Goal: Browse casually

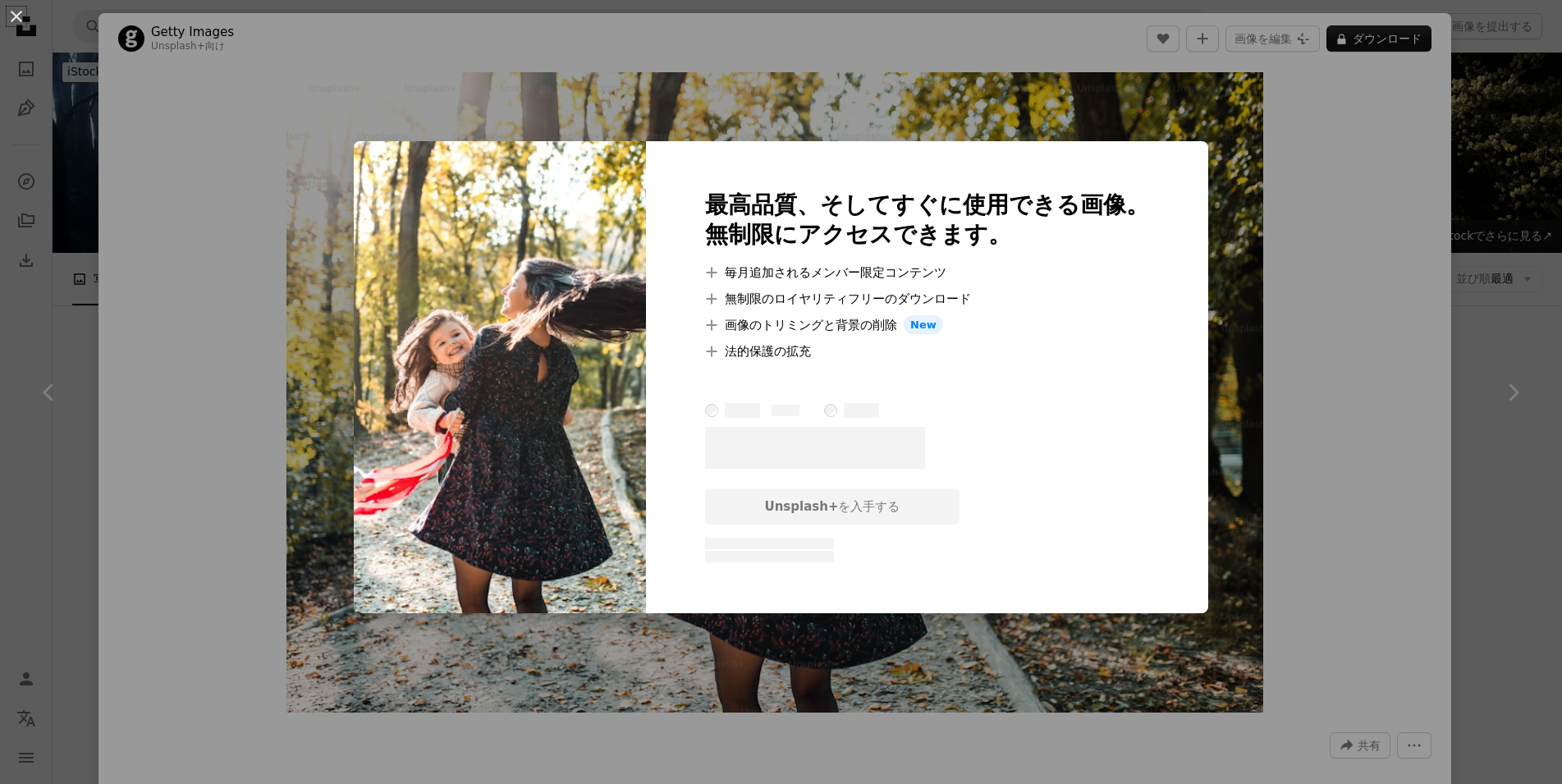
scroll to position [2008, 0]
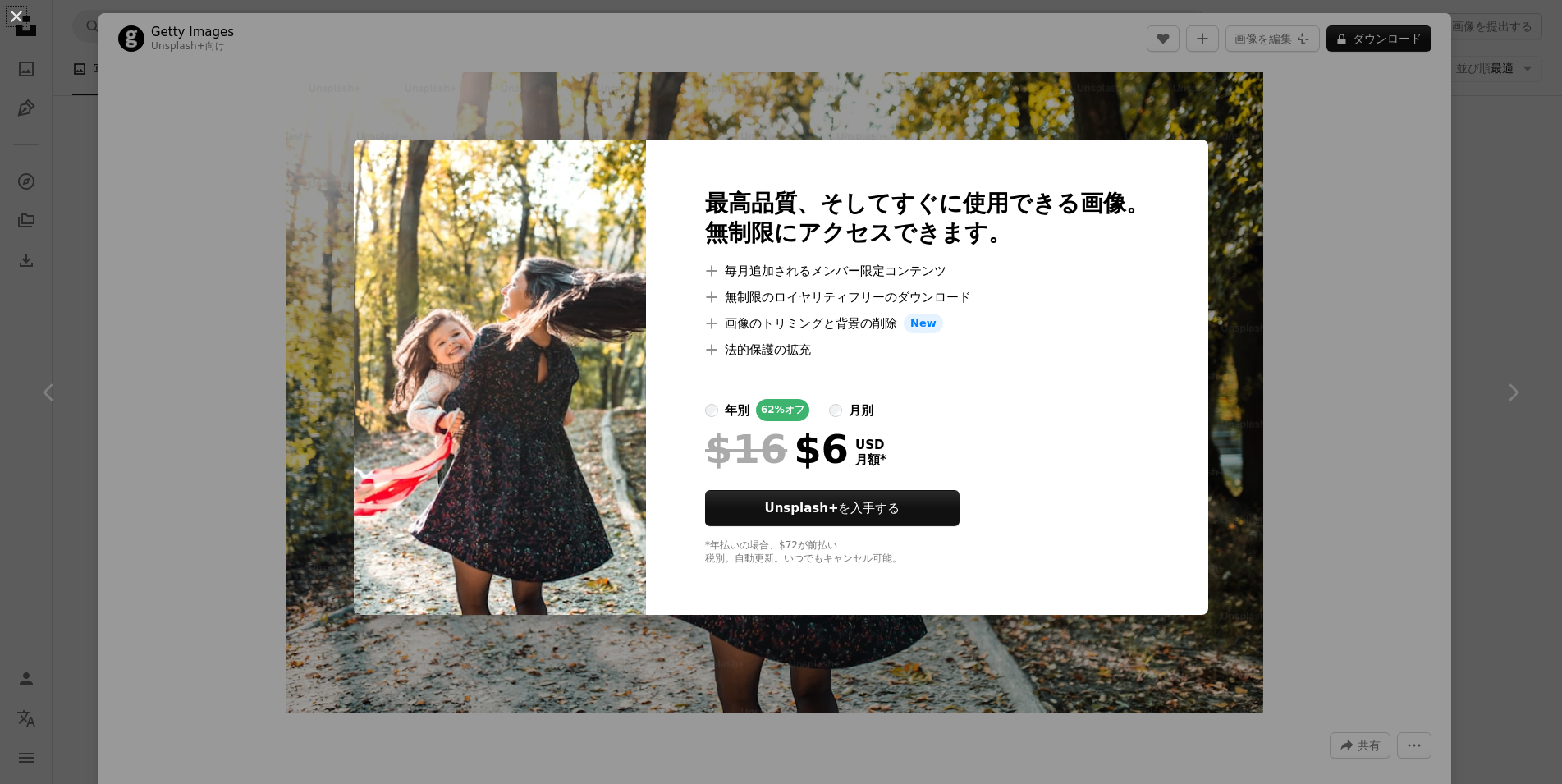
click at [1313, 249] on div "An X shape 最高品質、そしてすぐに使用できる画像。 無制限にアクセスできます。 A plus sign 毎月追加されるメンバー限定コンテンツ A p…" at bounding box center [781, 392] width 1562 height 784
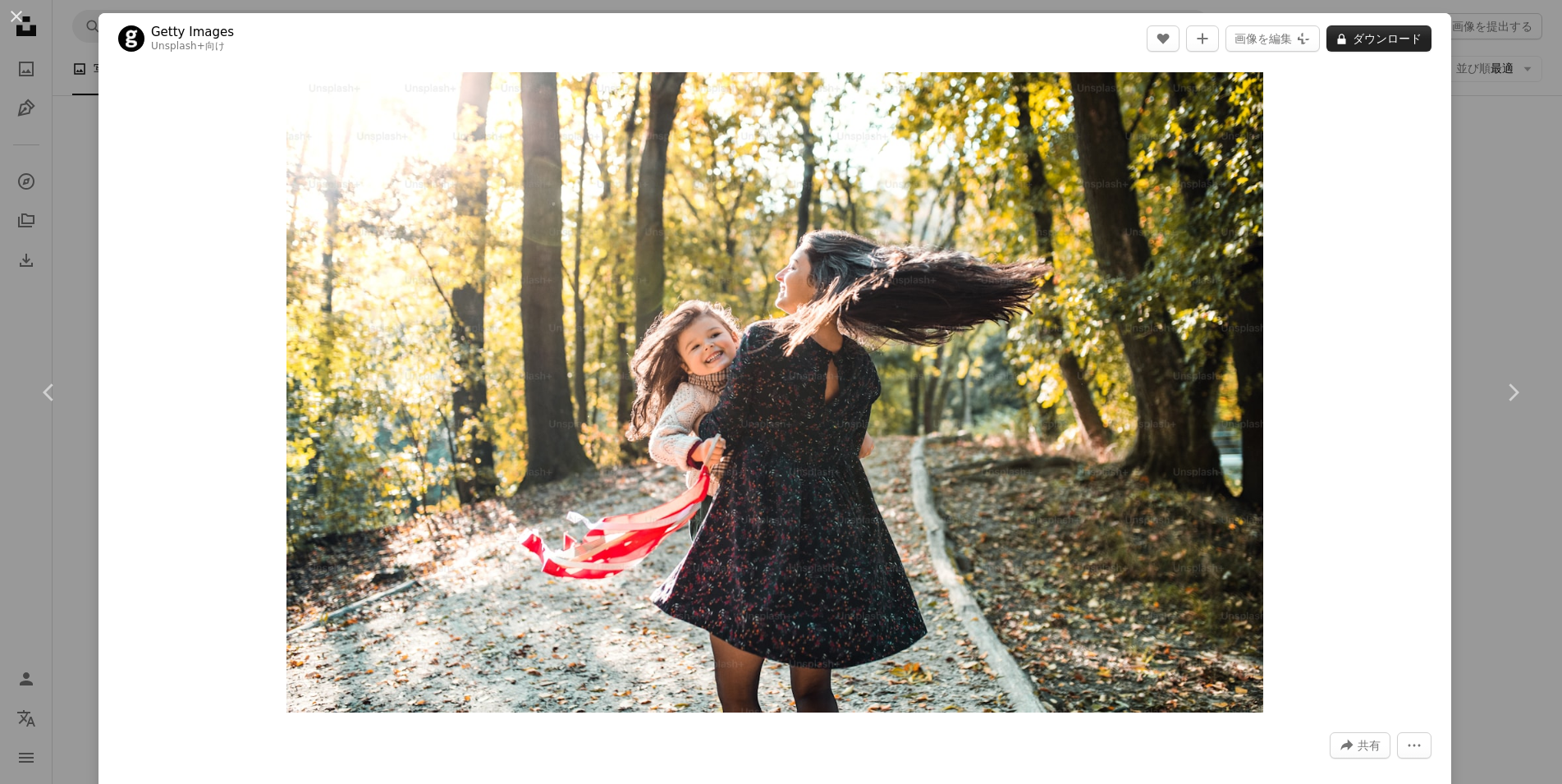
click at [1375, 38] on button "A lock ダウンロード" at bounding box center [1379, 39] width 105 height 27
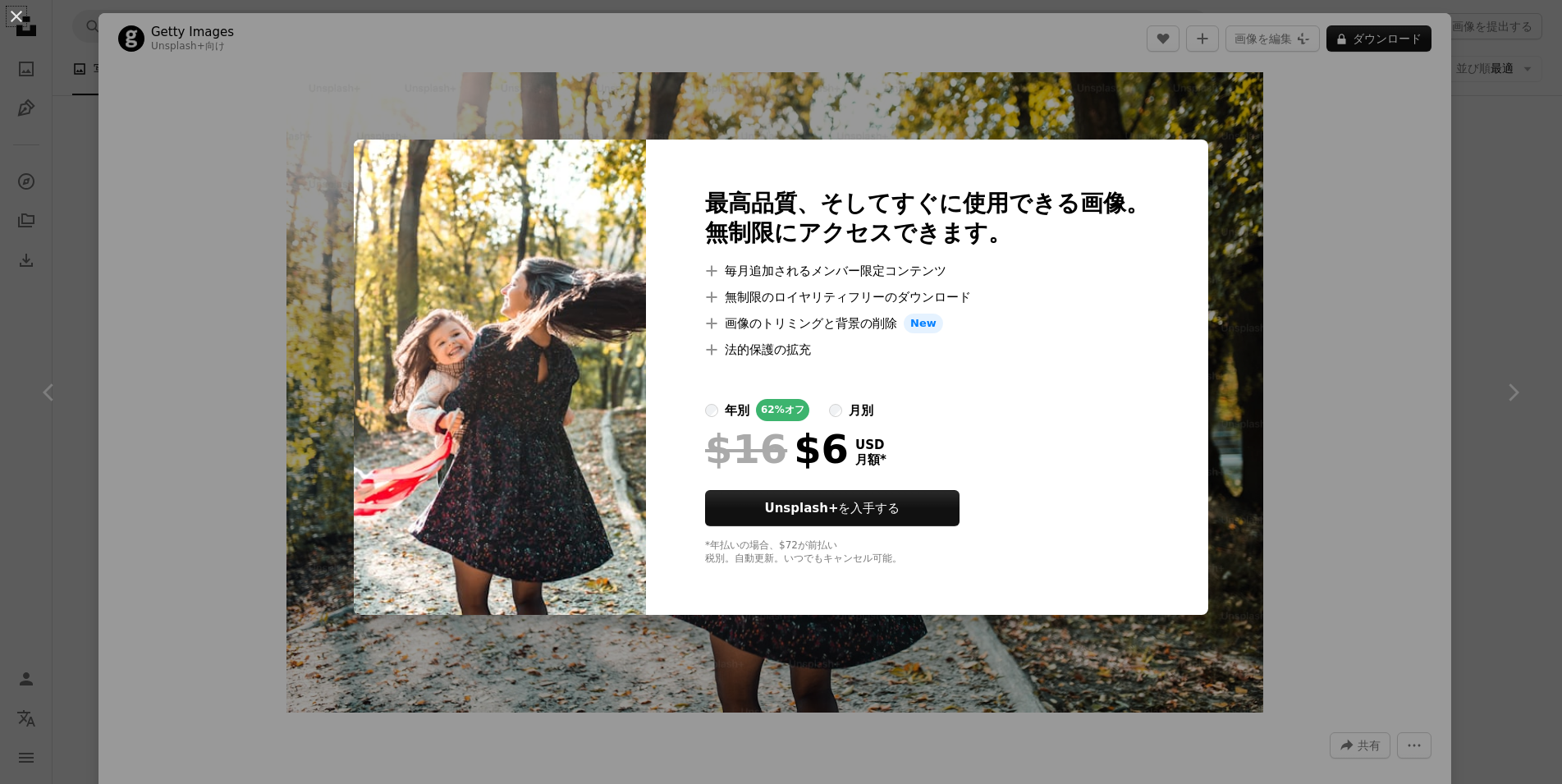
click at [1348, 175] on div "An X shape 最高品質、そしてすぐに使用できる画像。 無制限にアクセスできます。 A plus sign 毎月追加されるメンバー限定コンテンツ A p…" at bounding box center [781, 392] width 1562 height 784
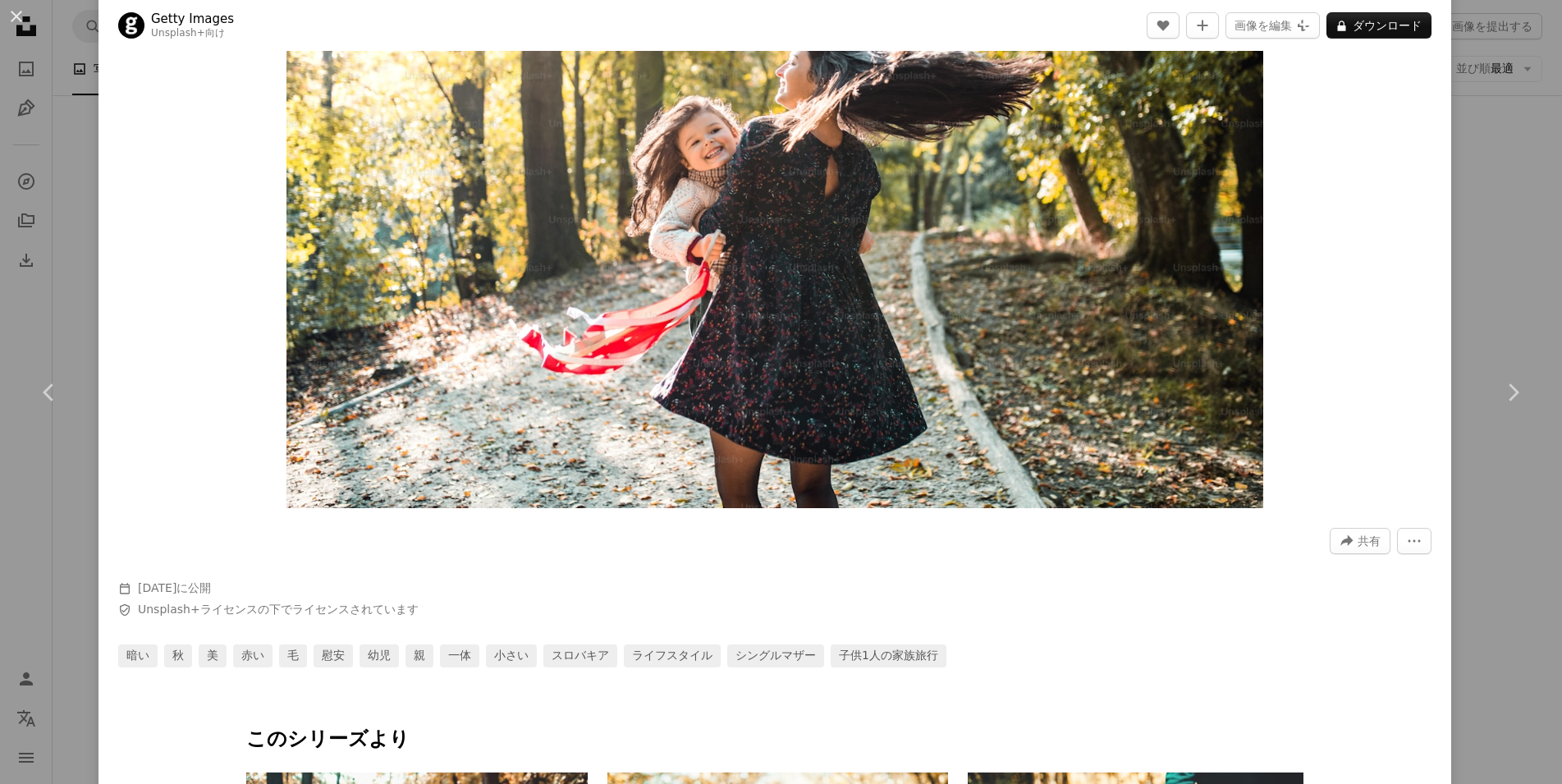
scroll to position [493, 0]
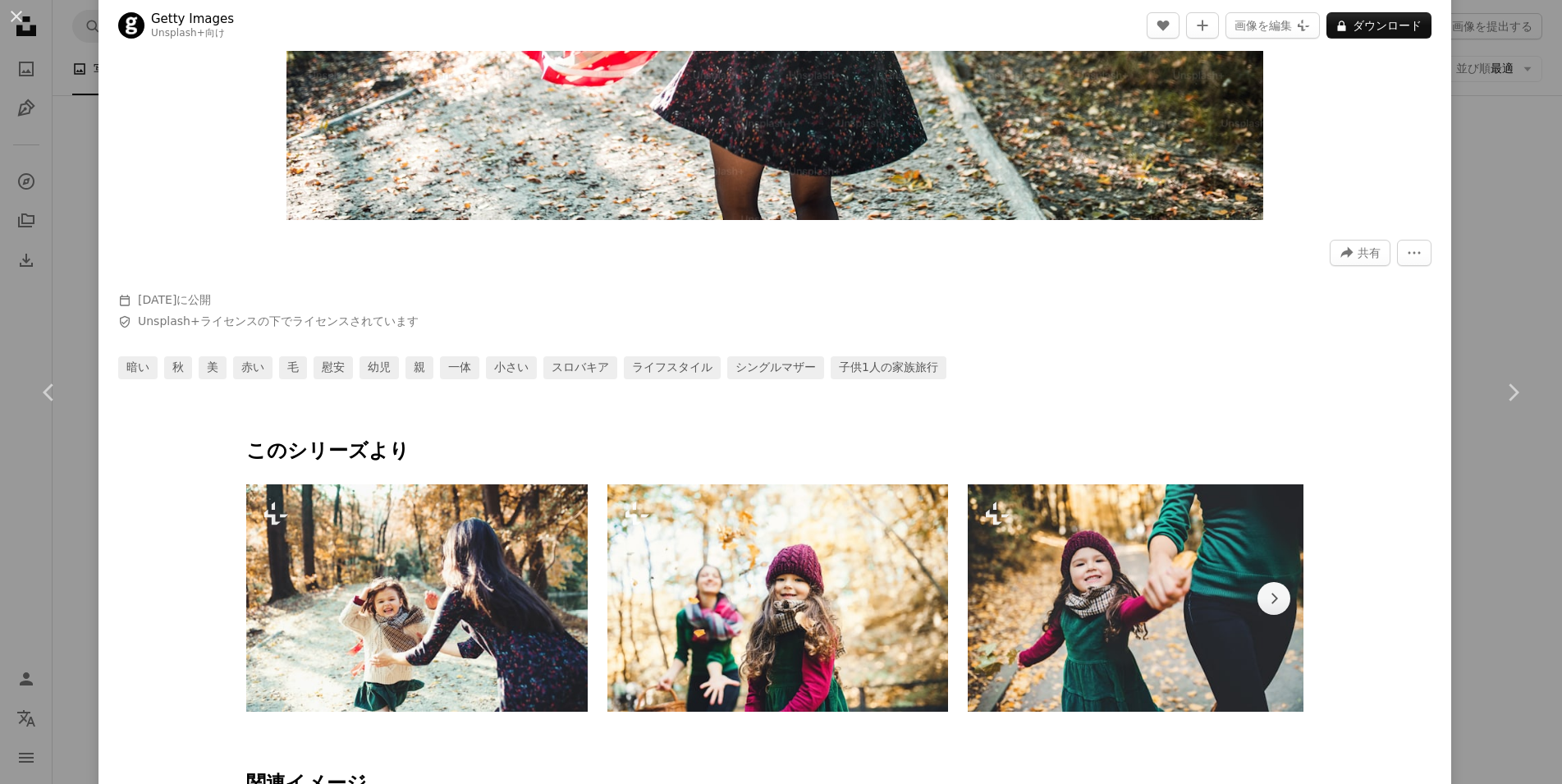
click at [38, 142] on div "An X shape Chevron left Chevron right Getty Images Unsplash+ 向け A heart A plus …" at bounding box center [781, 392] width 1562 height 784
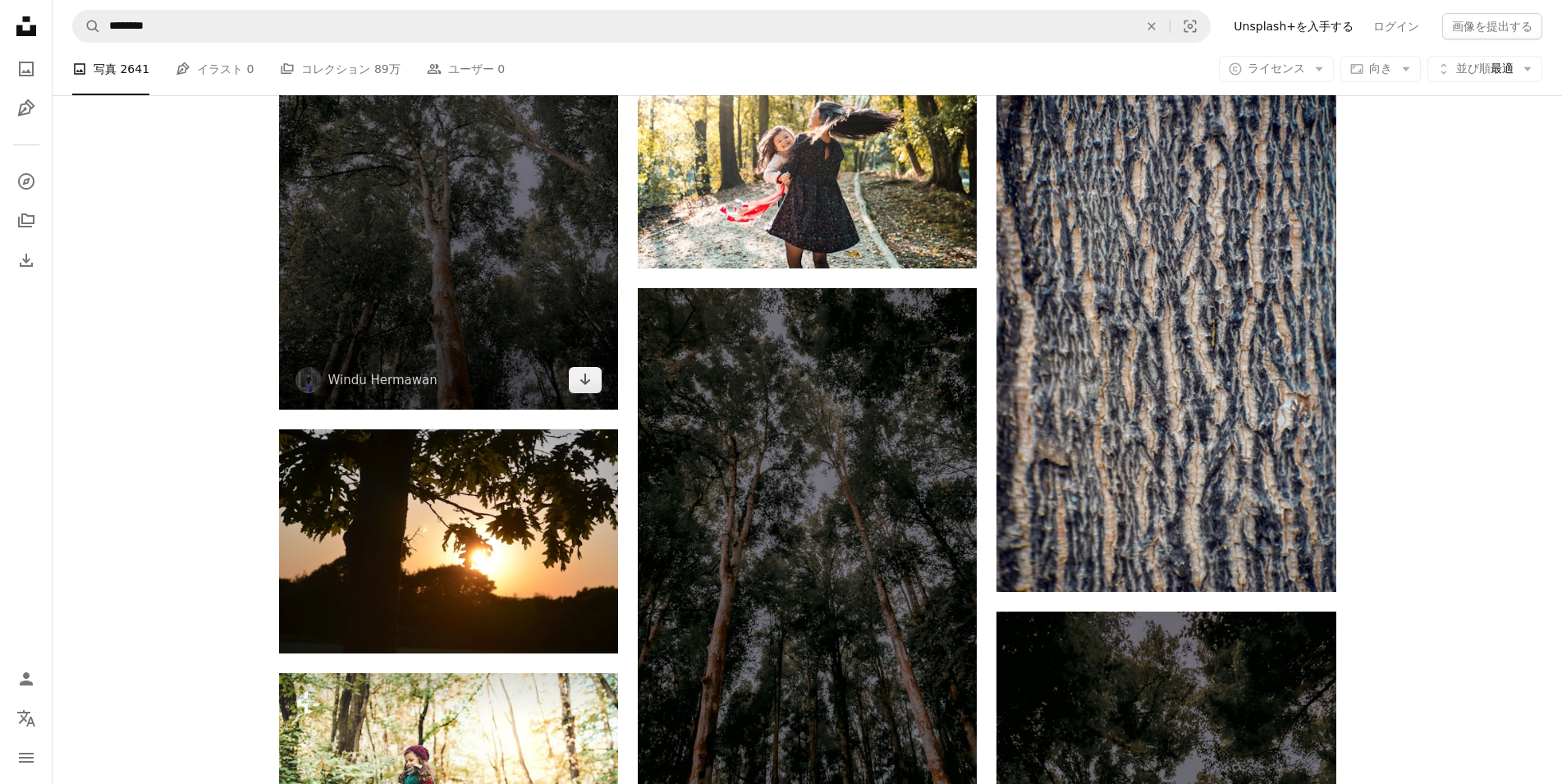
scroll to position [2364, 0]
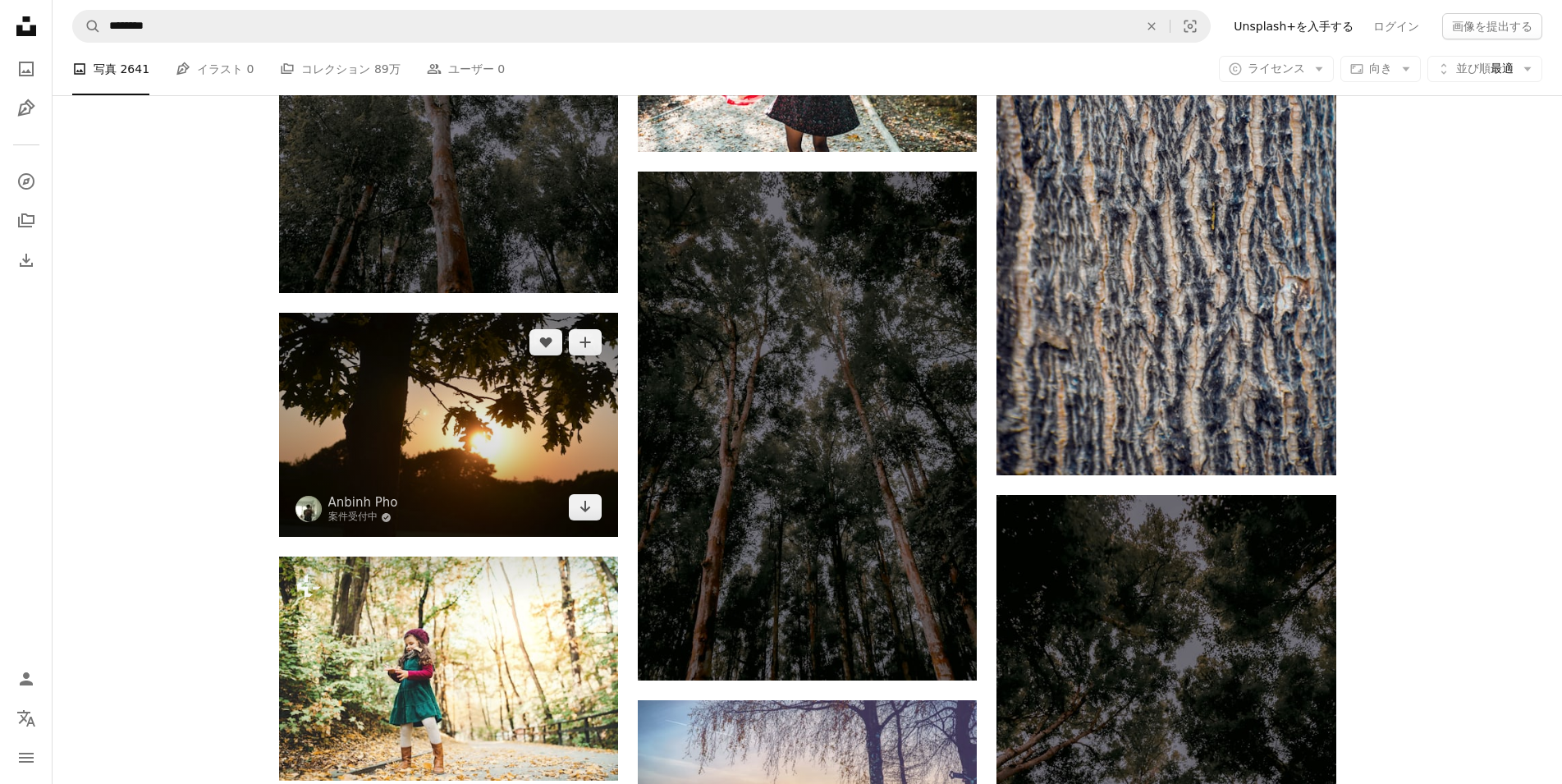
click at [493, 431] on img at bounding box center [448, 425] width 339 height 225
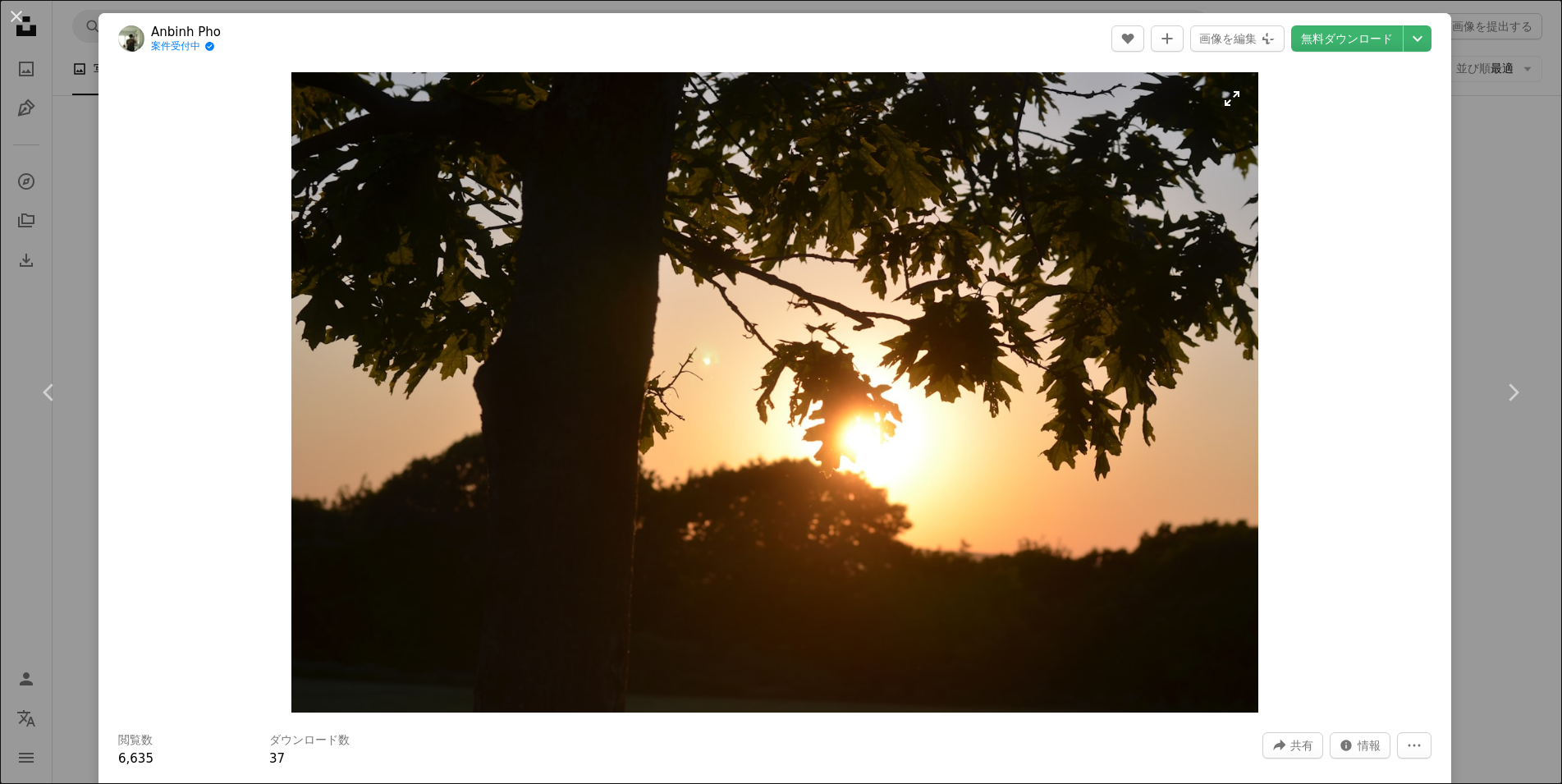
scroll to position [394, 0]
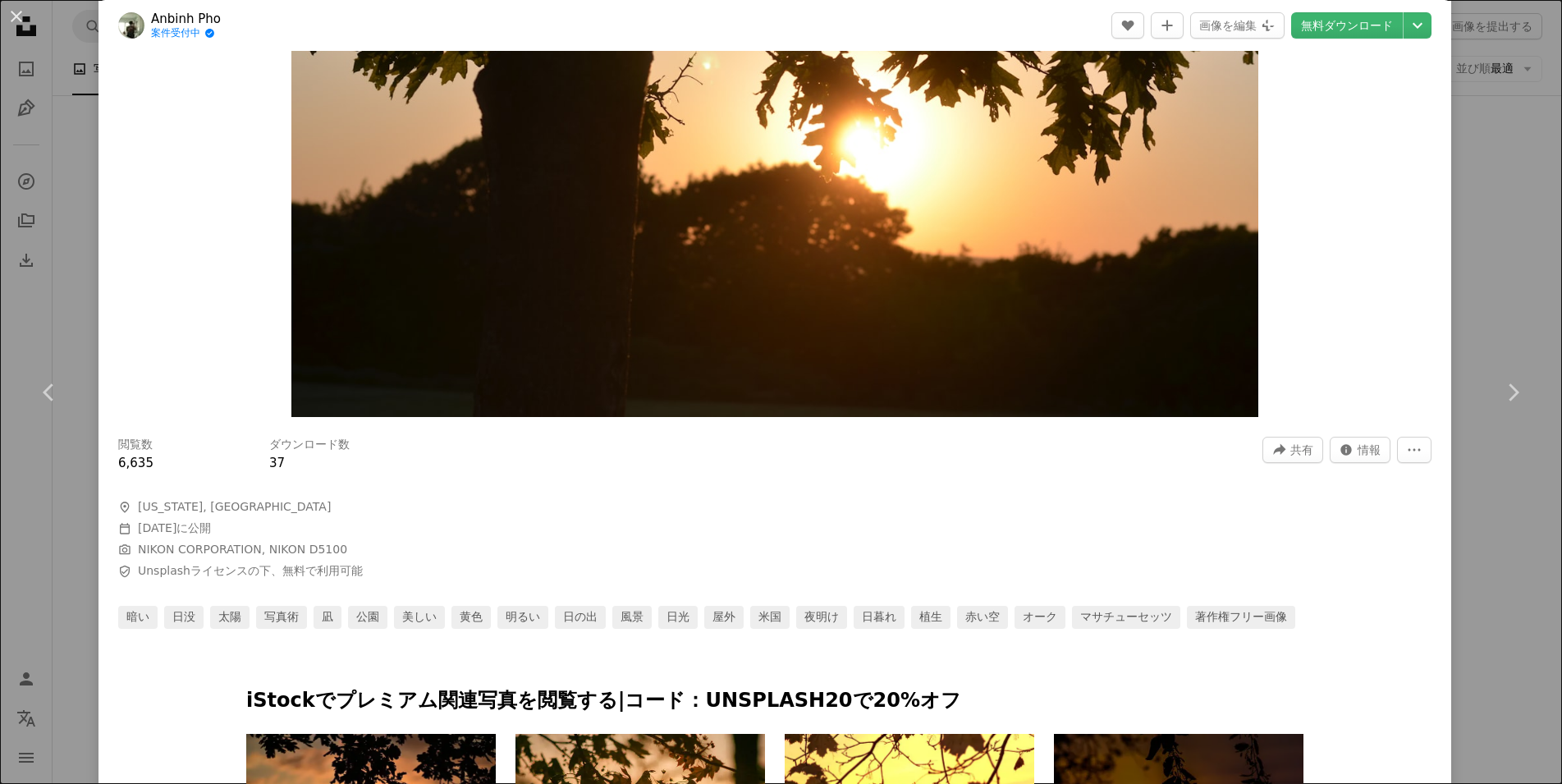
click at [611, 208] on img "この画像でズームインする" at bounding box center [774, 97] width 967 height 640
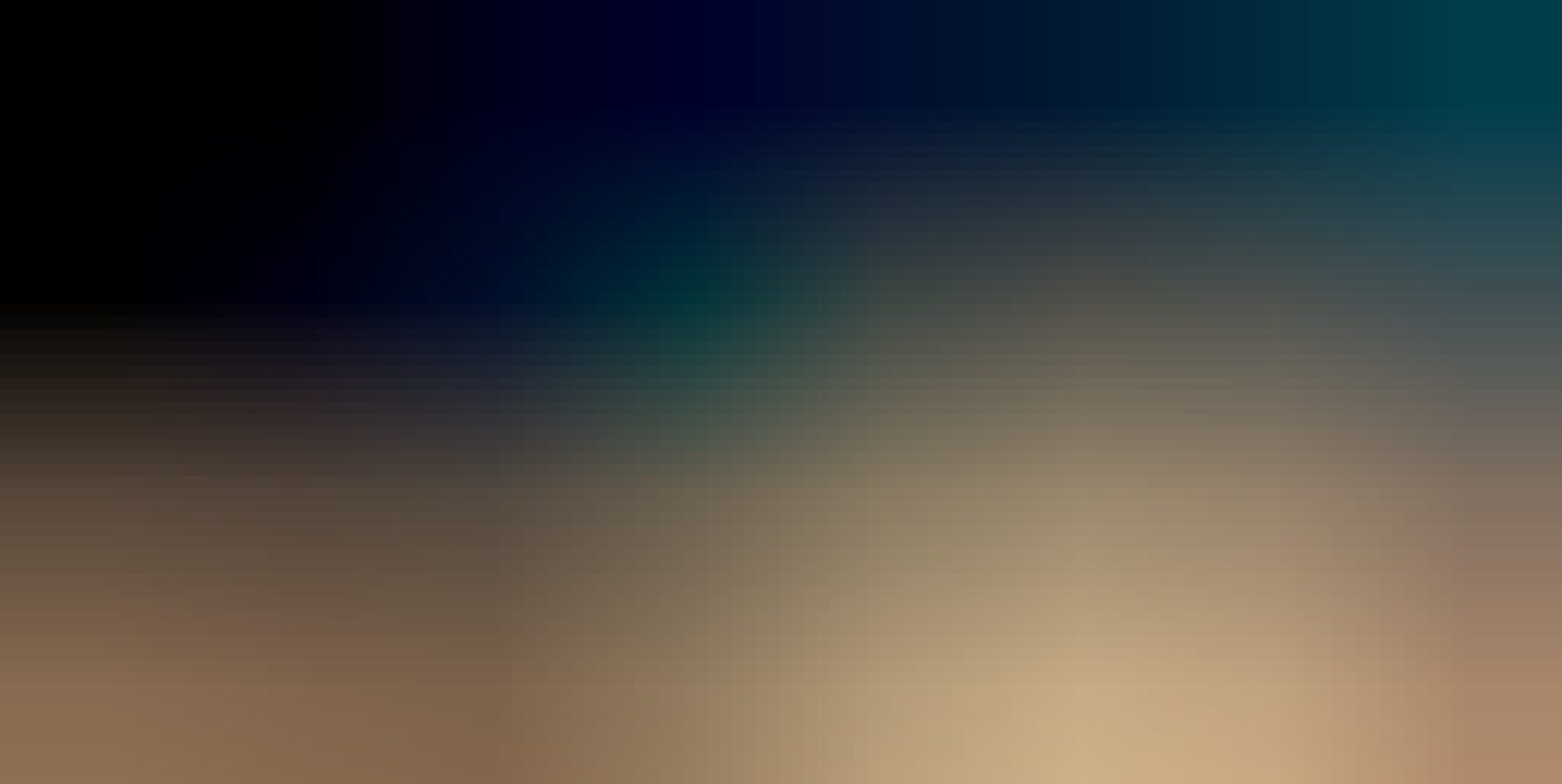
scroll to position [121, 0]
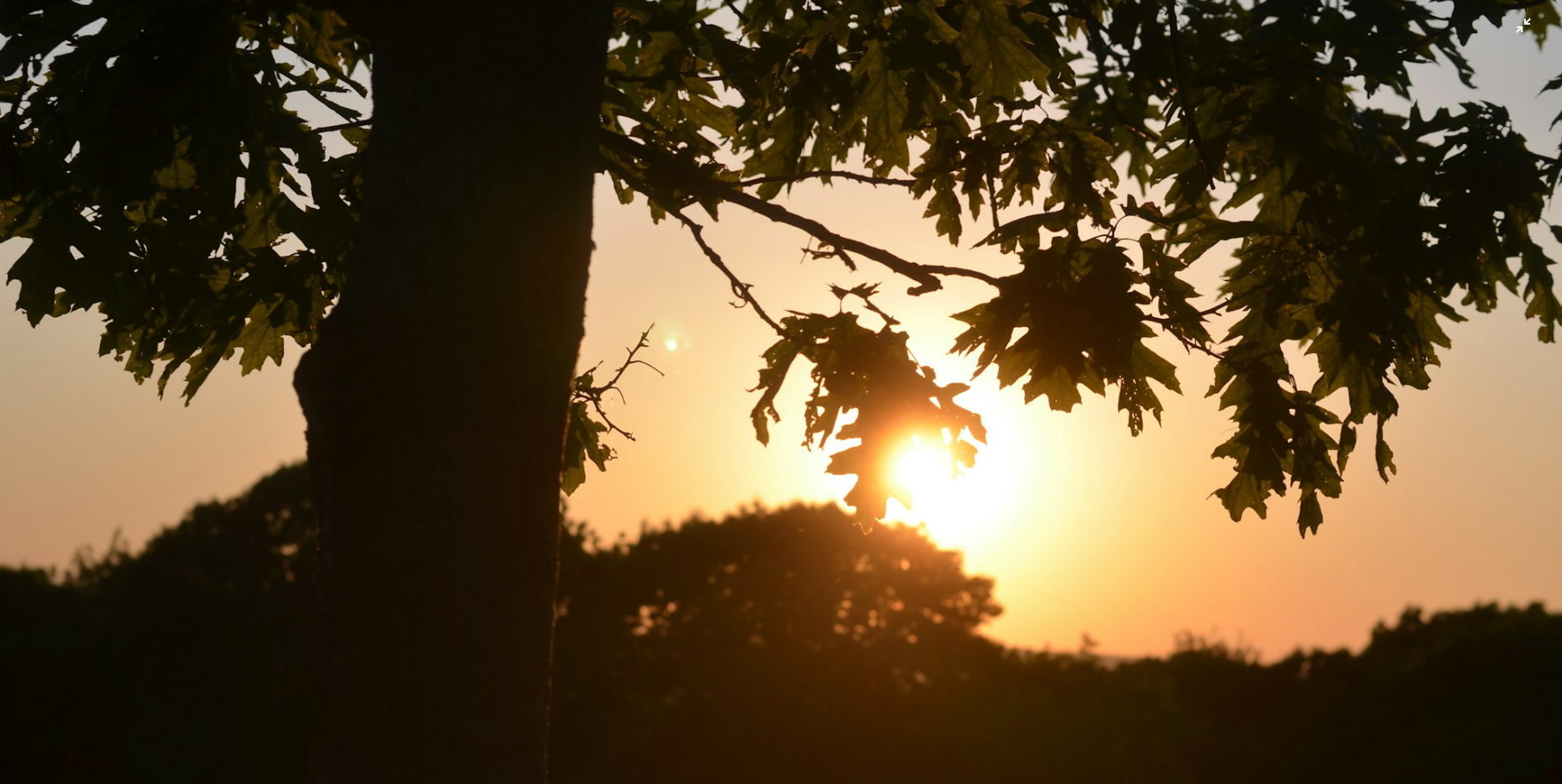
click at [693, 231] on img "この画像でズームアウトする" at bounding box center [781, 395] width 1563 height 1036
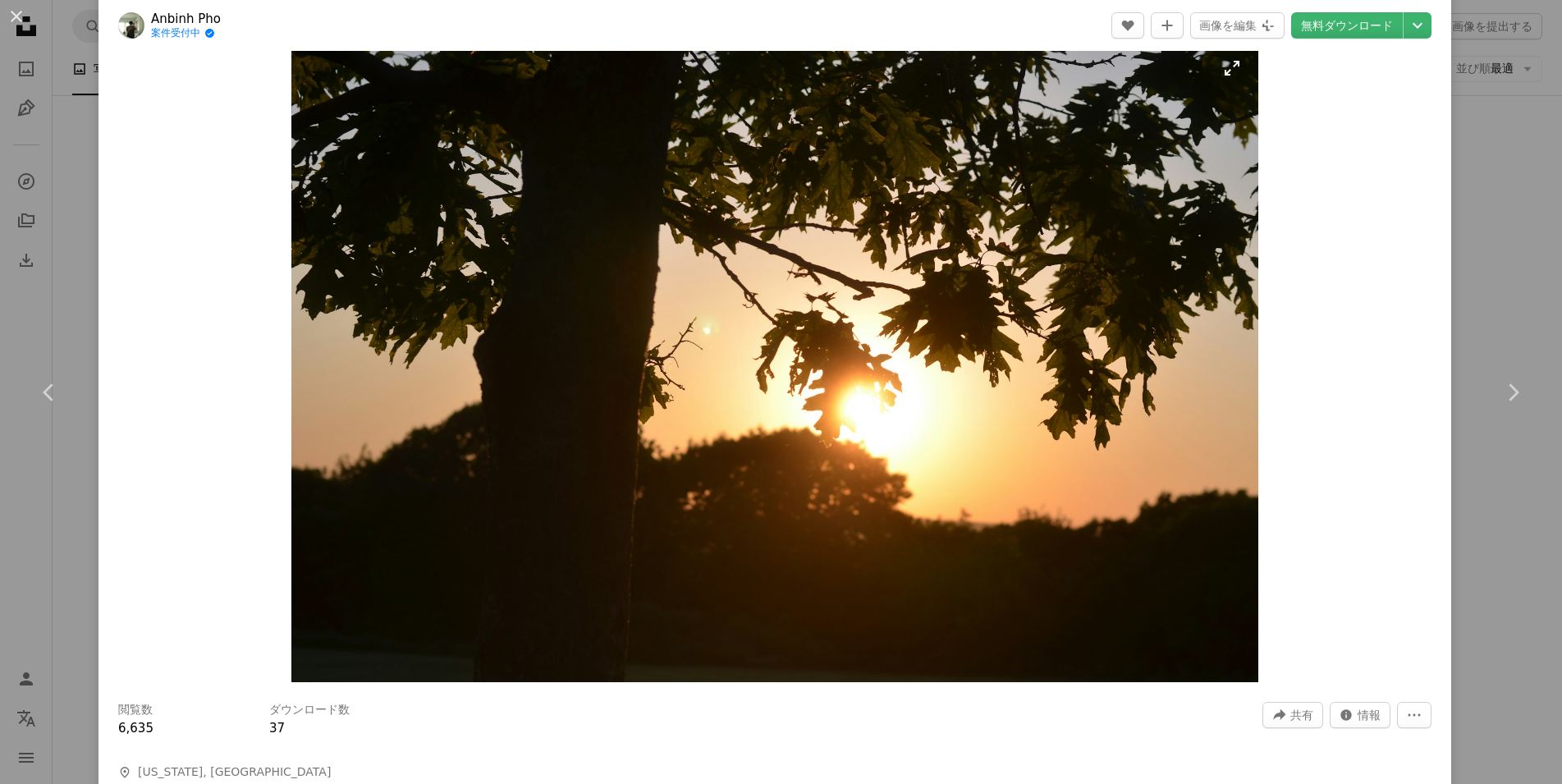
scroll to position [0, 0]
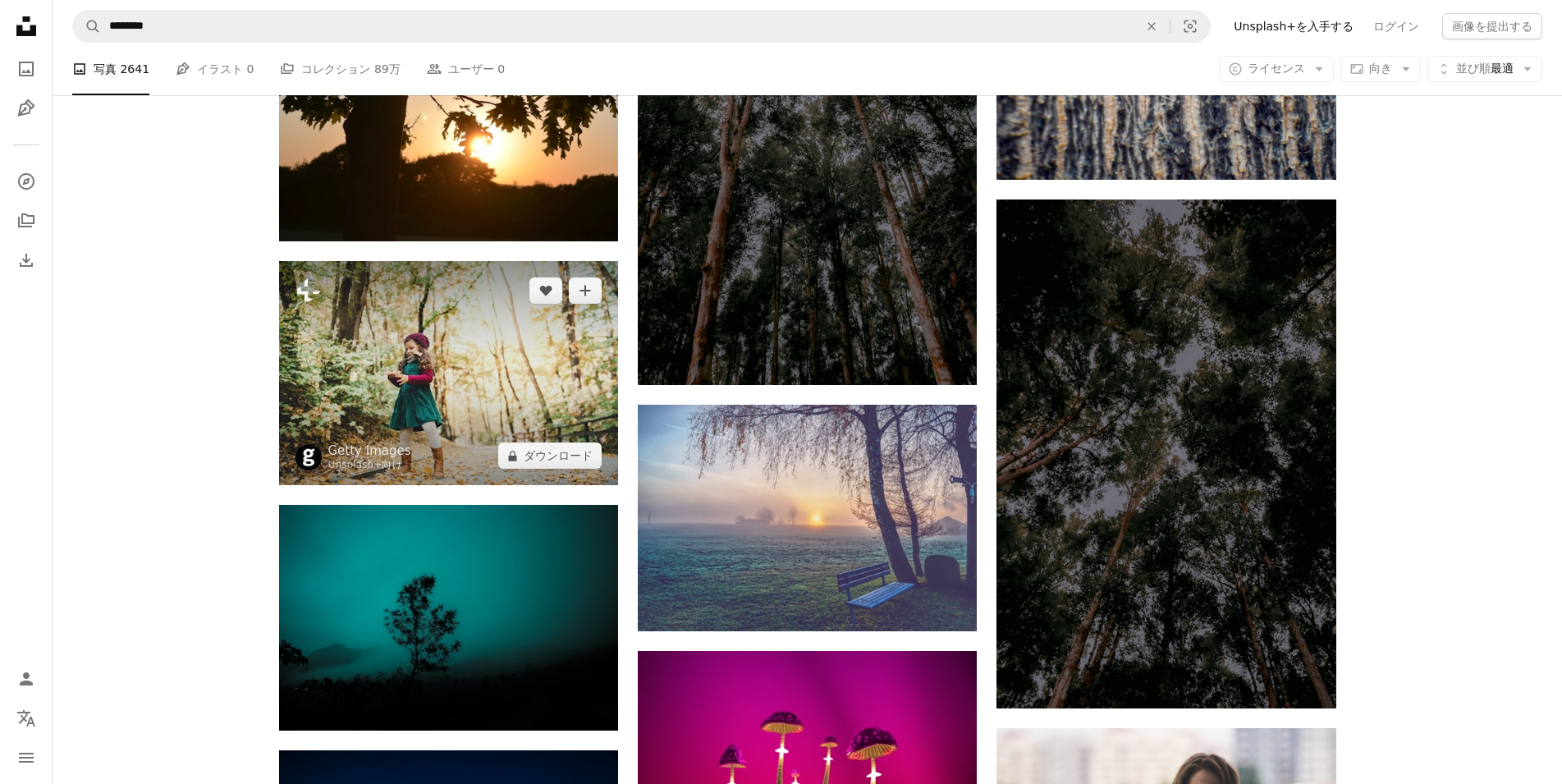
scroll to position [2364, 0]
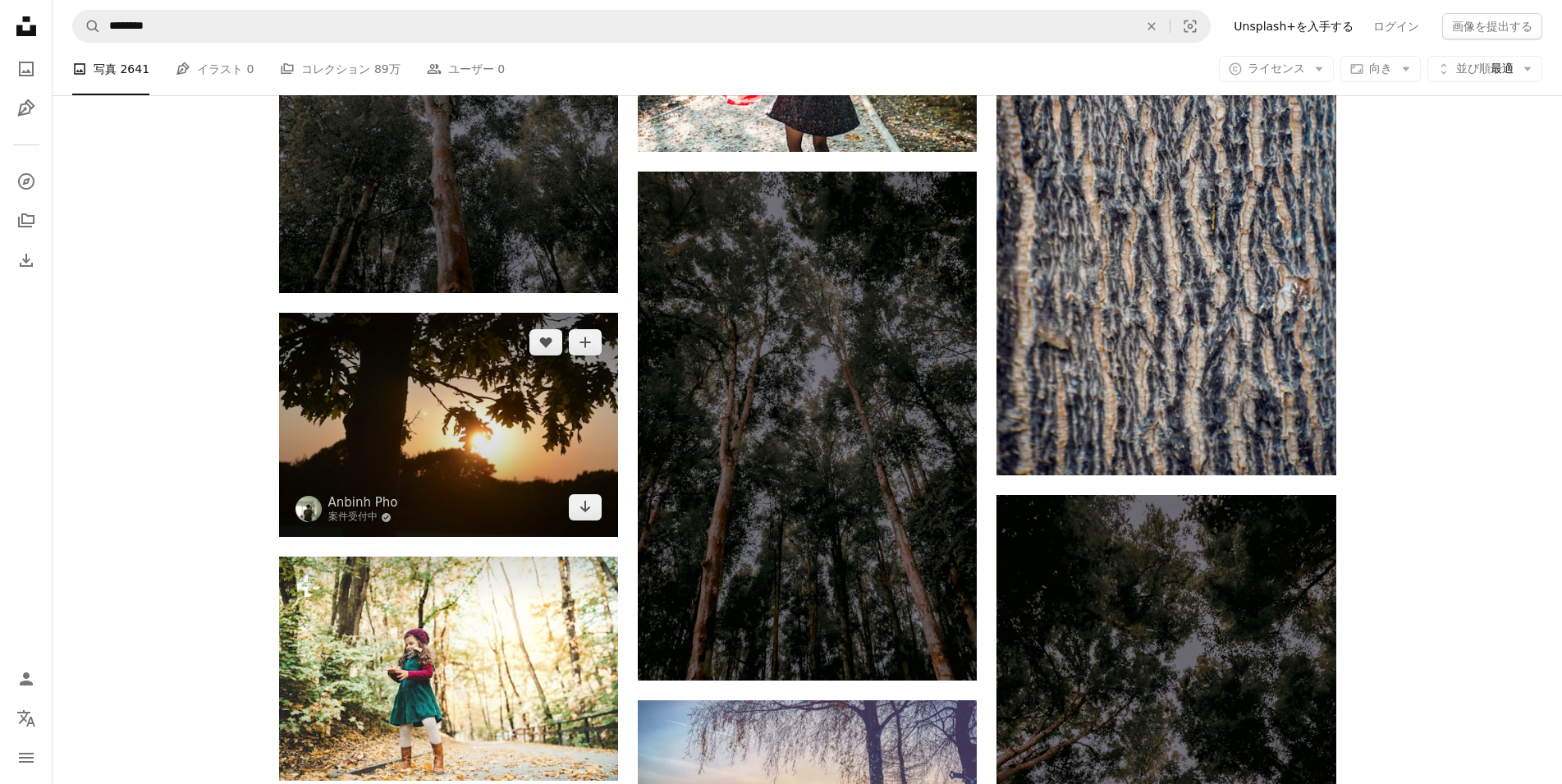
click at [500, 366] on img at bounding box center [448, 425] width 339 height 225
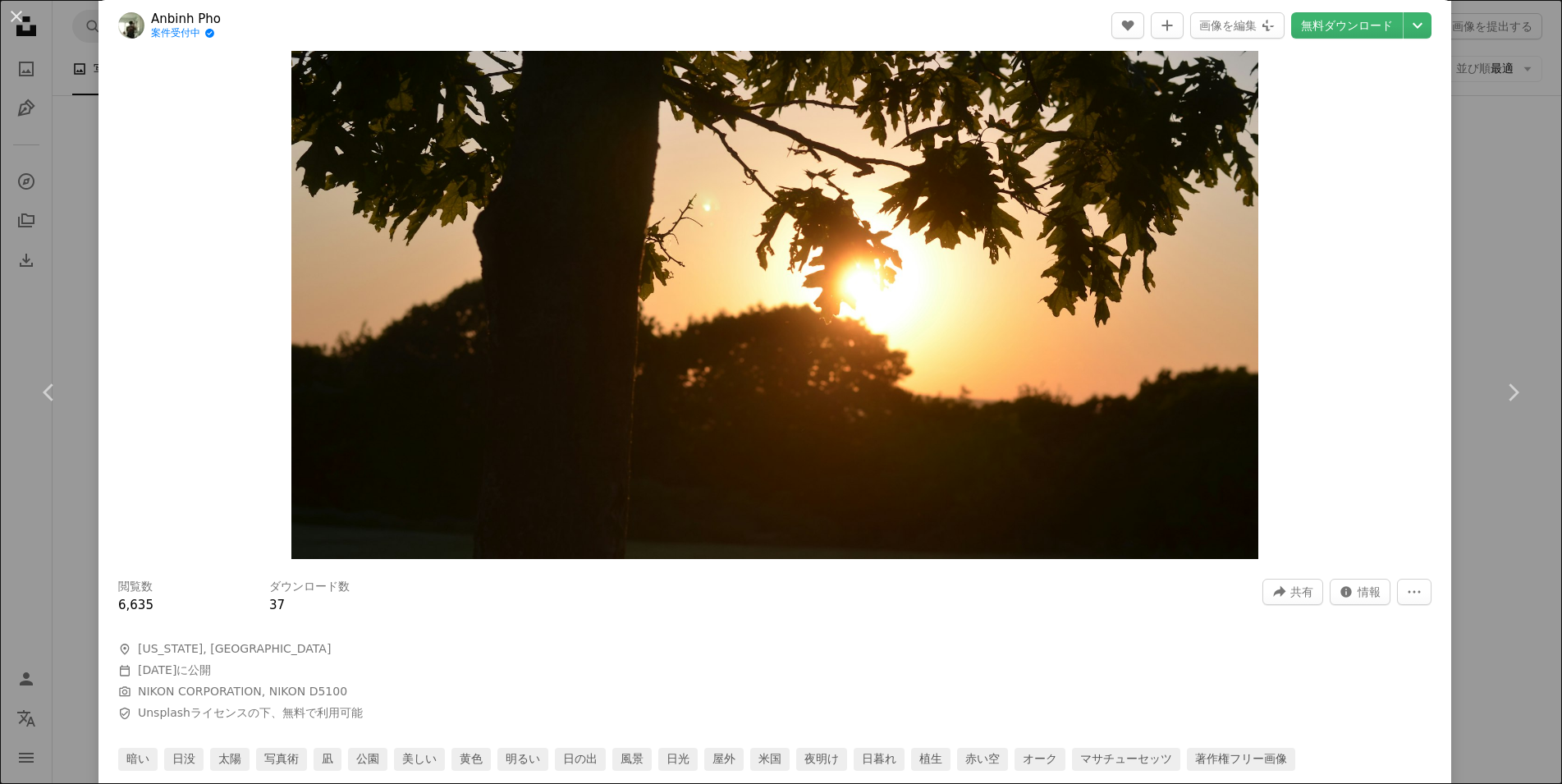
scroll to position [394, 0]
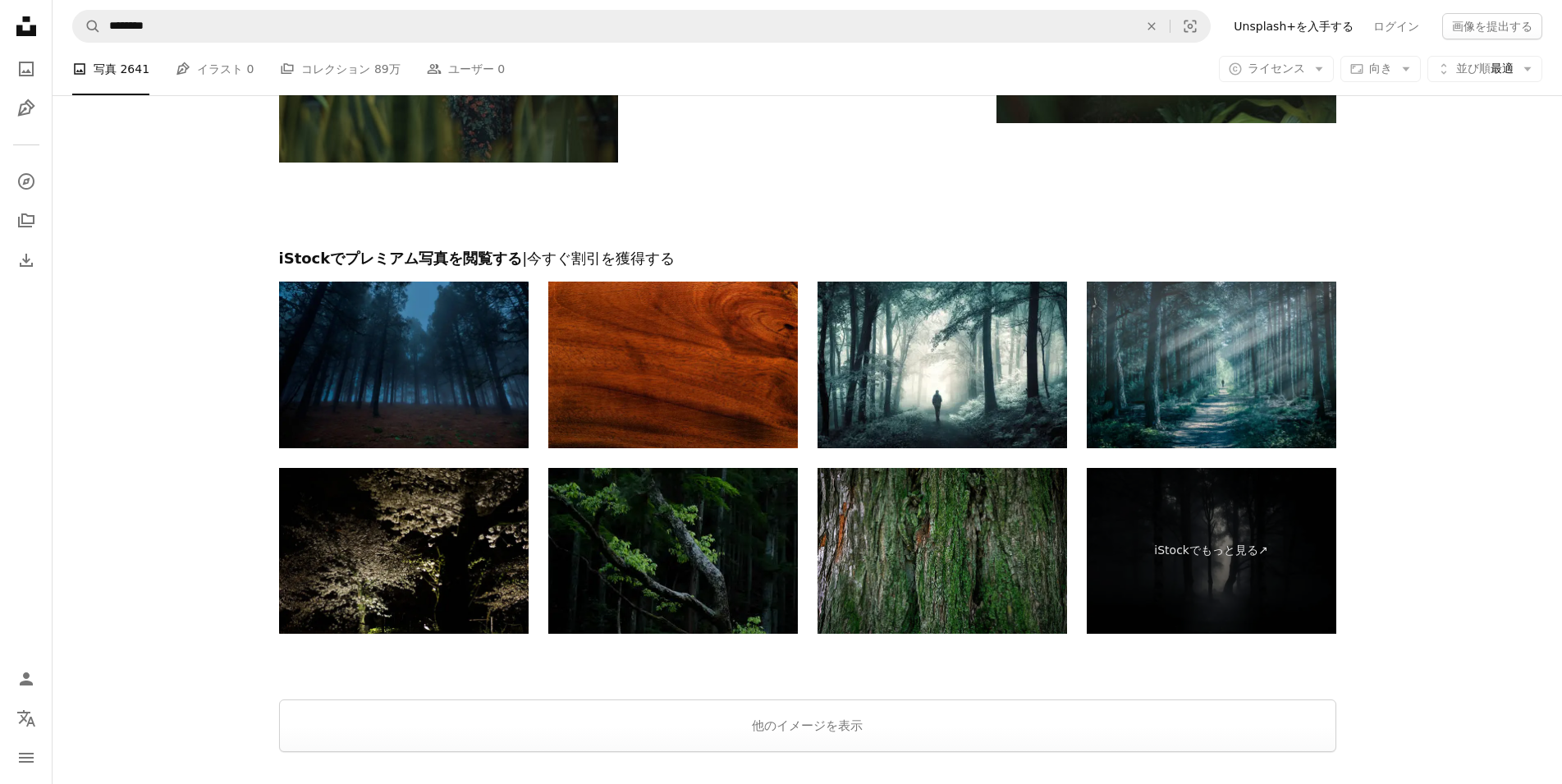
scroll to position [5790, 0]
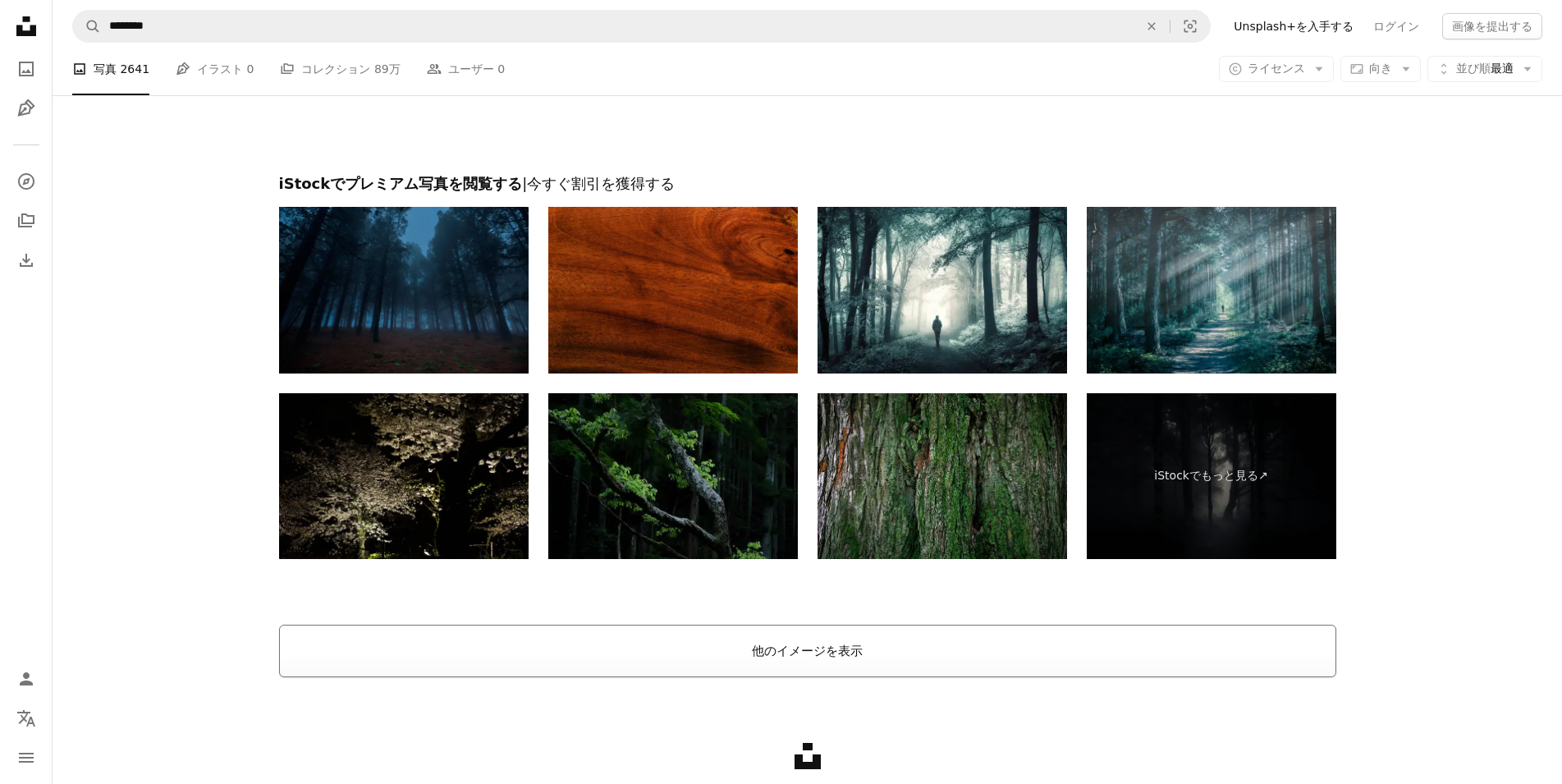
click at [862, 647] on button "他のイメージを表示" at bounding box center [807, 650] width 1057 height 52
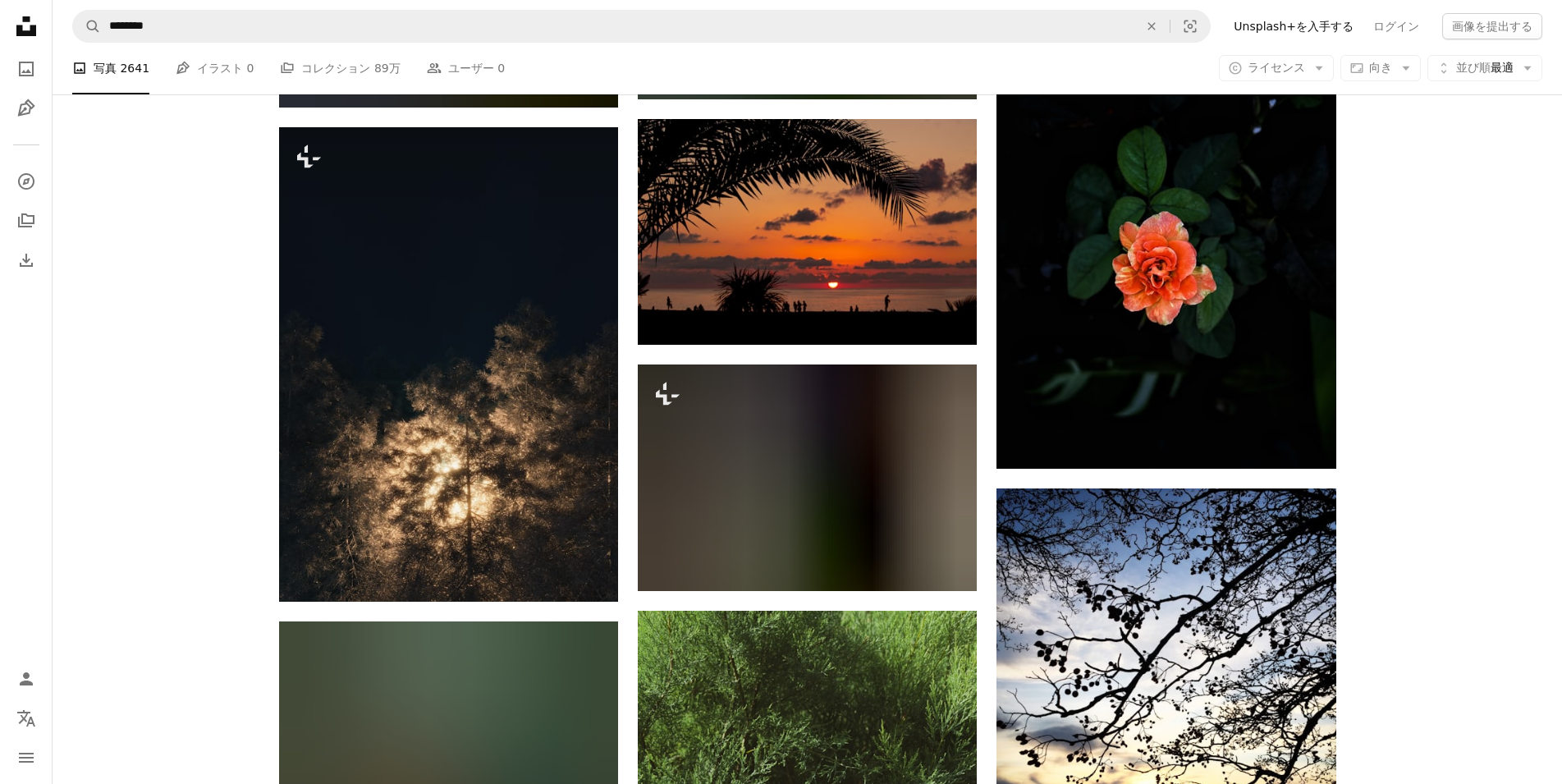
scroll to position [19141, 0]
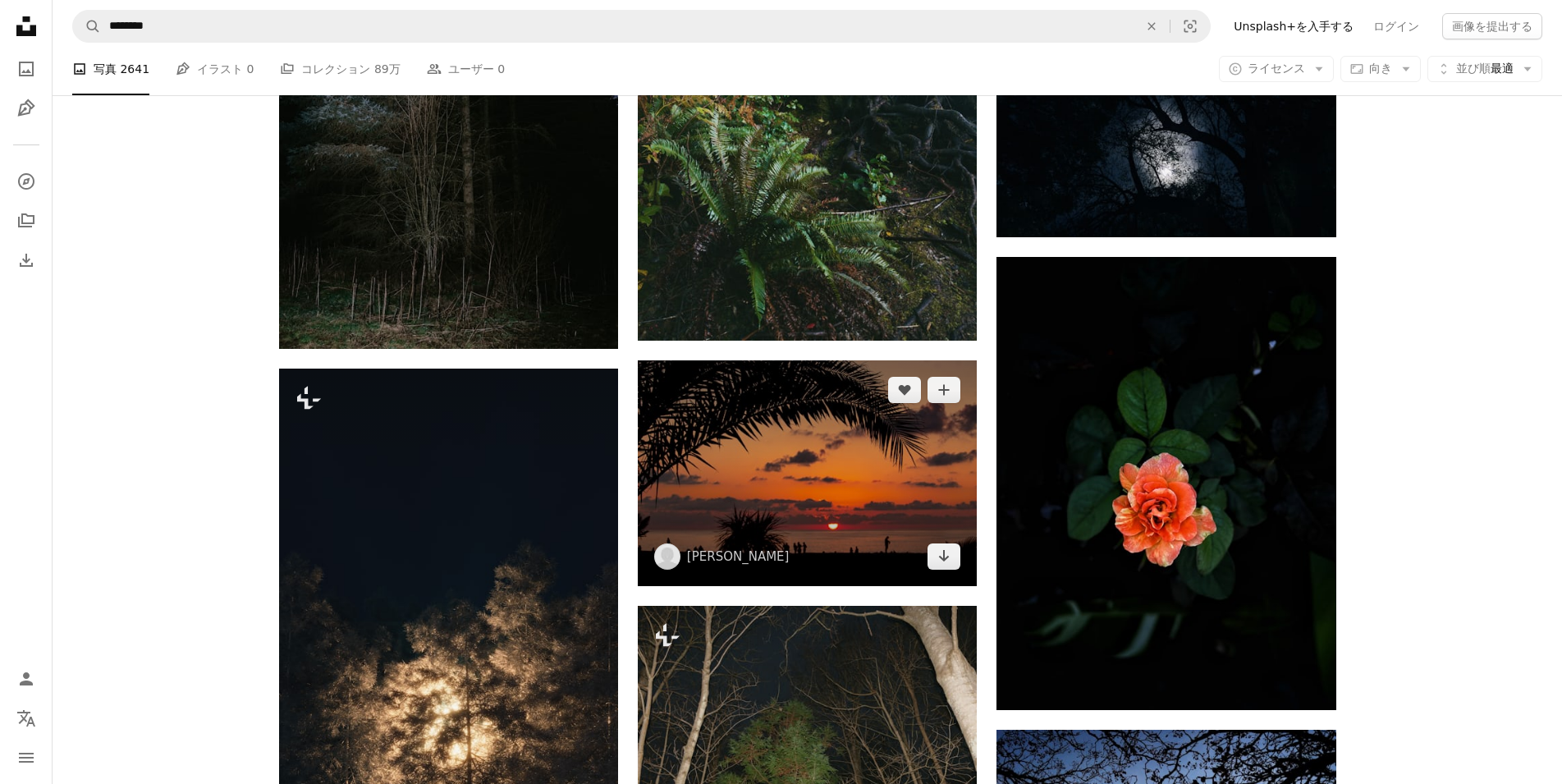
click at [831, 547] on img at bounding box center [807, 473] width 339 height 226
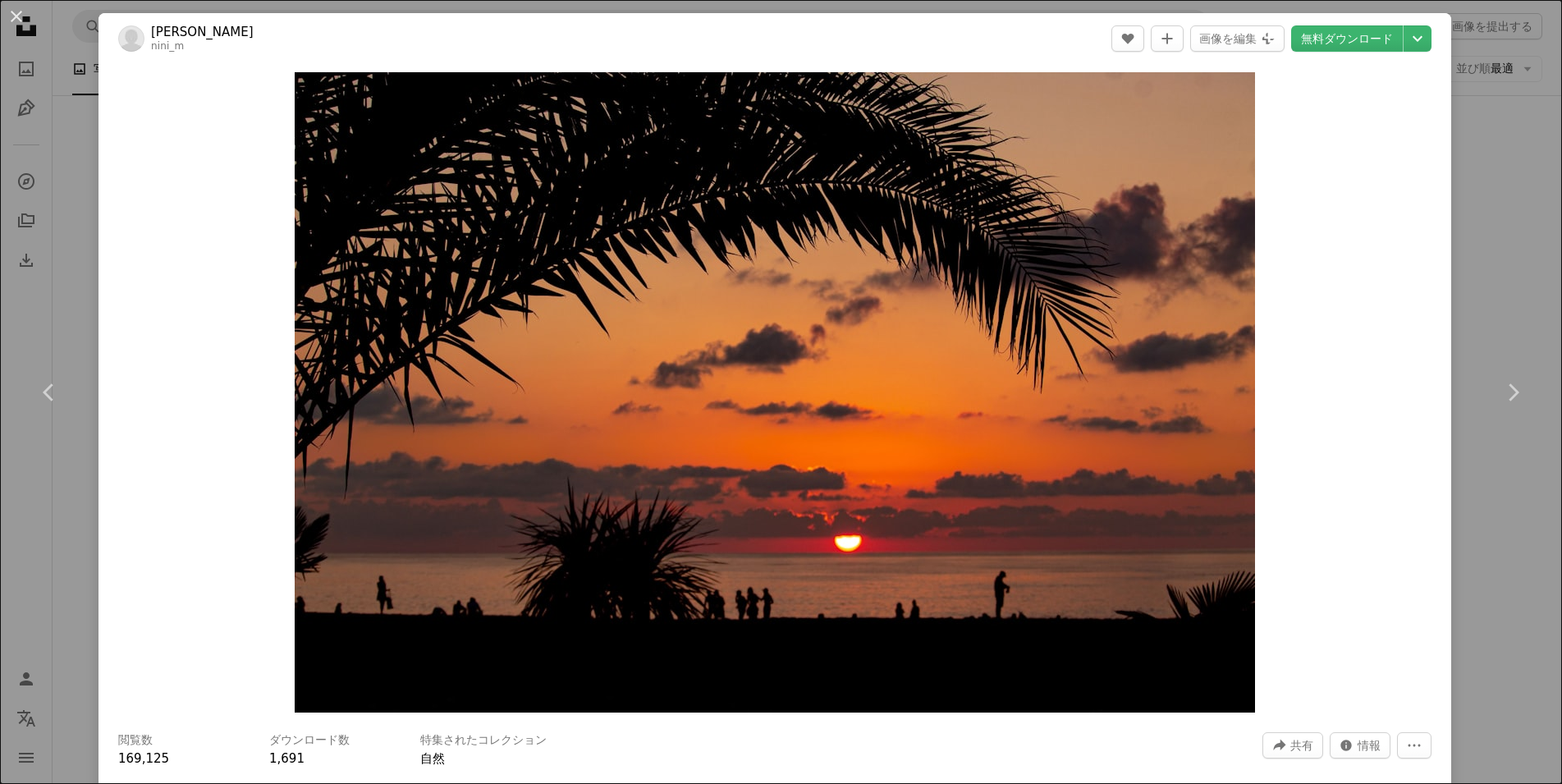
scroll to position [394, 0]
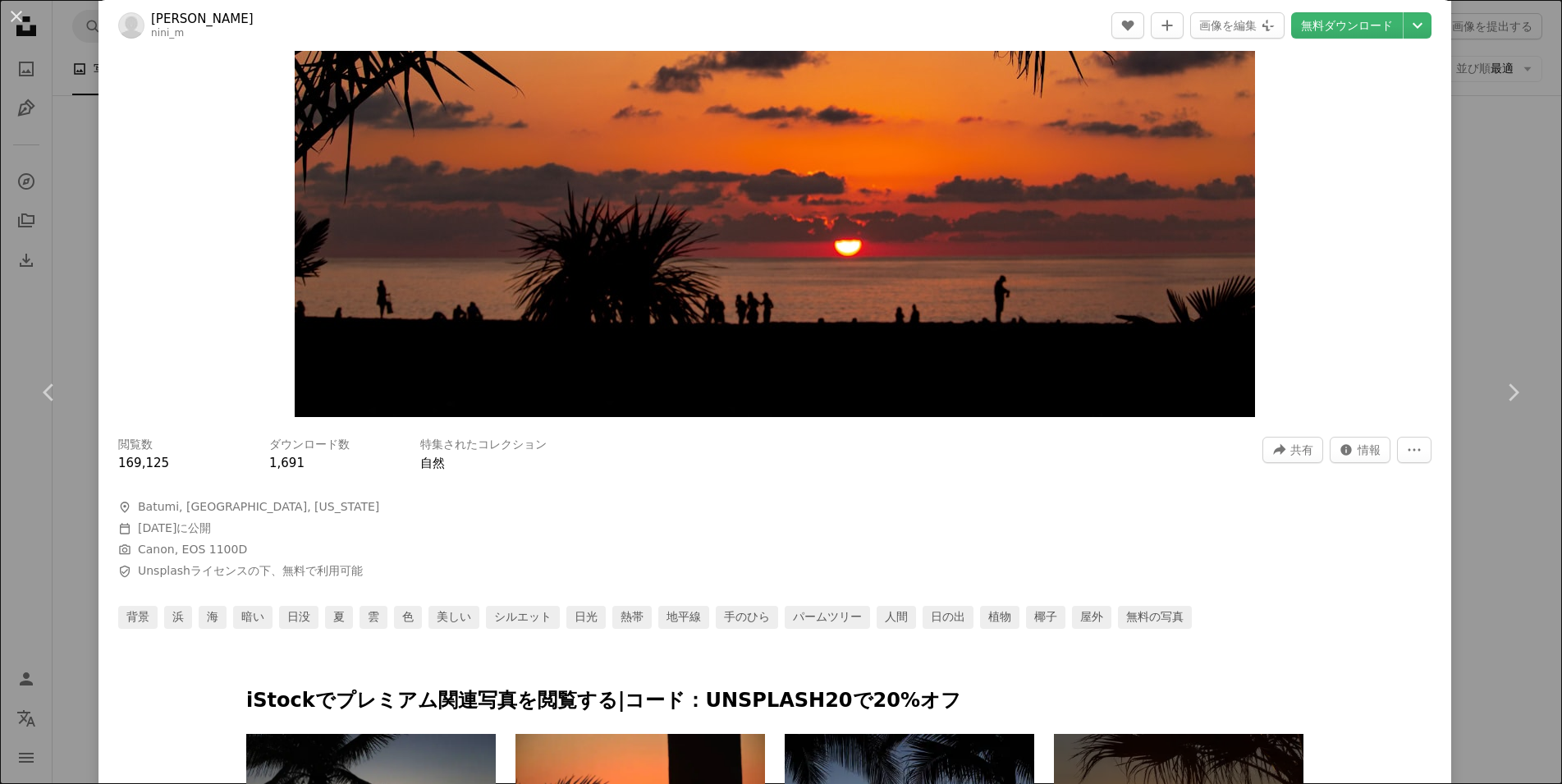
click at [812, 380] on img "この画像でズームインする" at bounding box center [775, 97] width 960 height 640
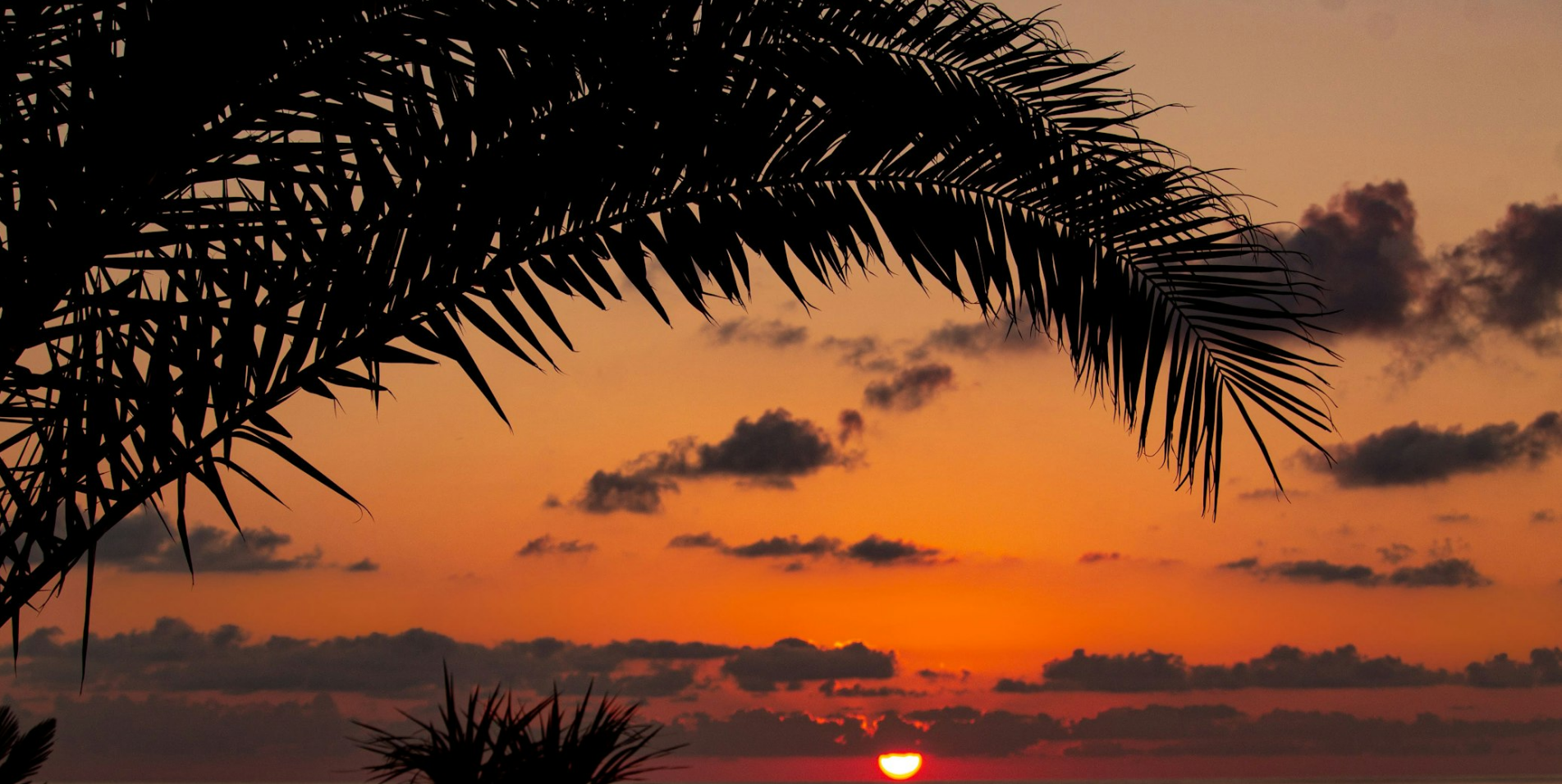
scroll to position [125, 0]
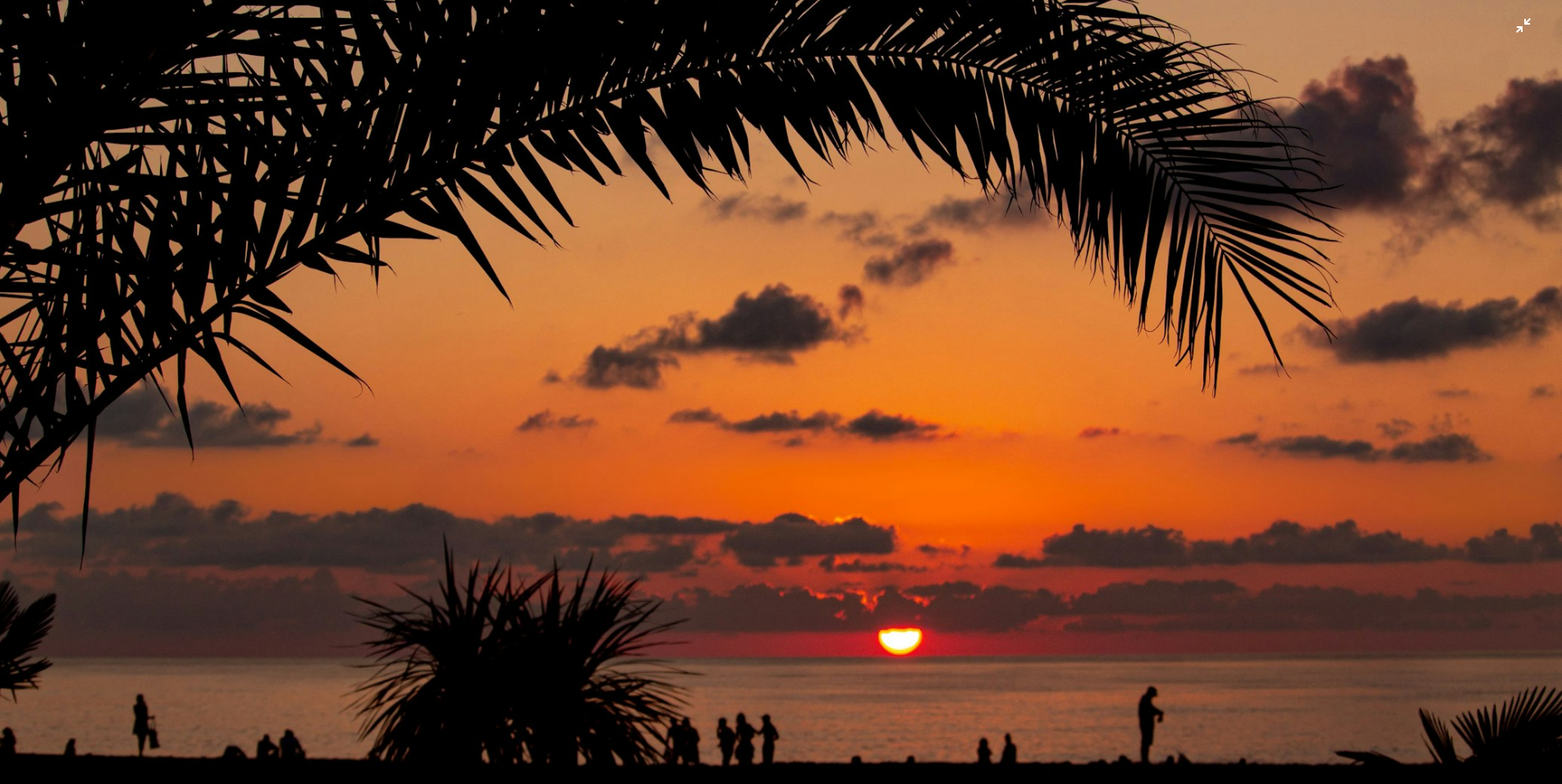
click at [820, 366] on img "この画像でズームアウトする" at bounding box center [781, 395] width 1563 height 1042
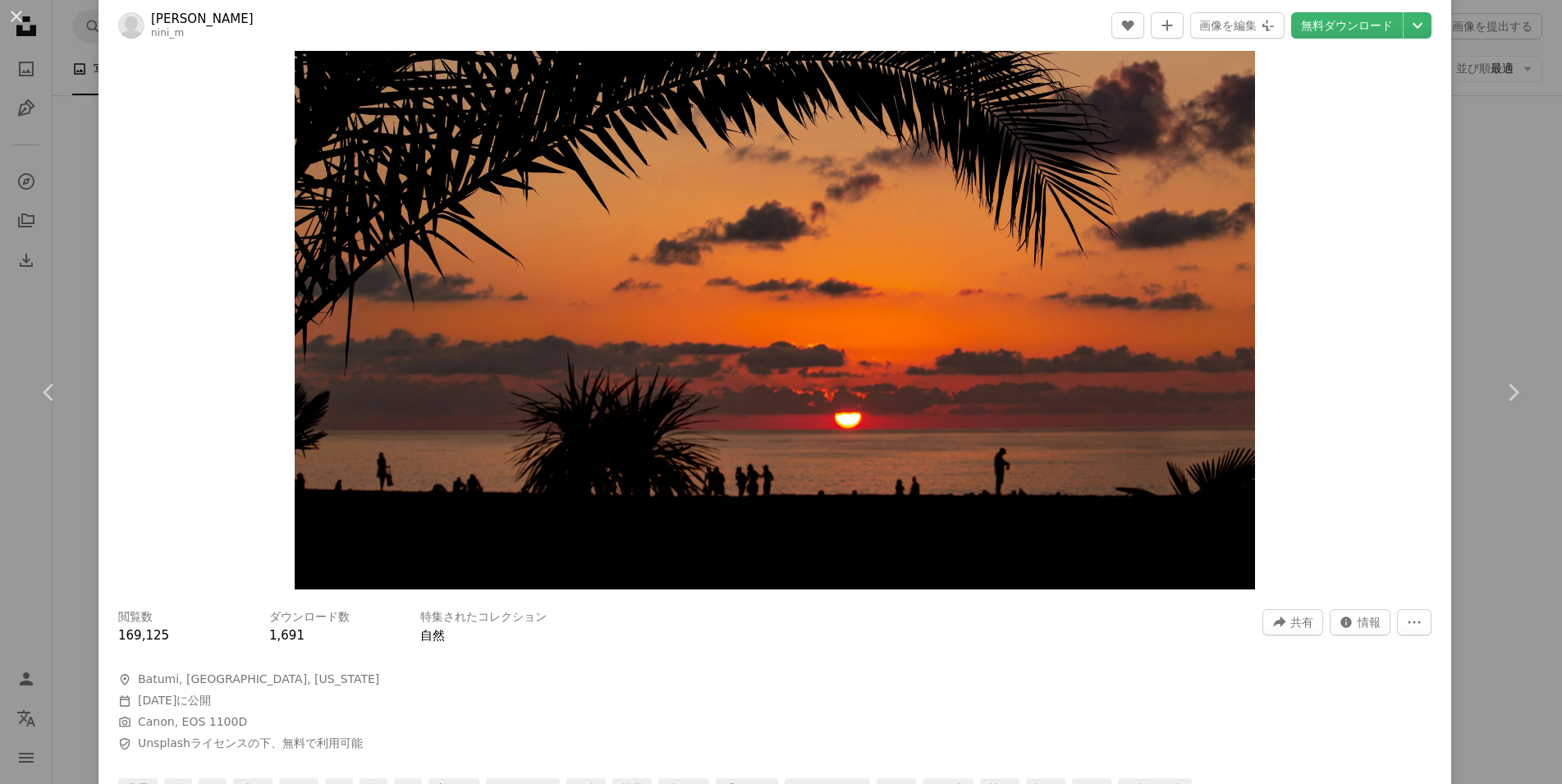
scroll to position [0, 0]
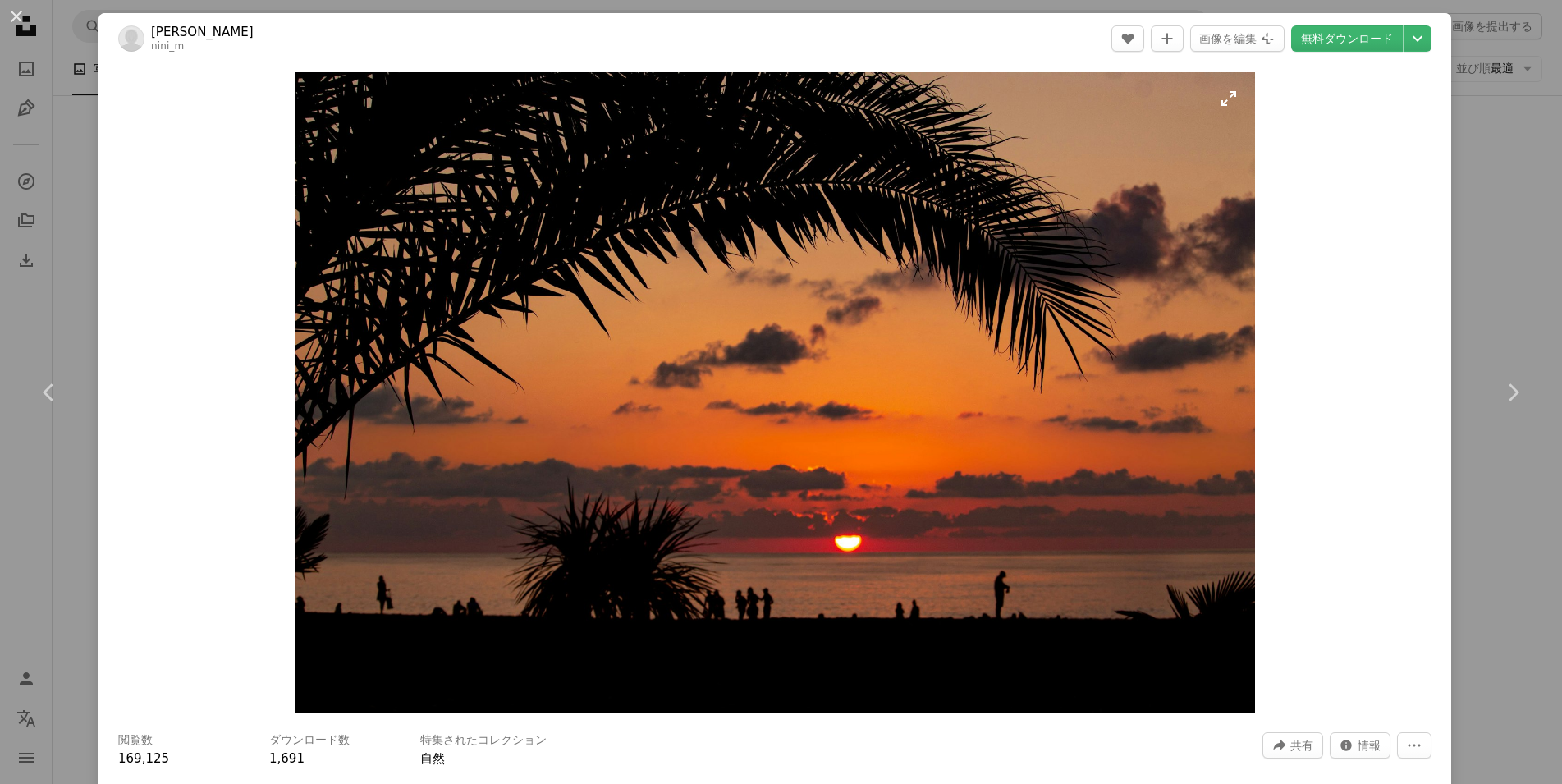
click at [1008, 300] on img "この画像でズームインする" at bounding box center [775, 392] width 960 height 640
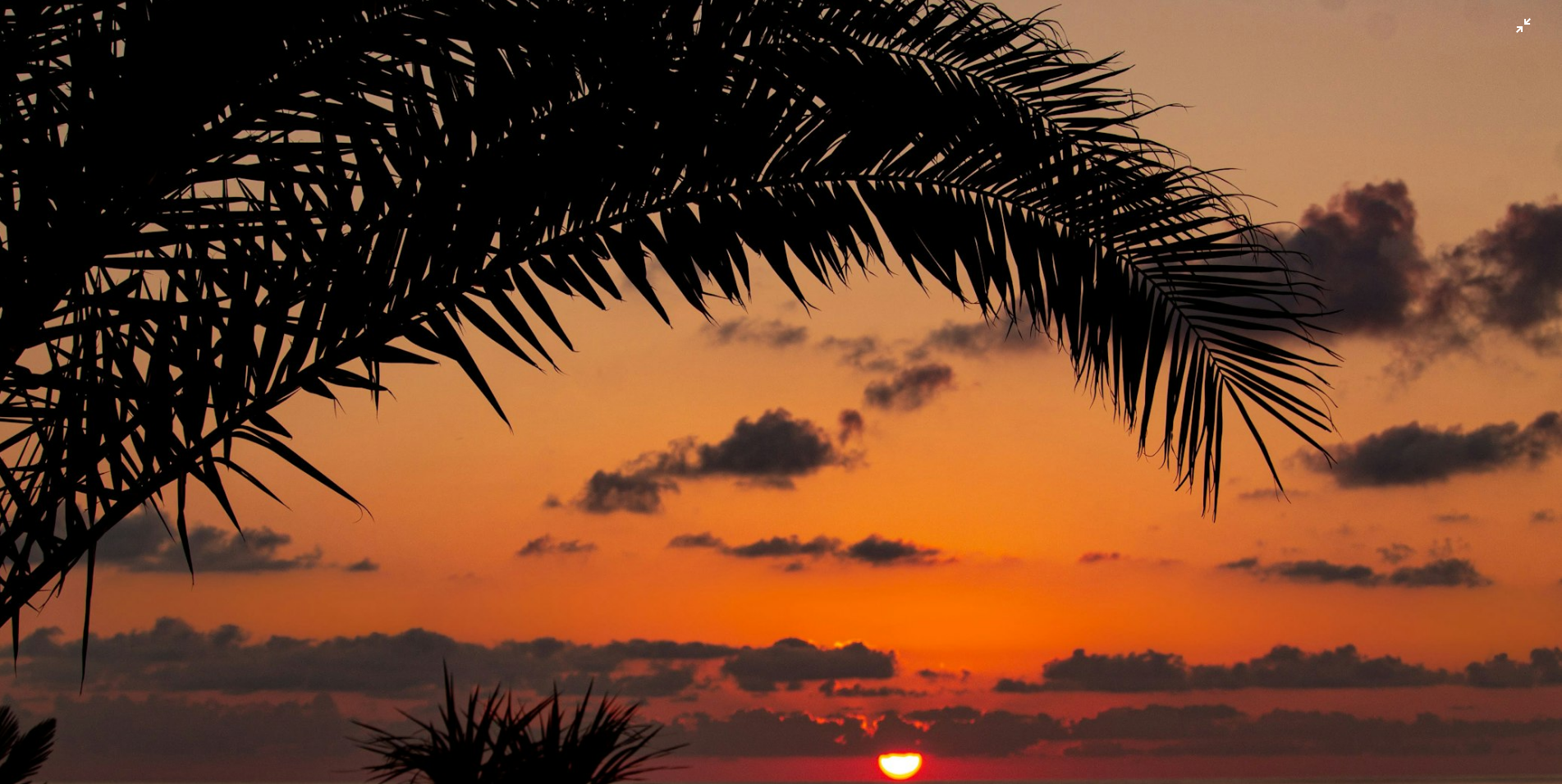
click at [1030, 266] on img "この画像でズームアウトする" at bounding box center [781, 520] width 1563 height 1042
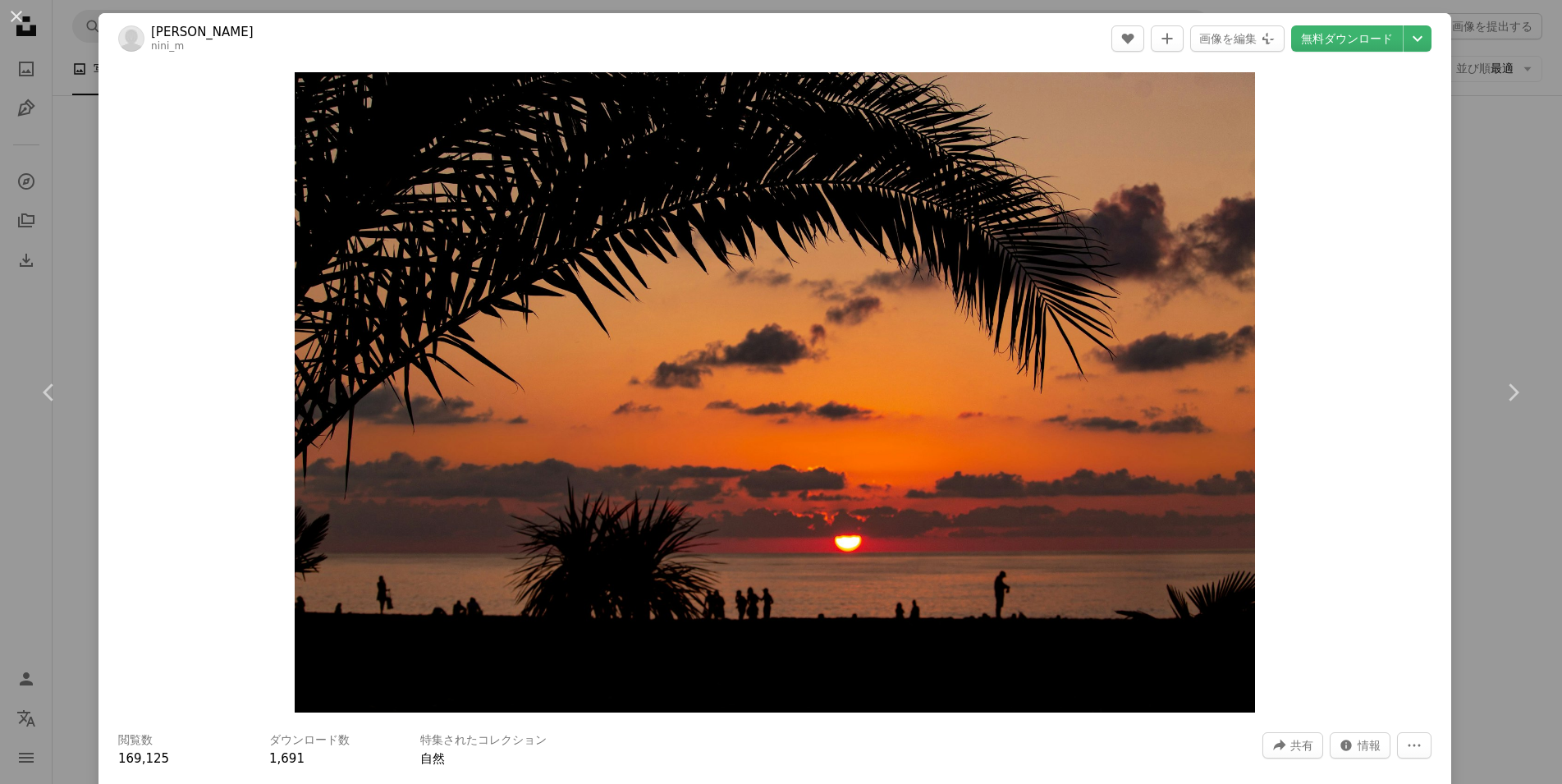
click at [73, 114] on div "An X shape Chevron left Chevron right [PERSON_NAME]ze nini_m A heart A plus sig…" at bounding box center [781, 392] width 1562 height 784
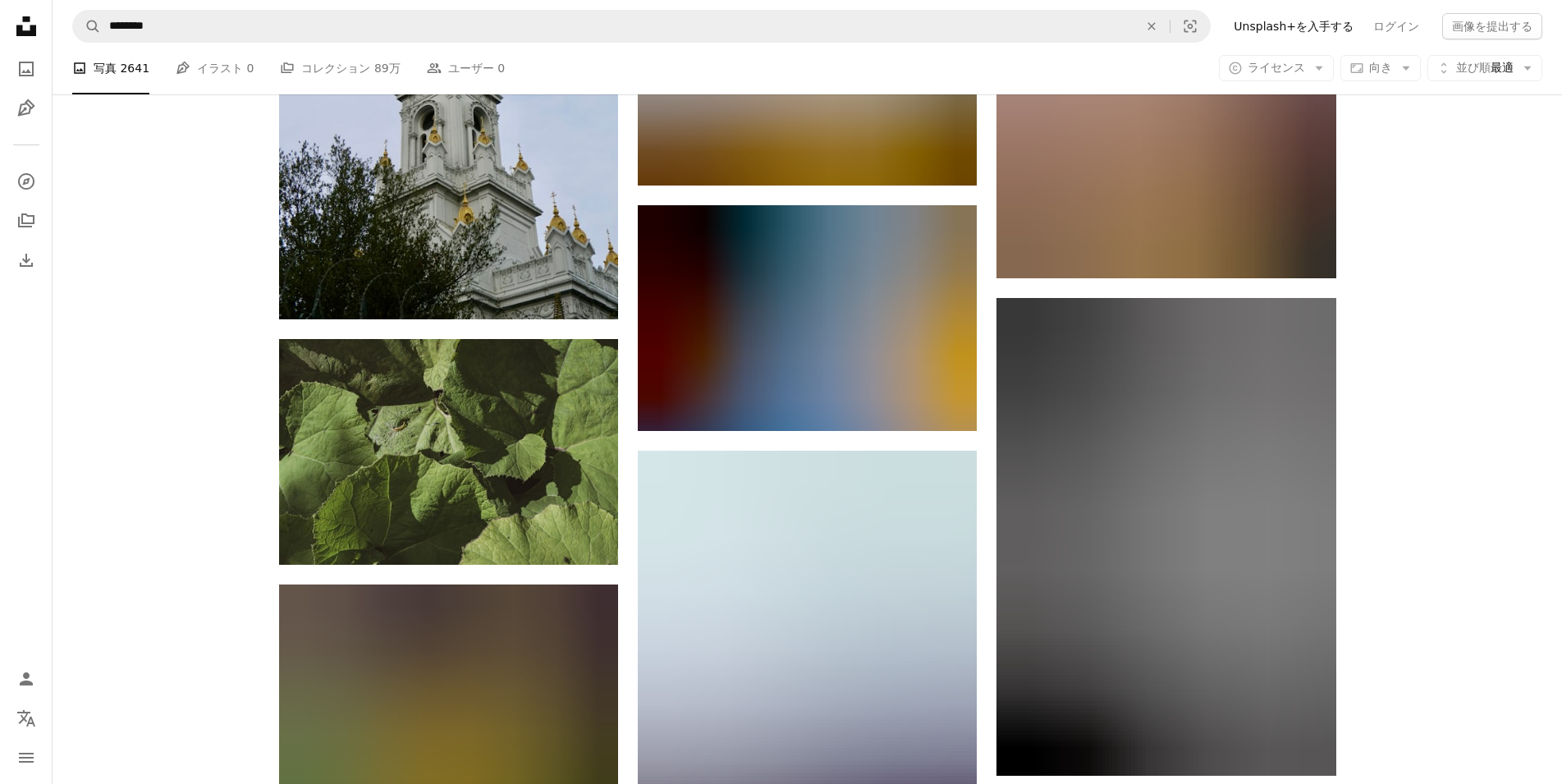
scroll to position [17842, 0]
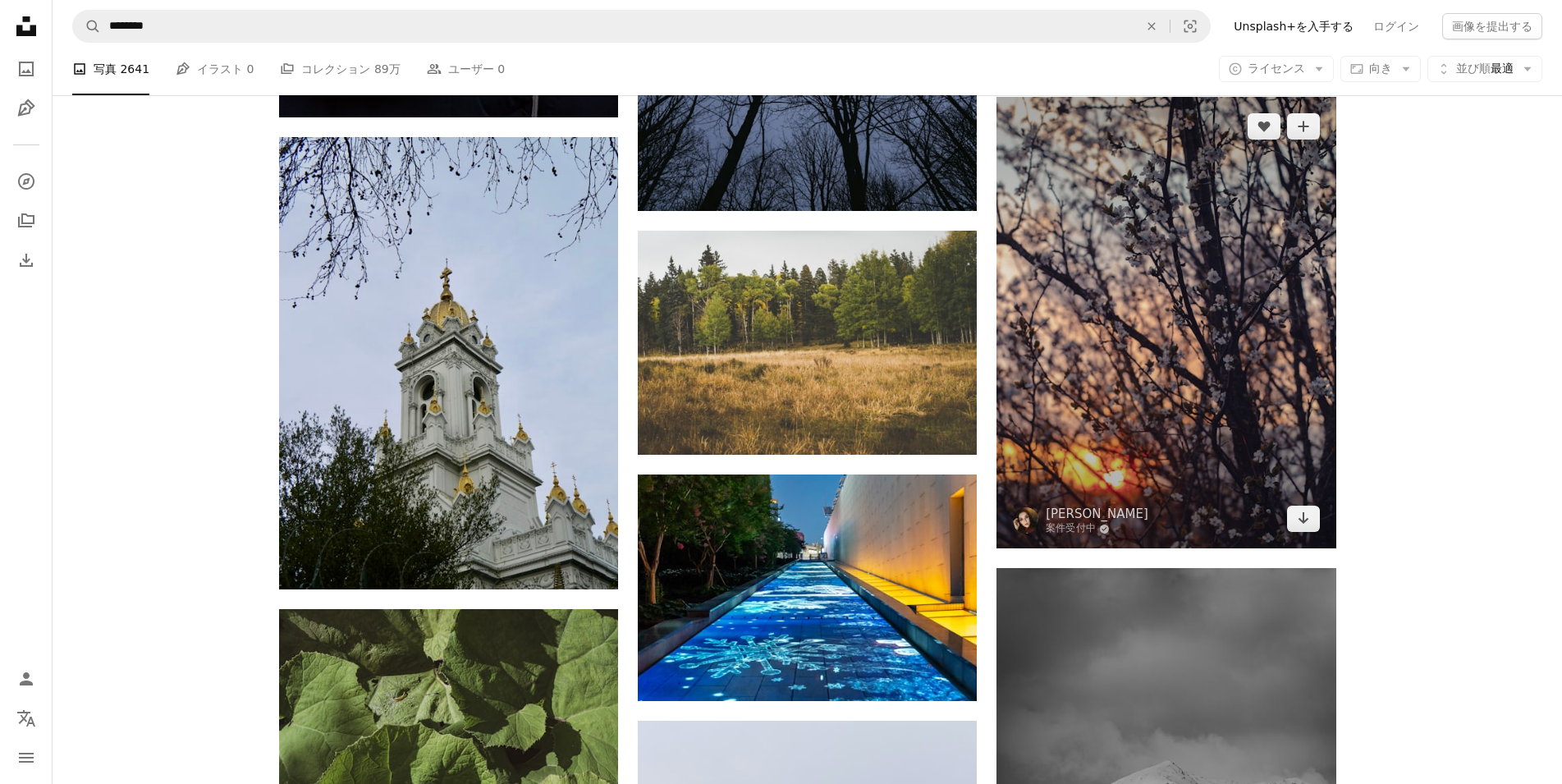
click at [1159, 465] on img at bounding box center [1165, 322] width 339 height 452
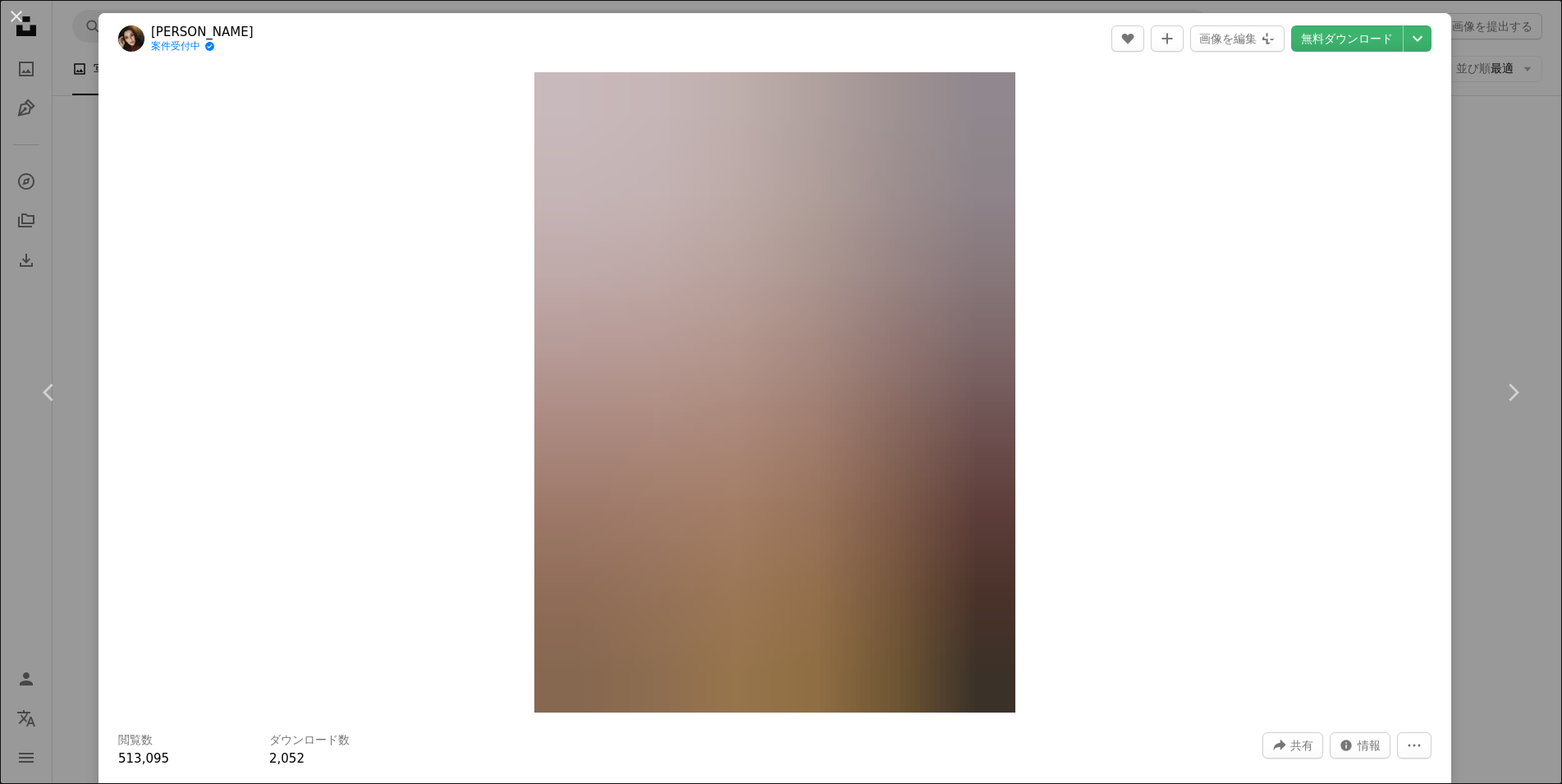
scroll to position [394, 0]
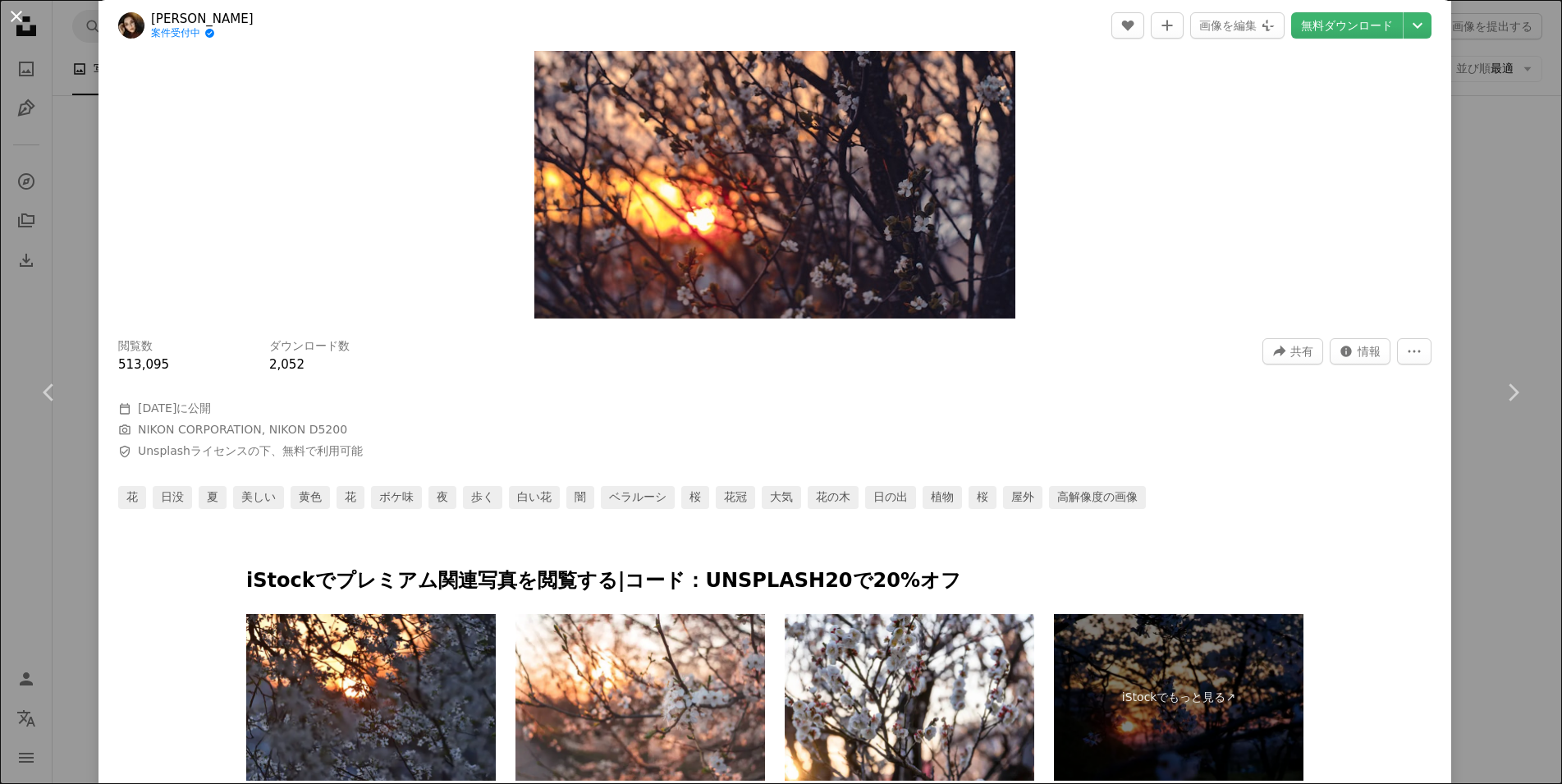
click at [12, 14] on button "An X shape" at bounding box center [16, 16] width 19 height 19
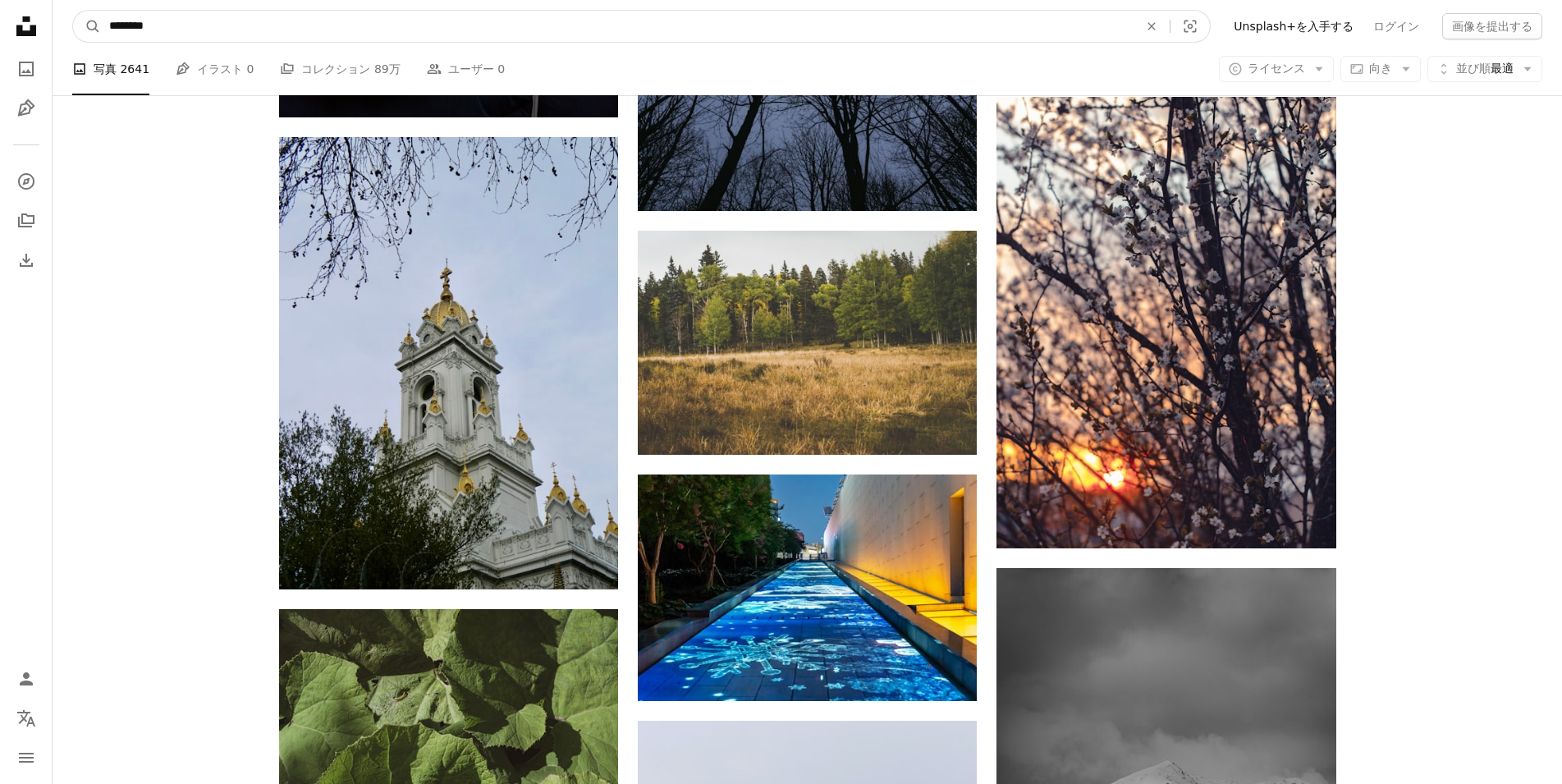
drag, startPoint x: 213, startPoint y: 28, endPoint x: 152, endPoint y: 30, distance: 61.0
click at [152, 30] on input "********" at bounding box center [617, 26] width 1032 height 31
type input "*******"
click button "A magnifying glass" at bounding box center [86, 26] width 27 height 31
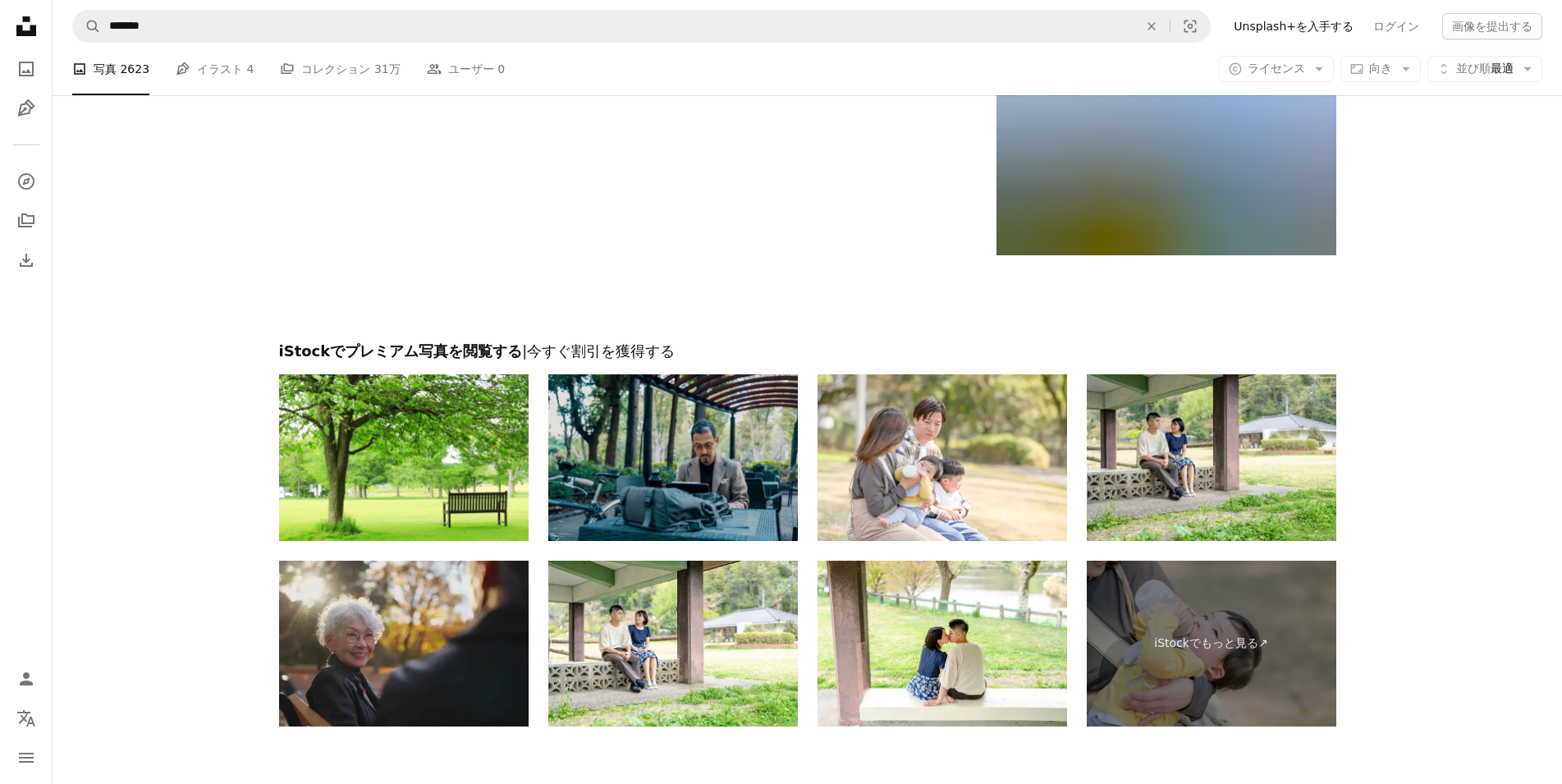
scroll to position [3072, 0]
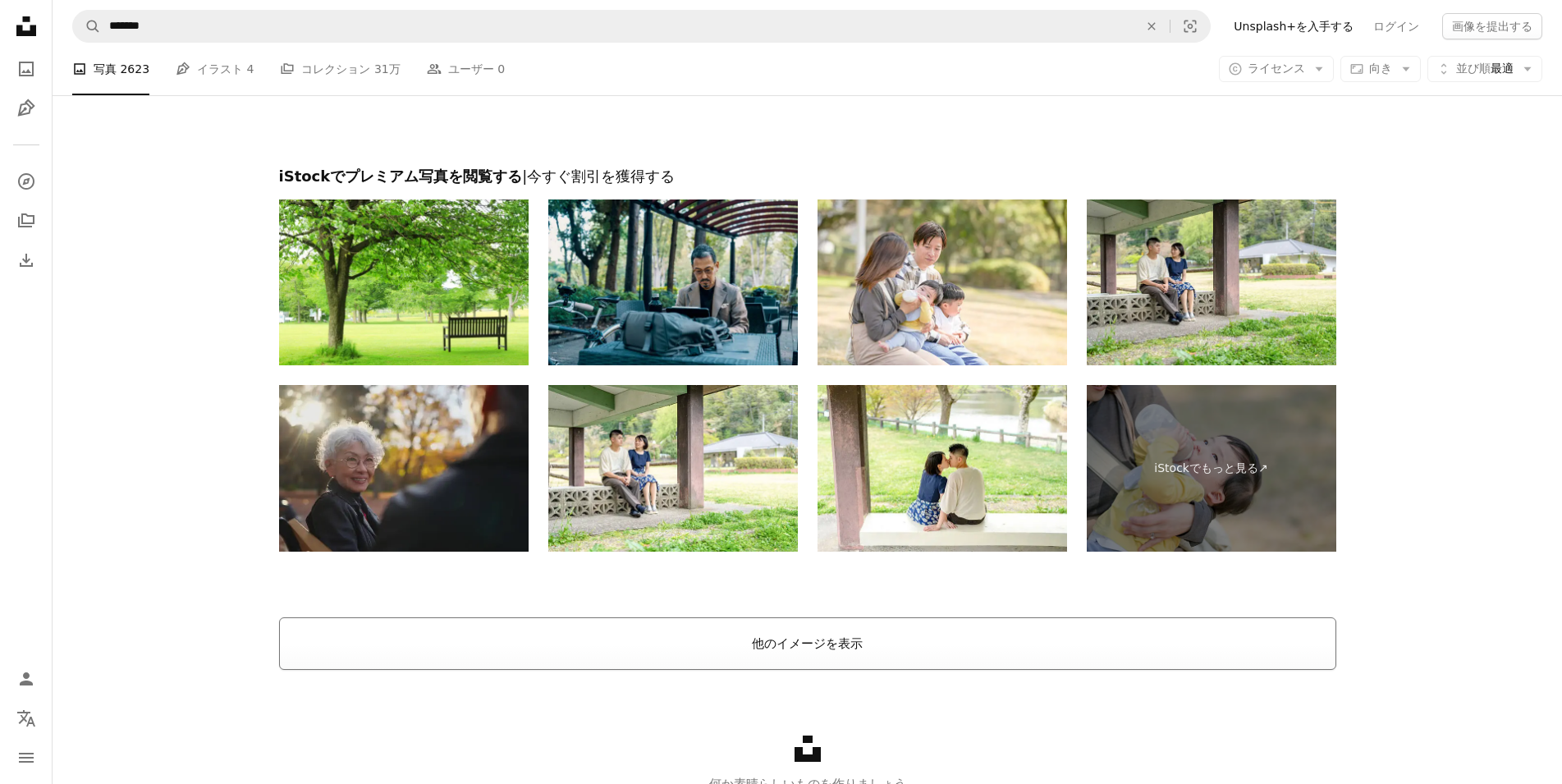
click at [779, 634] on button "他のイメージを表示" at bounding box center [807, 643] width 1057 height 52
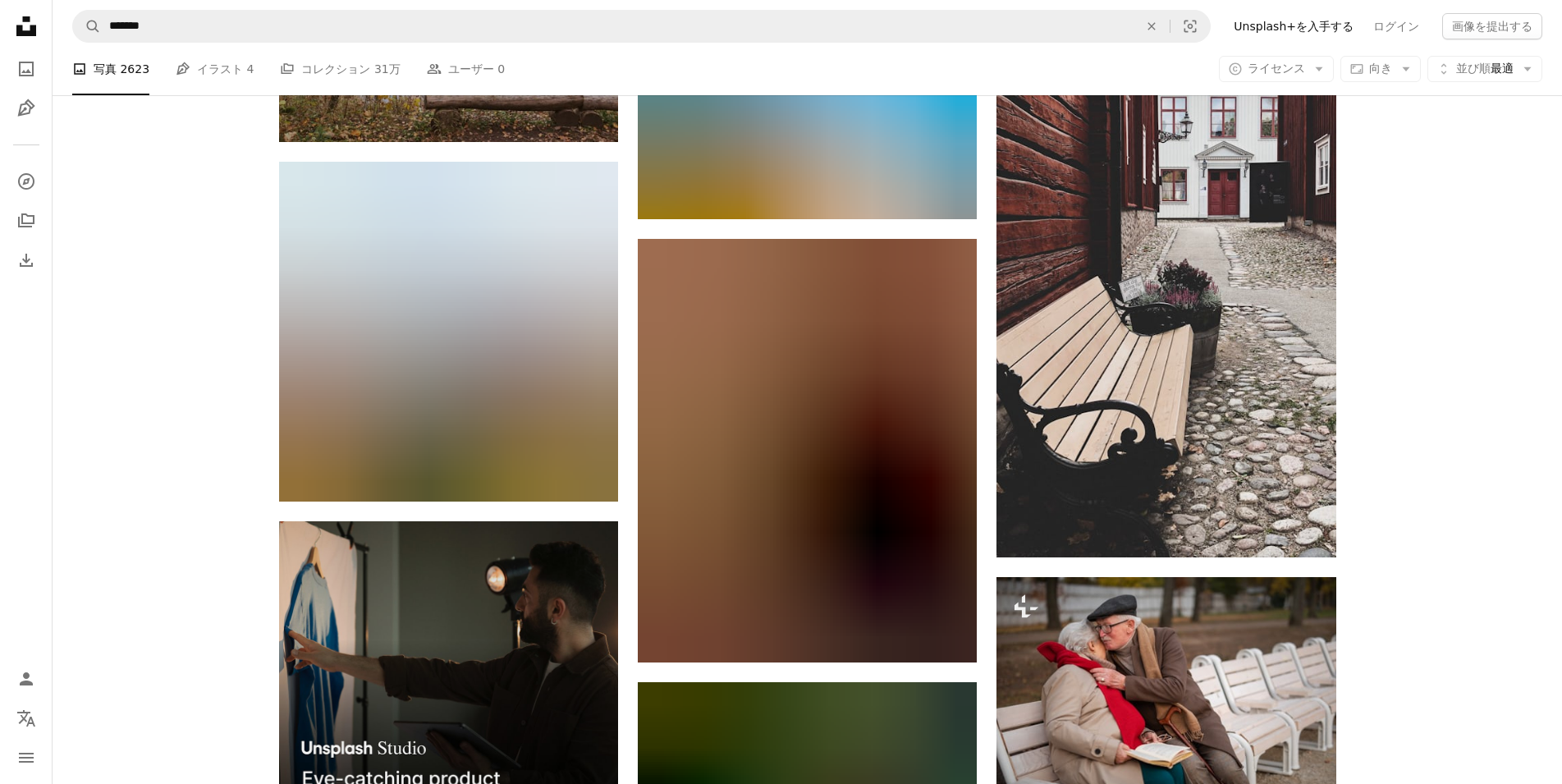
scroll to position [4017, 0]
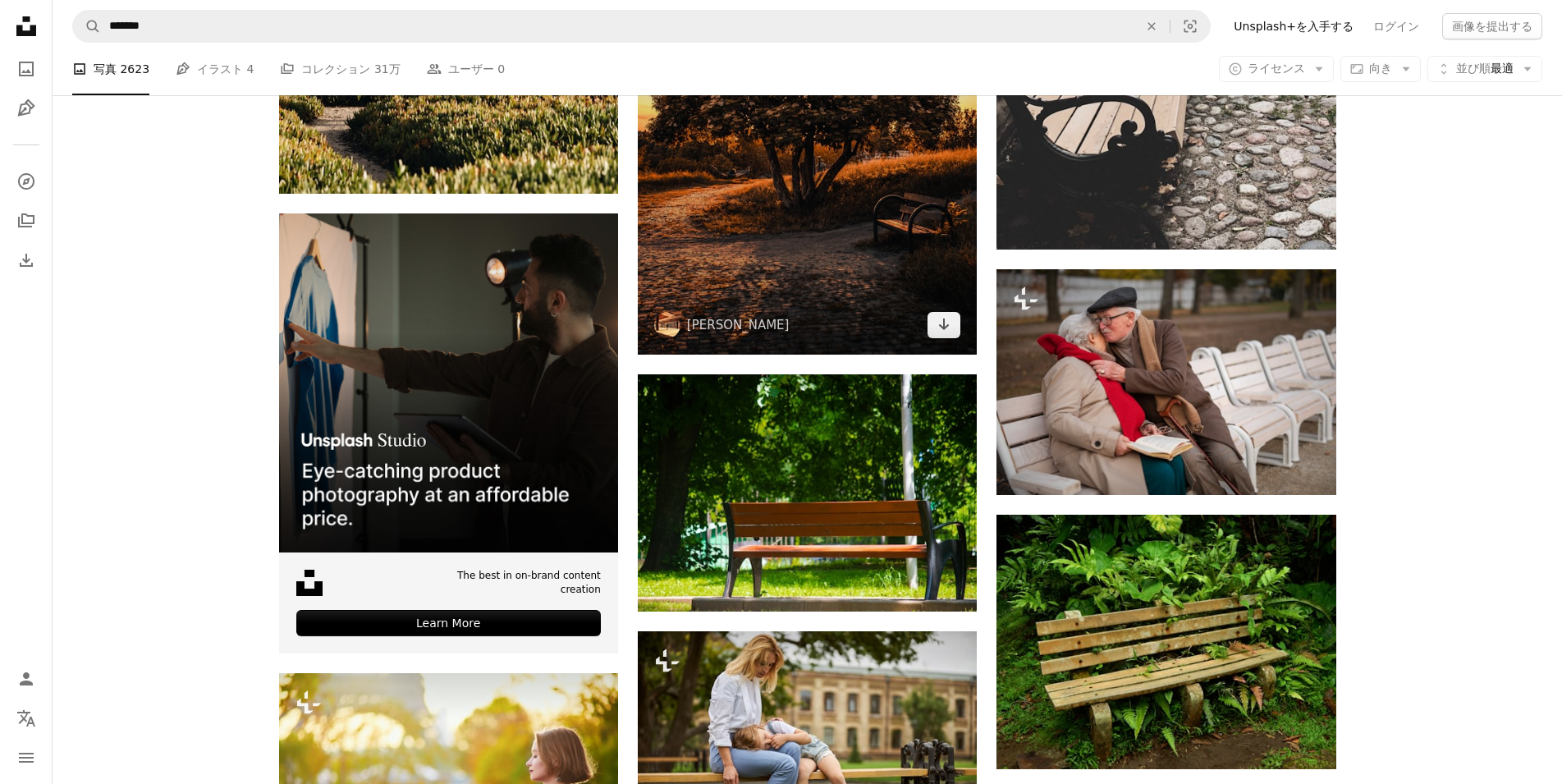
click at [806, 245] on img at bounding box center [807, 143] width 339 height 424
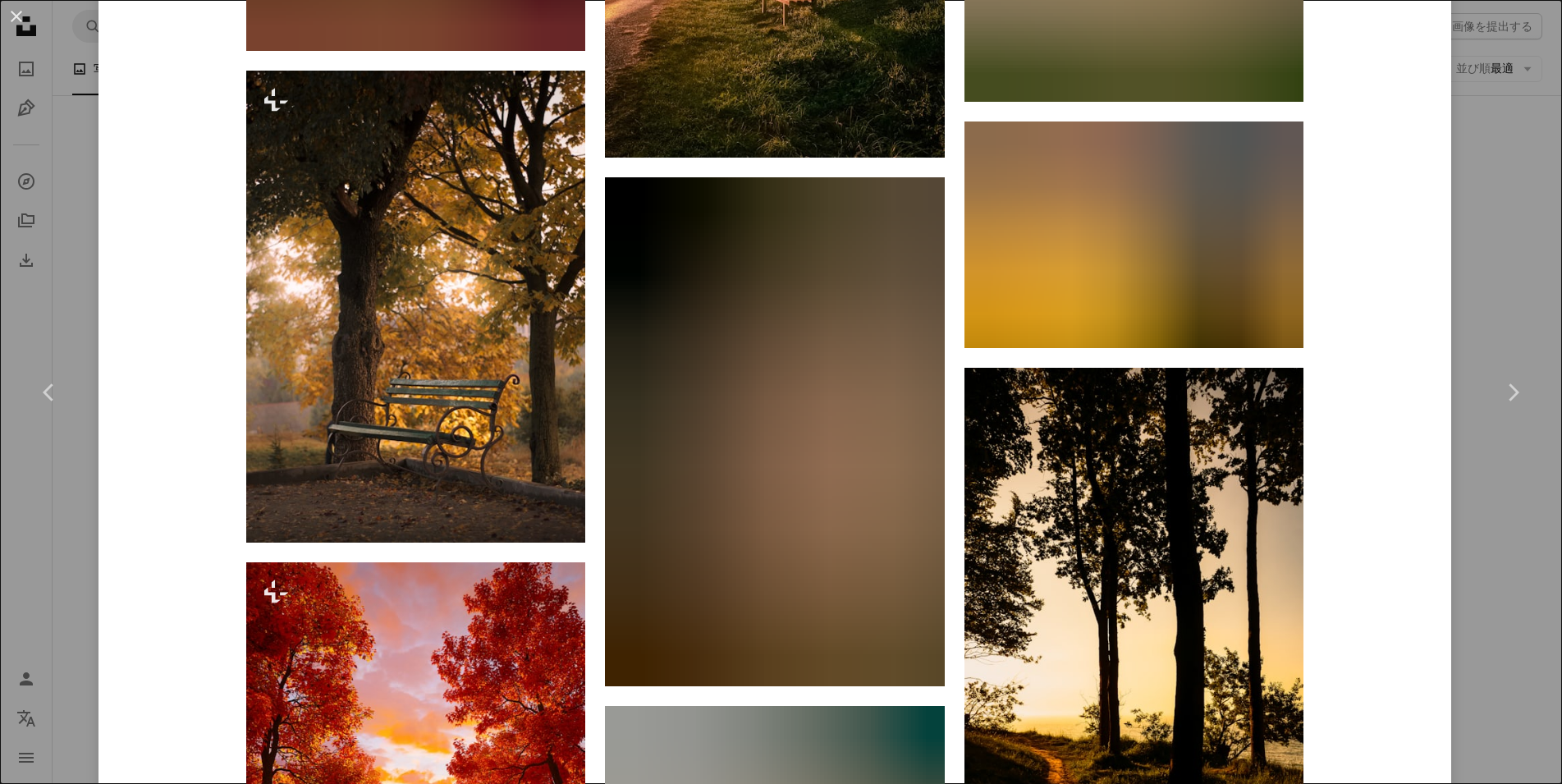
scroll to position [1674, 0]
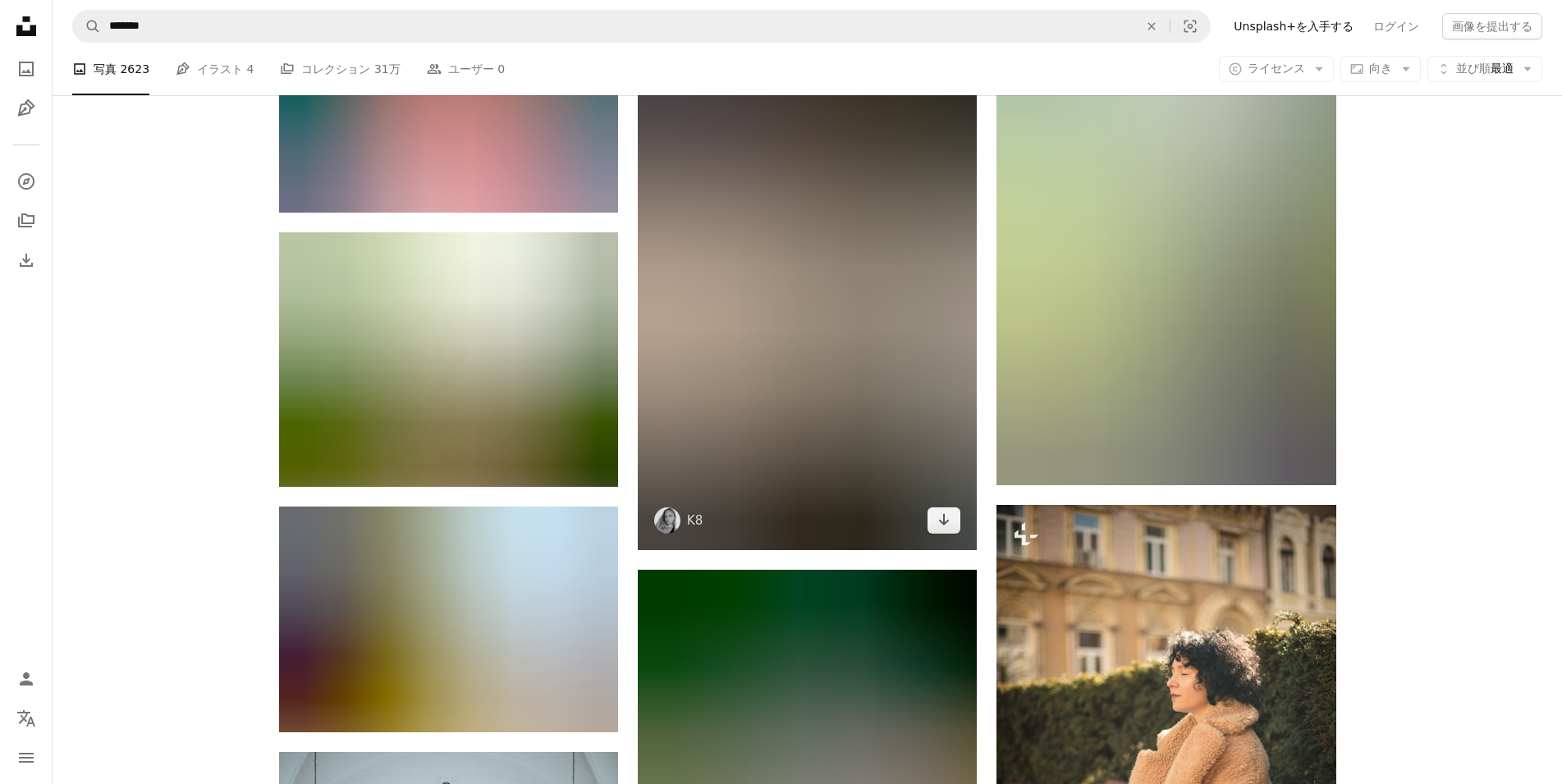
scroll to position [6144, 0]
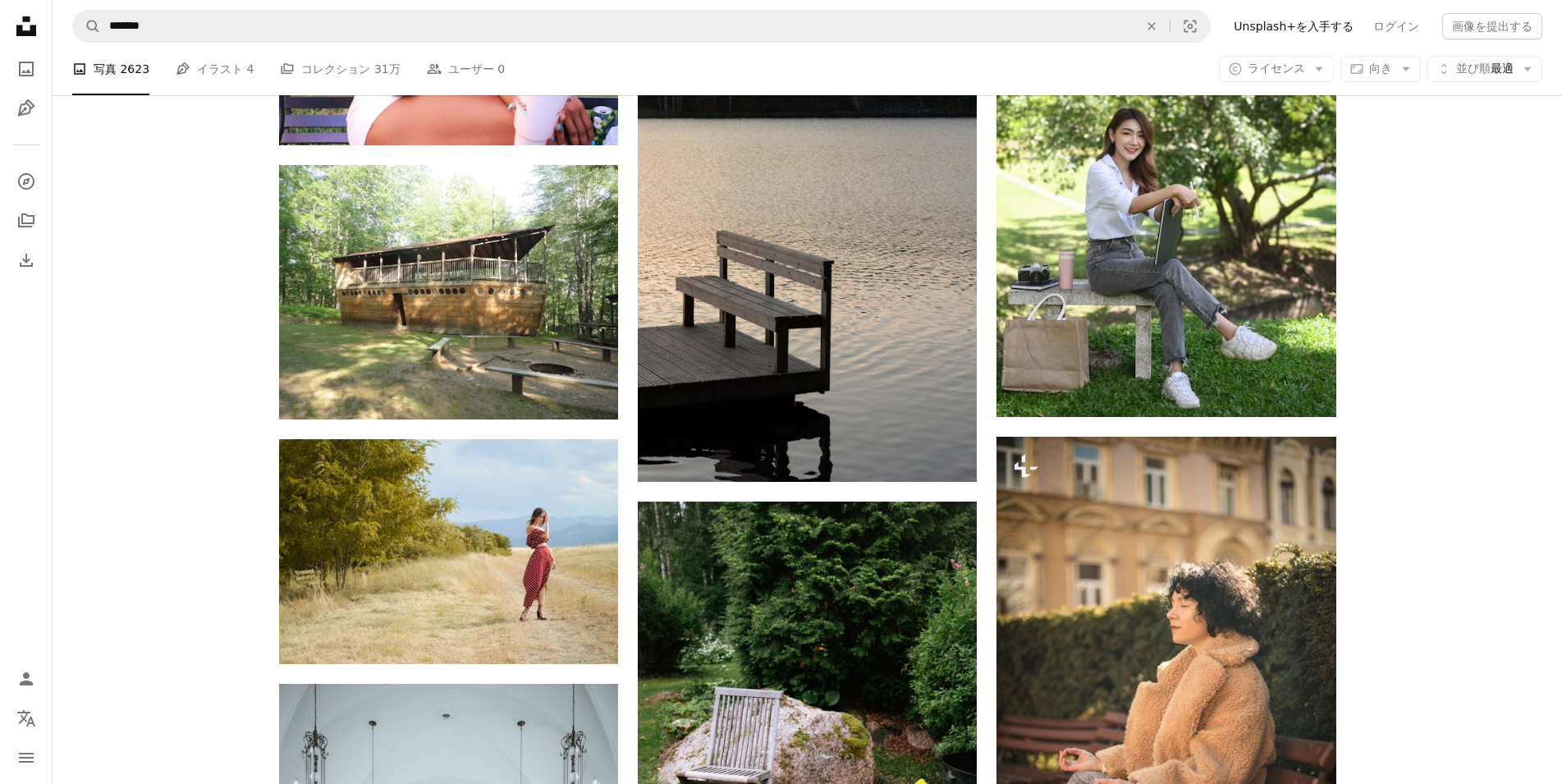
click at [22, 24] on icon "Unsplash logo Unsplash ホーム" at bounding box center [26, 26] width 33 height 33
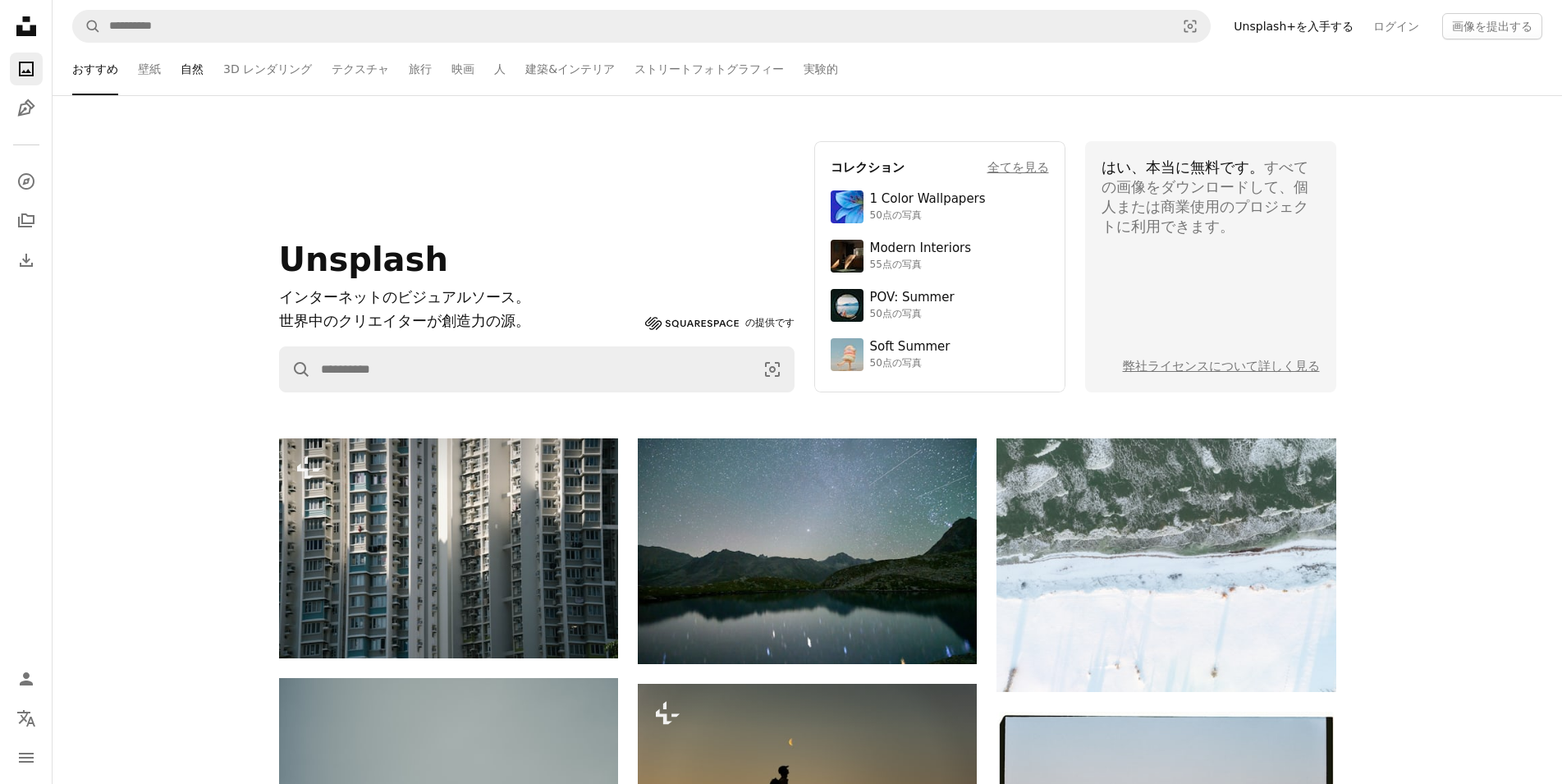
click at [195, 77] on link "自然" at bounding box center [192, 68] width 23 height 52
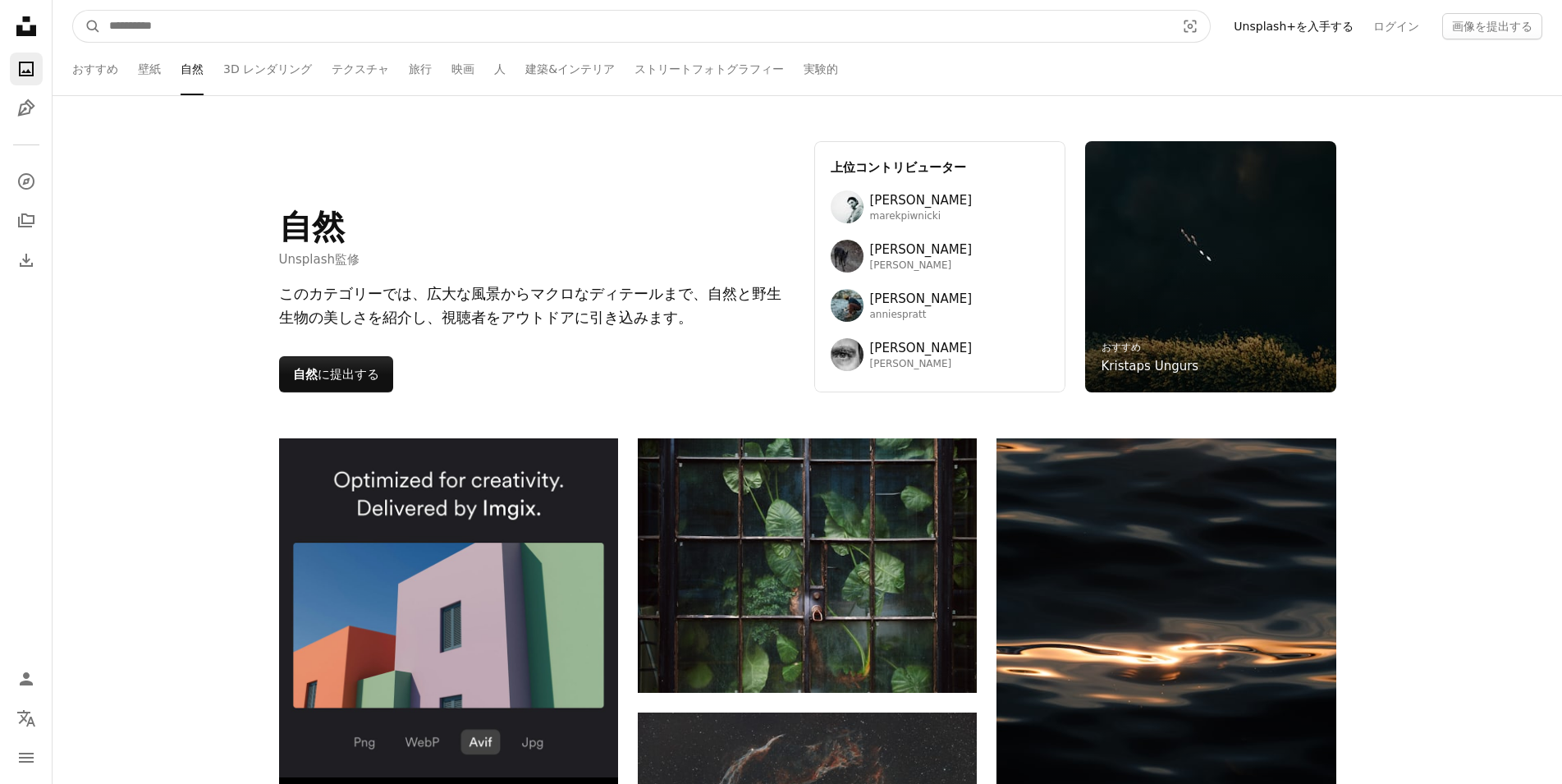
click at [274, 27] on input "サイト内でビジュアルを探す" at bounding box center [635, 26] width 1069 height 31
type input "**"
click button "A magnifying glass" at bounding box center [86, 26] width 27 height 31
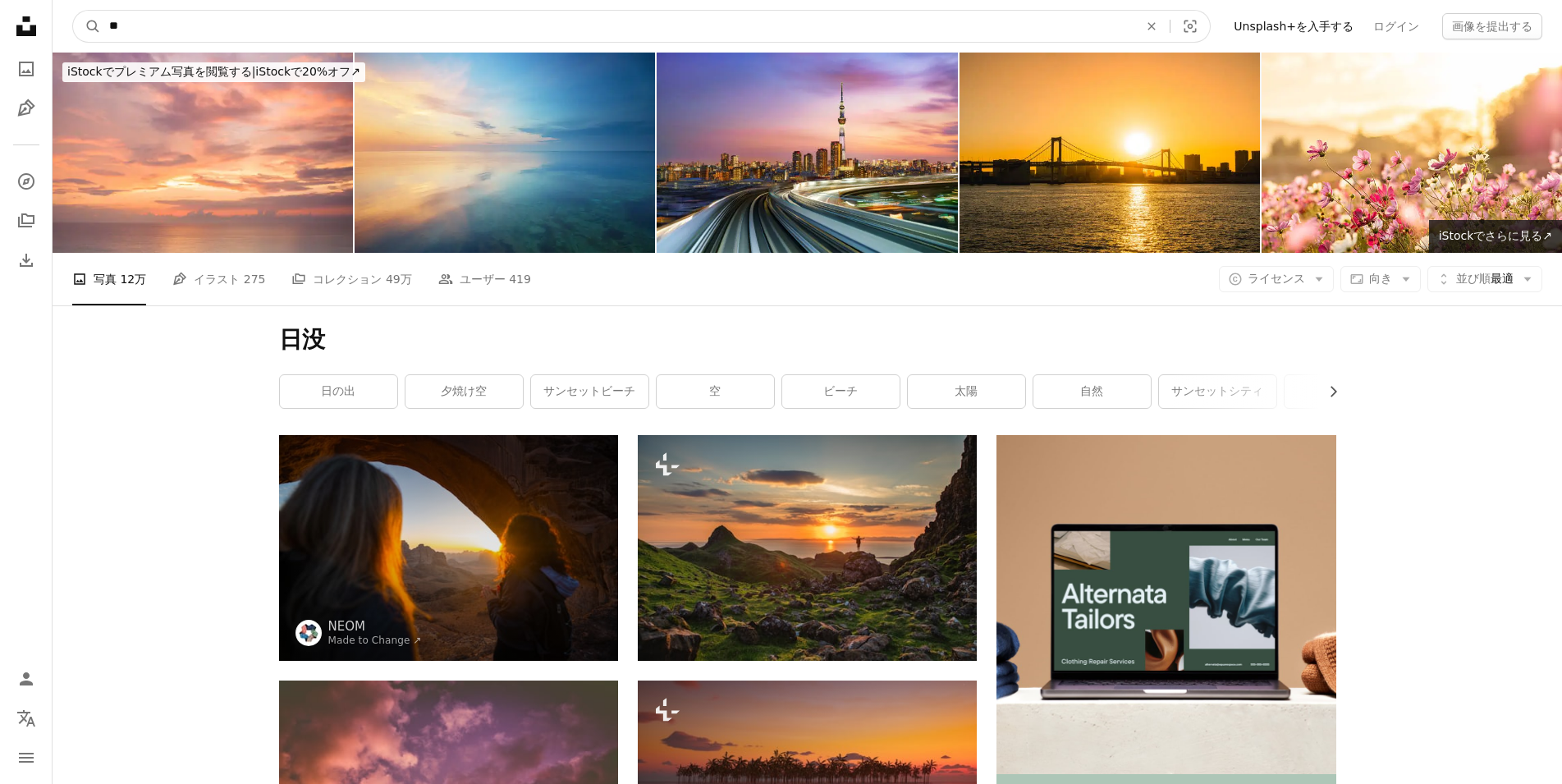
click at [439, 21] on input "**" at bounding box center [617, 26] width 1032 height 31
type input "****"
click button "A magnifying glass" at bounding box center [86, 26] width 27 height 31
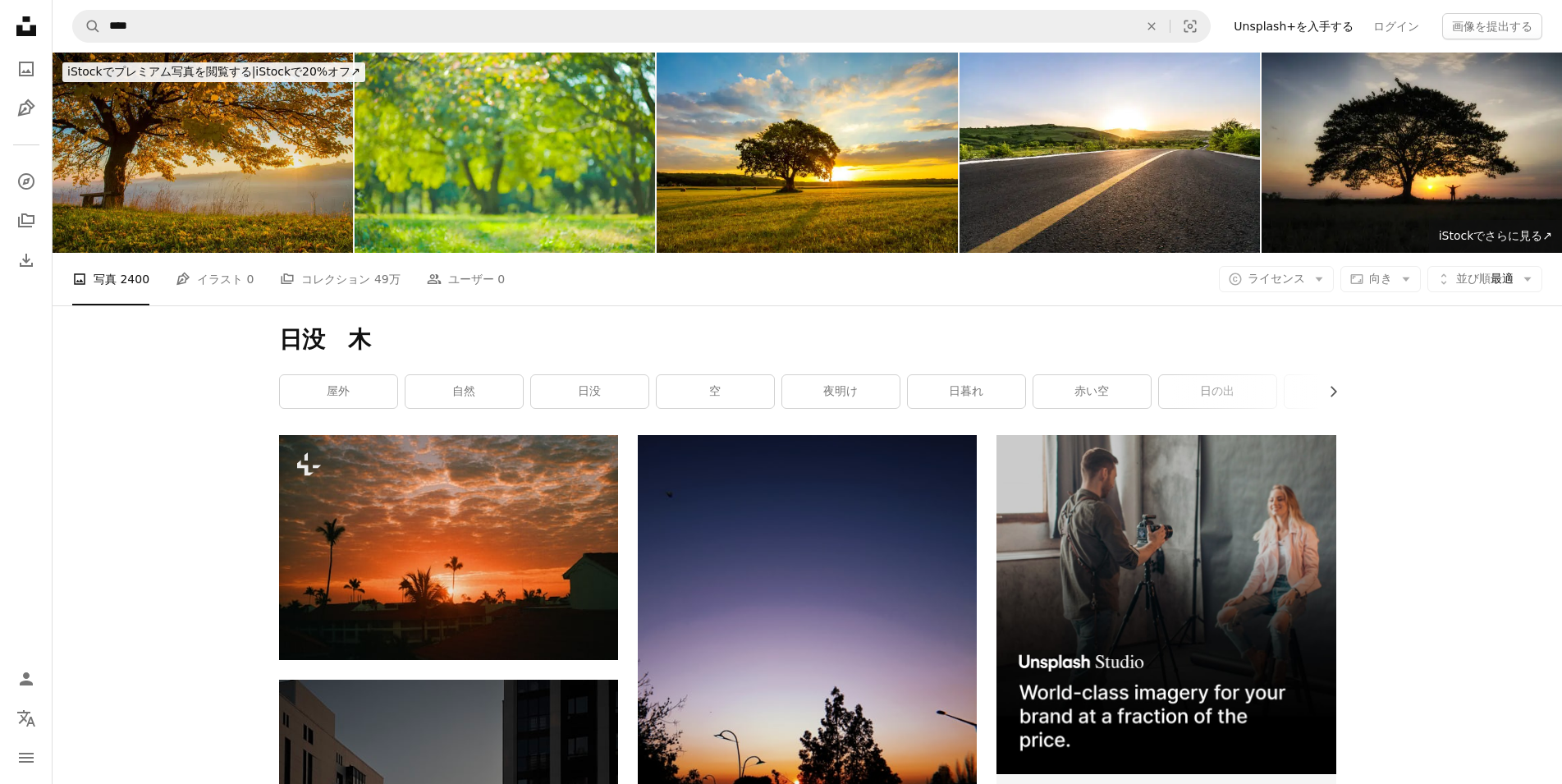
click at [291, 198] on img at bounding box center [202, 152] width 300 height 200
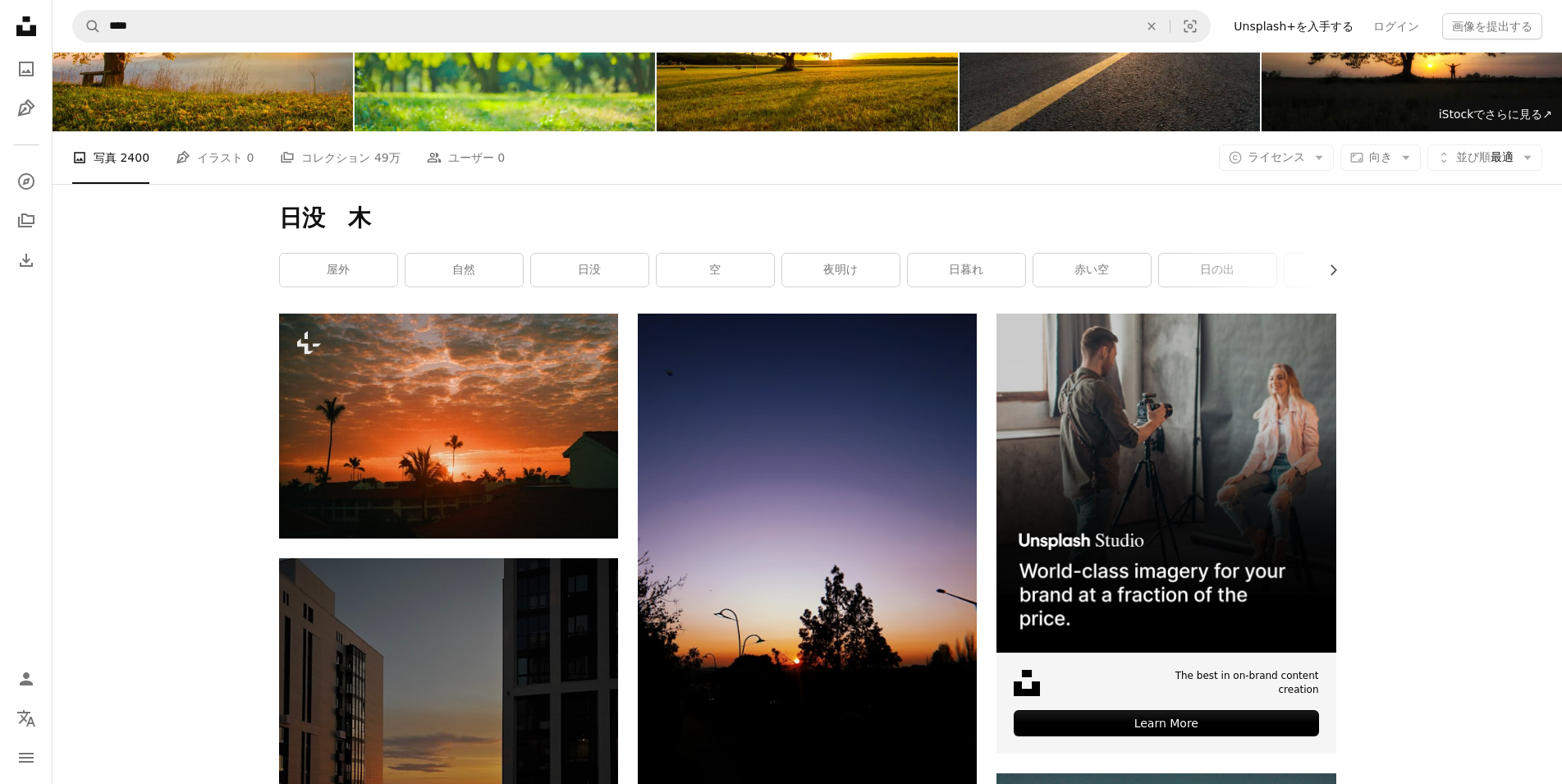
scroll to position [118, 0]
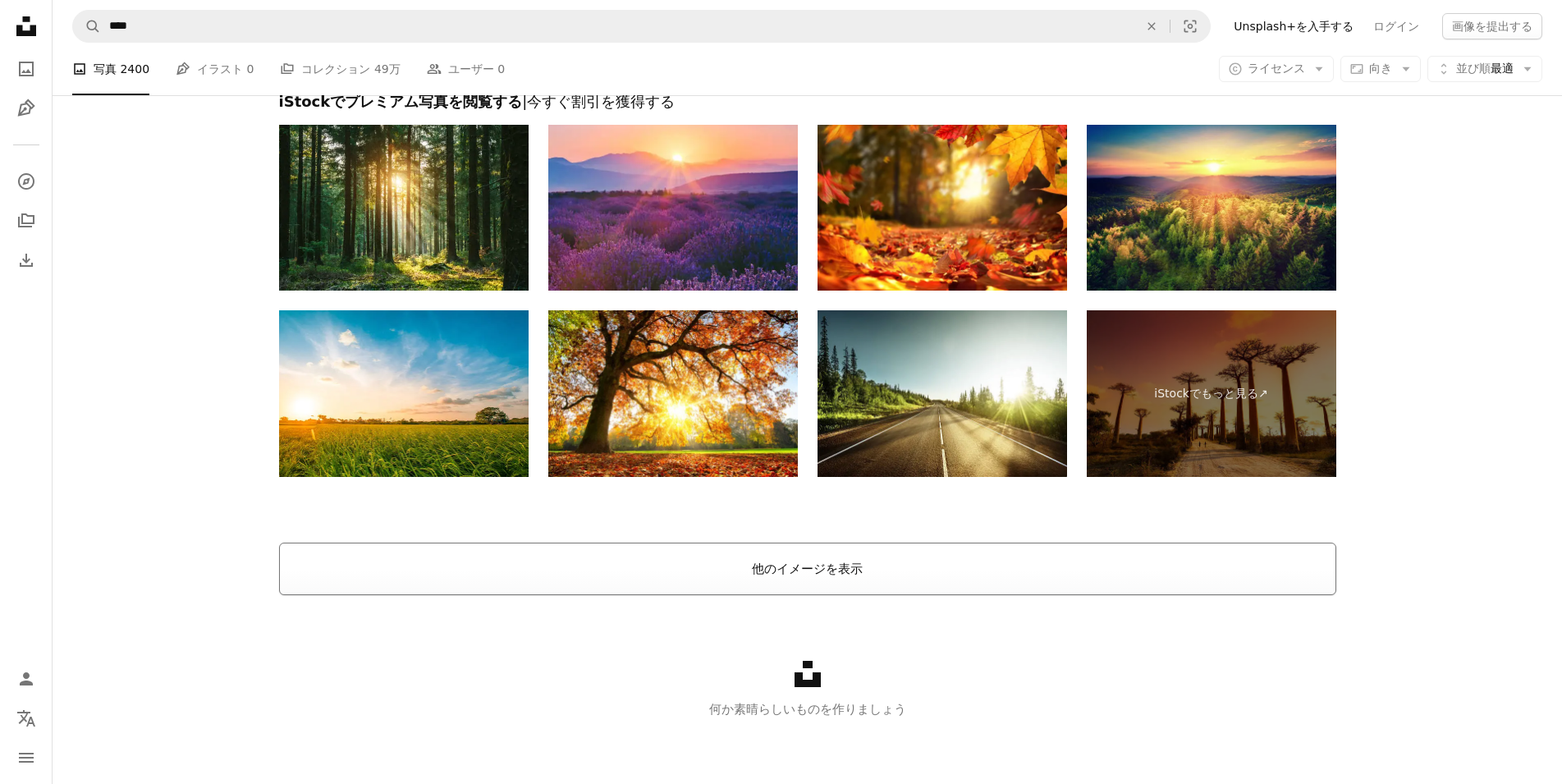
click at [748, 573] on button "他のイメージを表示" at bounding box center [807, 568] width 1057 height 52
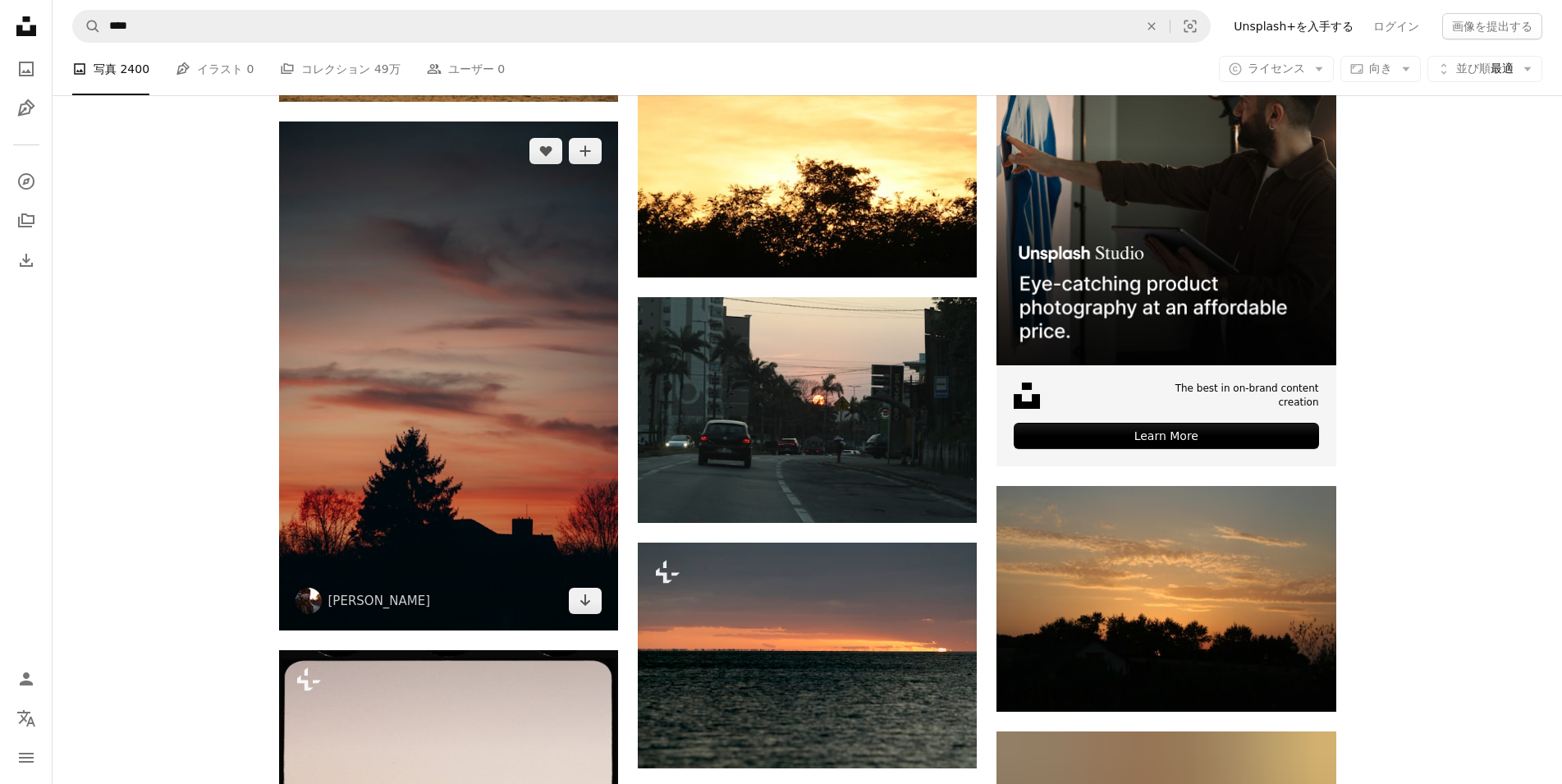
scroll to position [7172, 0]
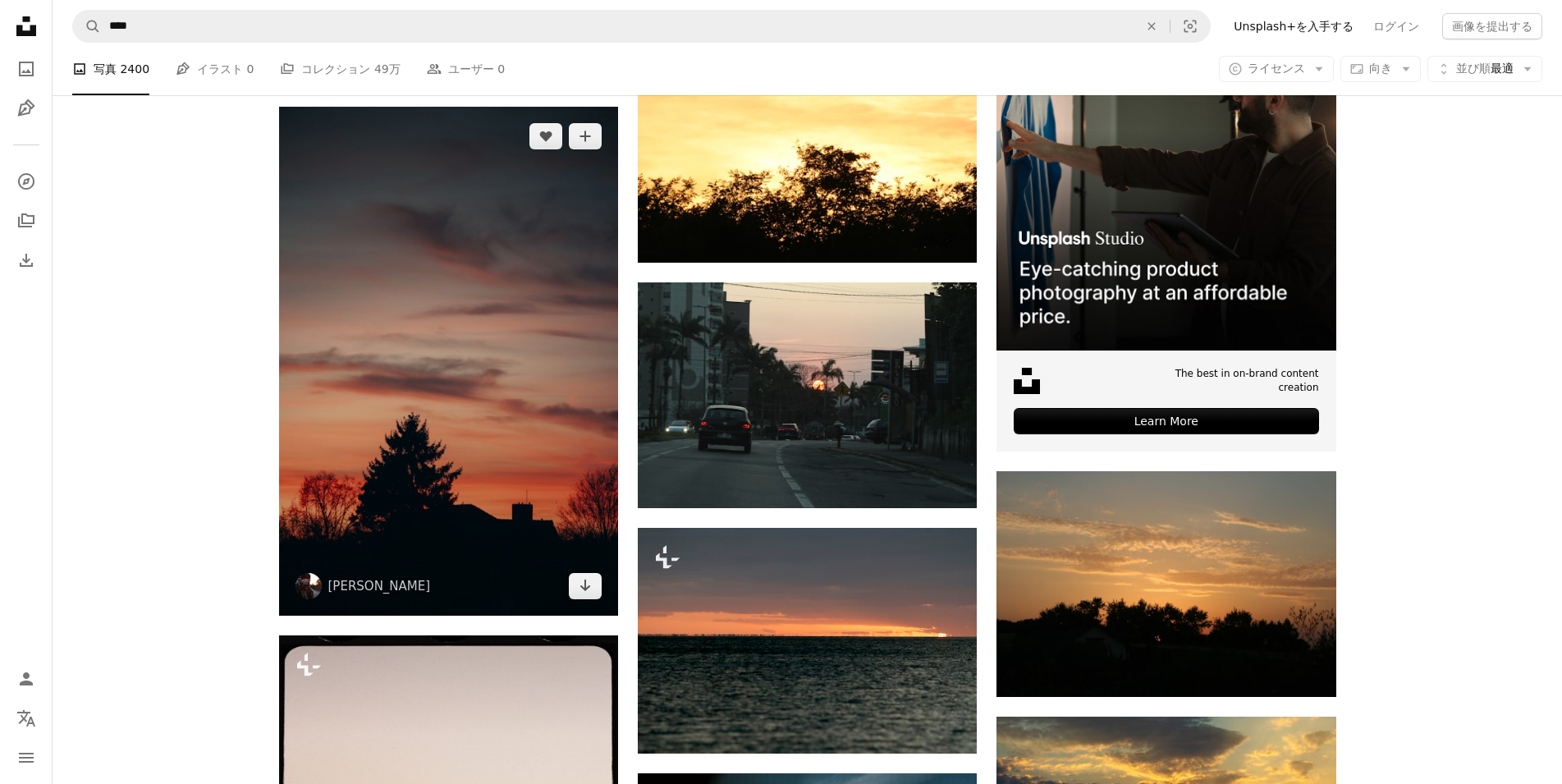
click at [544, 469] on img at bounding box center [448, 361] width 339 height 508
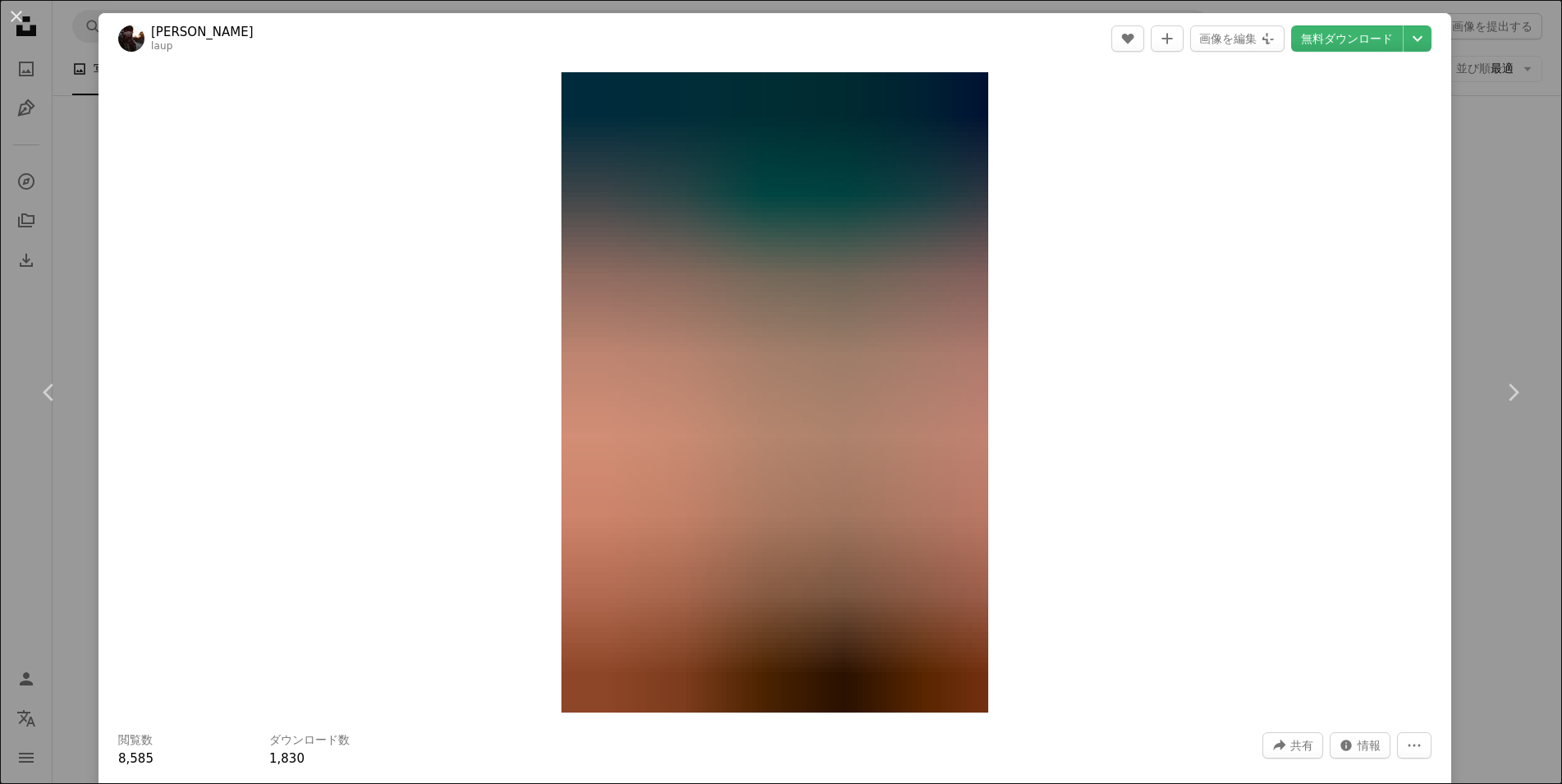
scroll to position [493, 0]
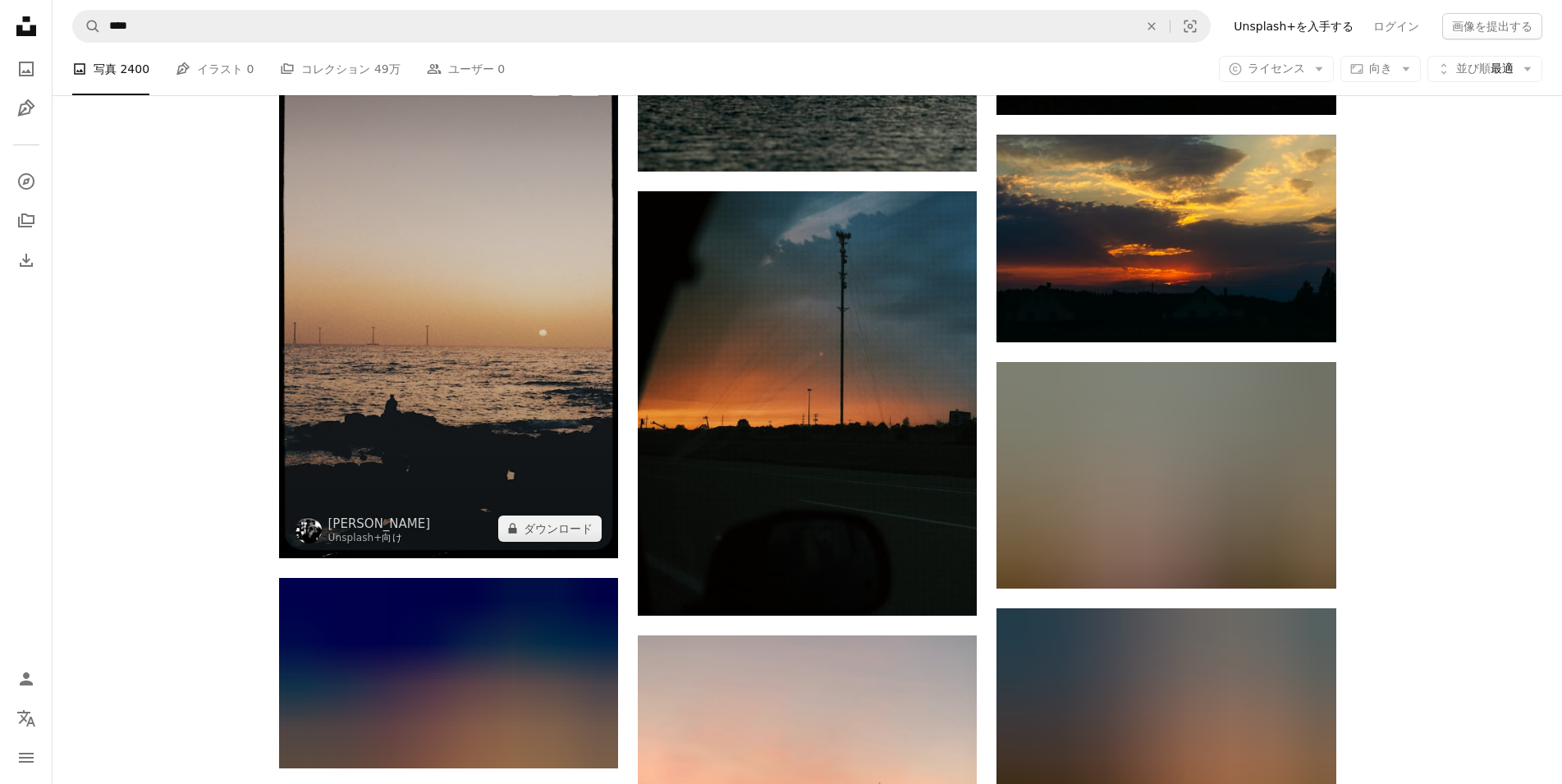
scroll to position [7881, 0]
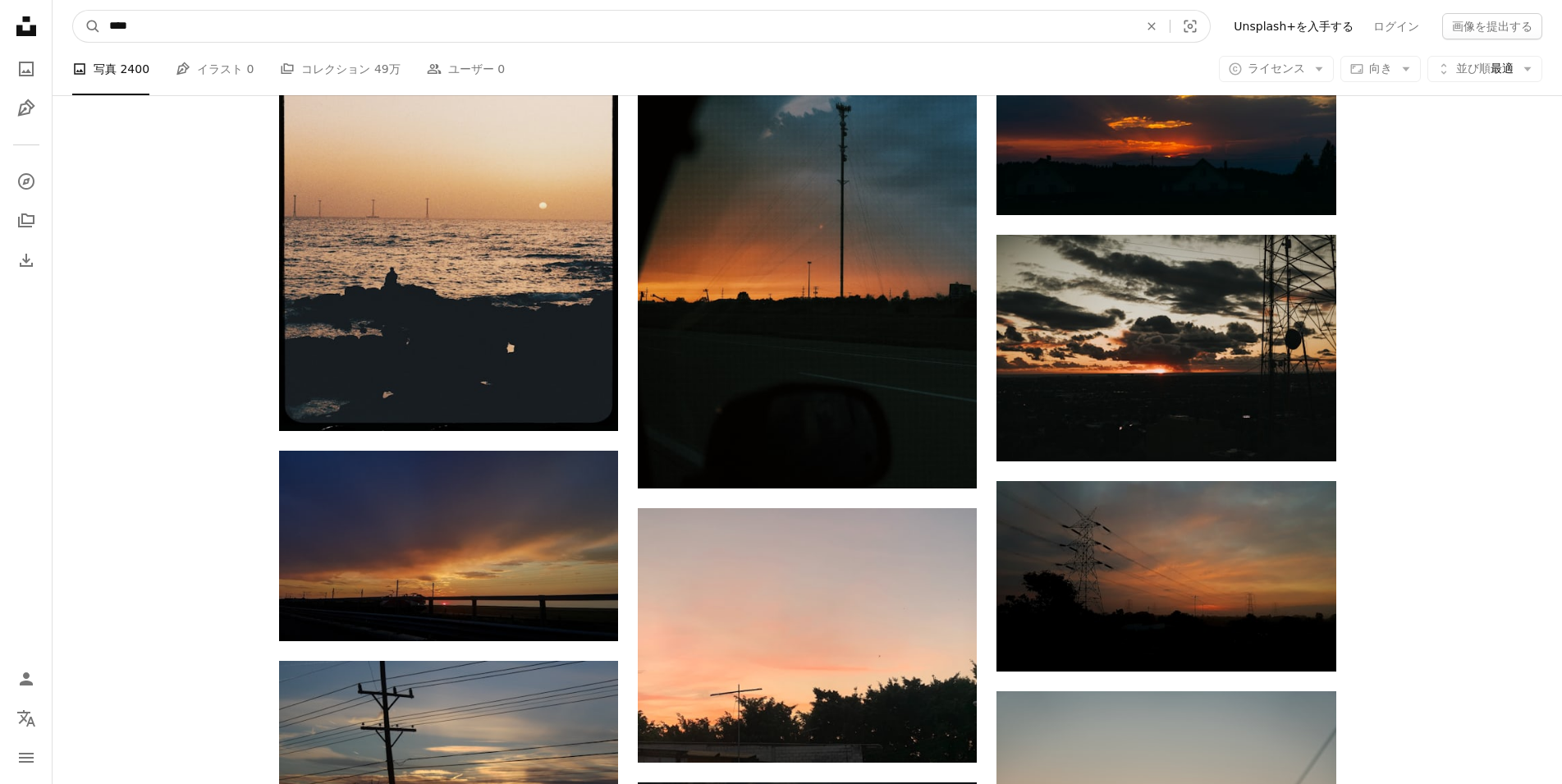
drag, startPoint x: 425, startPoint y: 34, endPoint x: -71, endPoint y: 27, distance: 496.0
click at [101, 27] on input "****" at bounding box center [617, 26] width 1032 height 31
type input "*"
click button "A magnifying glass" at bounding box center [86, 26] width 27 height 31
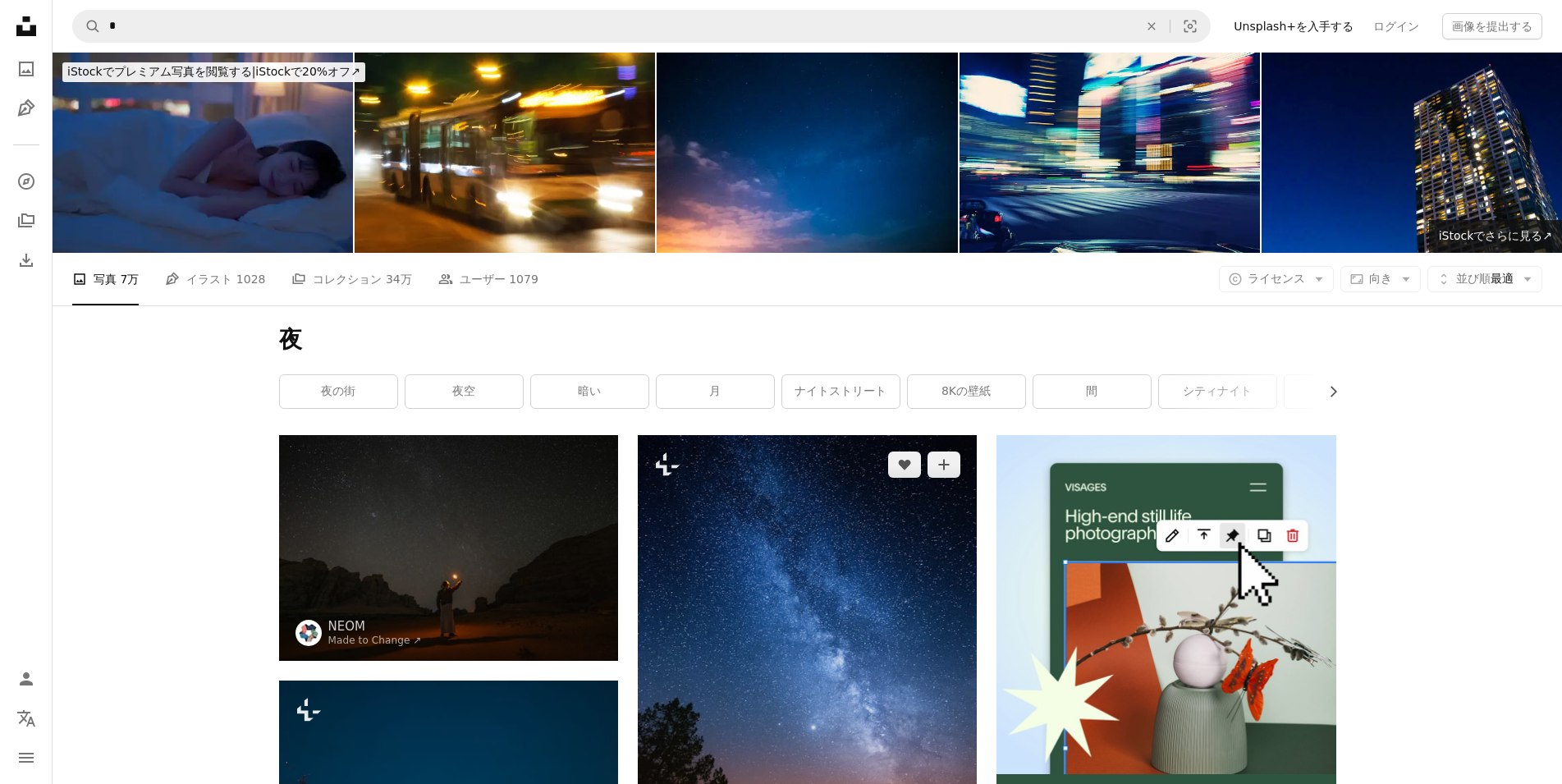
click at [809, 606] on img at bounding box center [807, 689] width 339 height 508
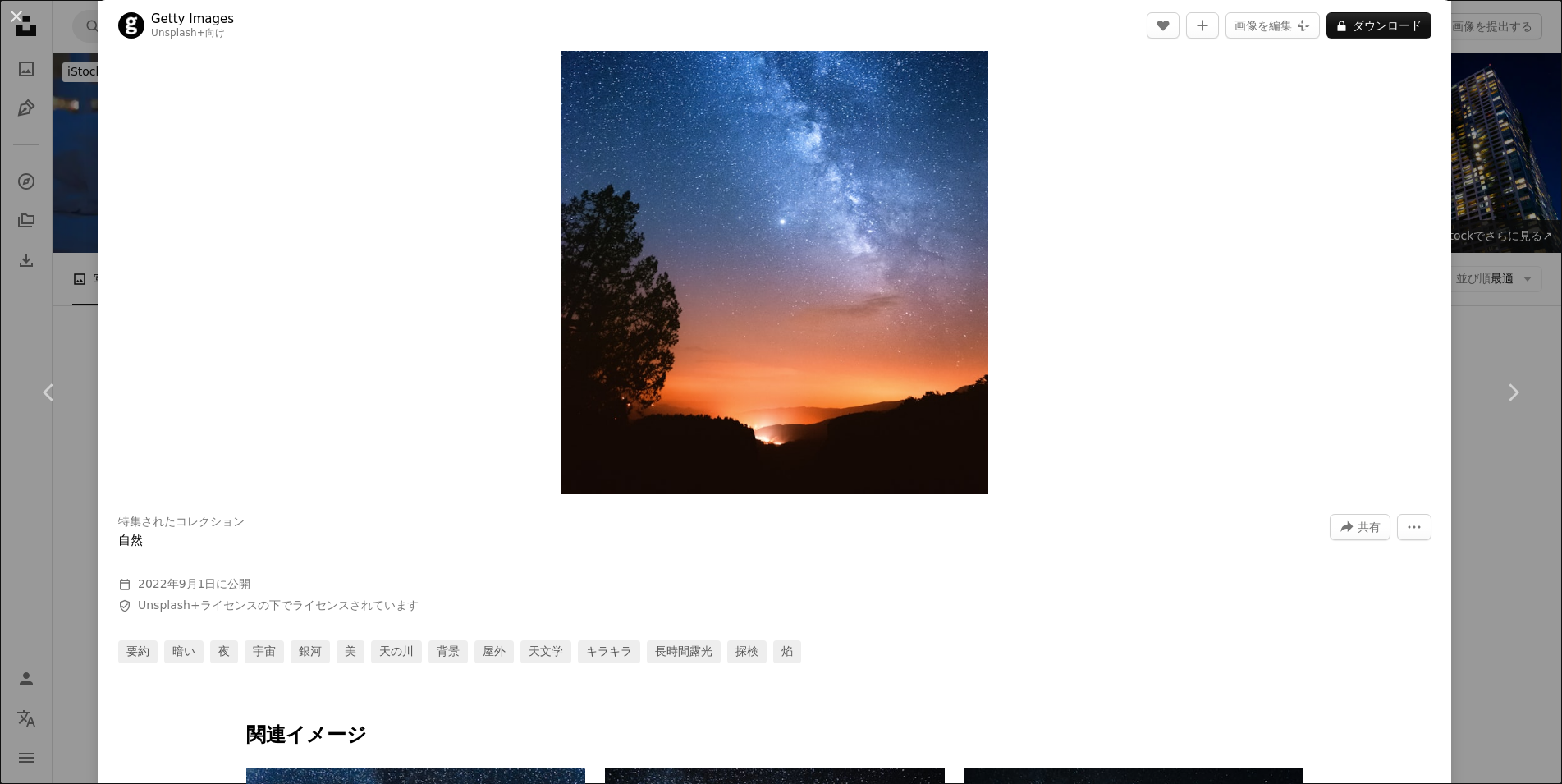
scroll to position [295, 0]
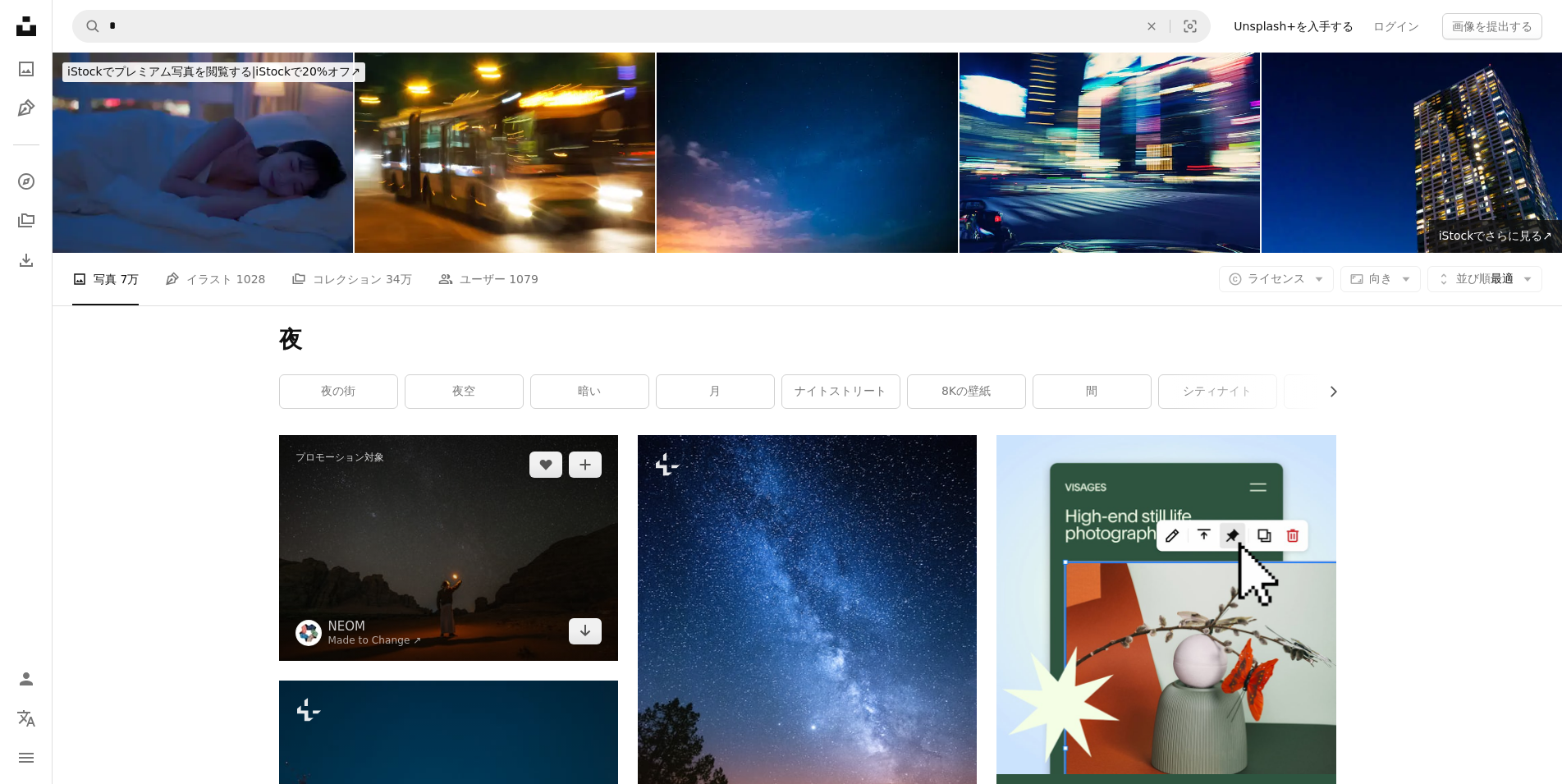
click at [579, 561] on img at bounding box center [448, 547] width 339 height 226
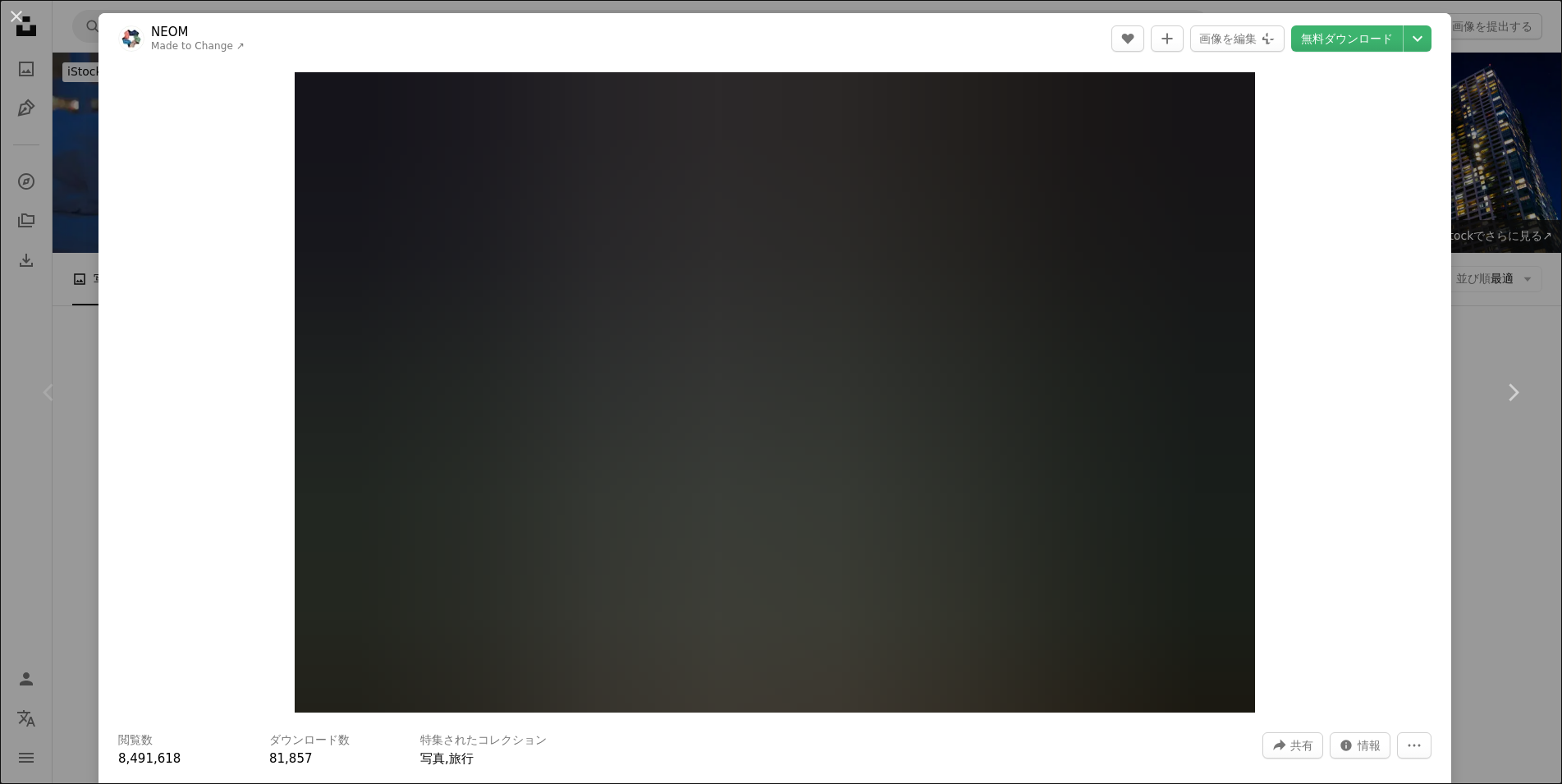
scroll to position [493, 0]
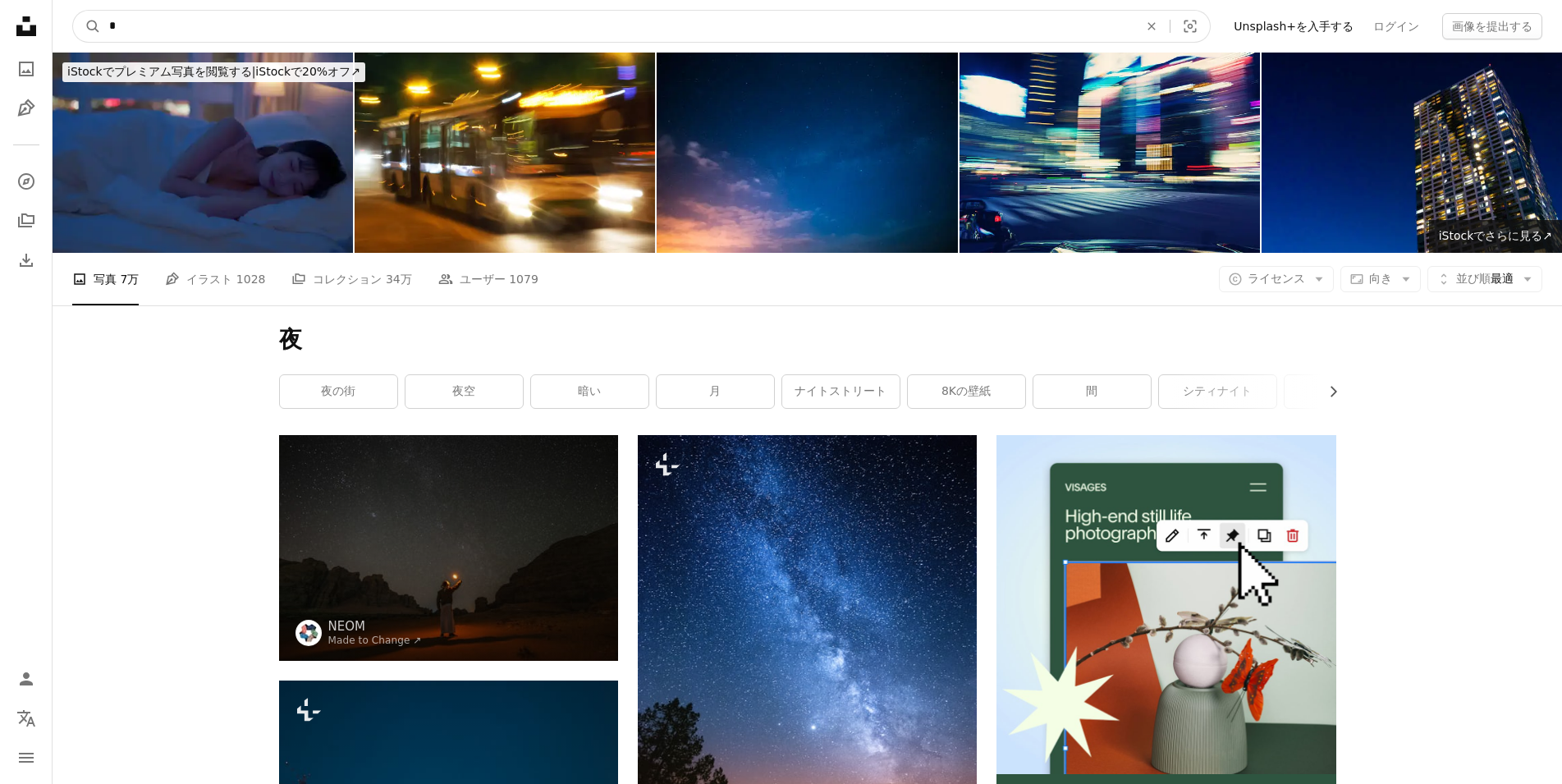
drag, startPoint x: 198, startPoint y: 27, endPoint x: -84, endPoint y: 19, distance: 282.1
click at [101, 19] on input "*" at bounding box center [617, 26] width 1032 height 31
type input "****"
click button "A magnifying glass" at bounding box center [86, 26] width 27 height 31
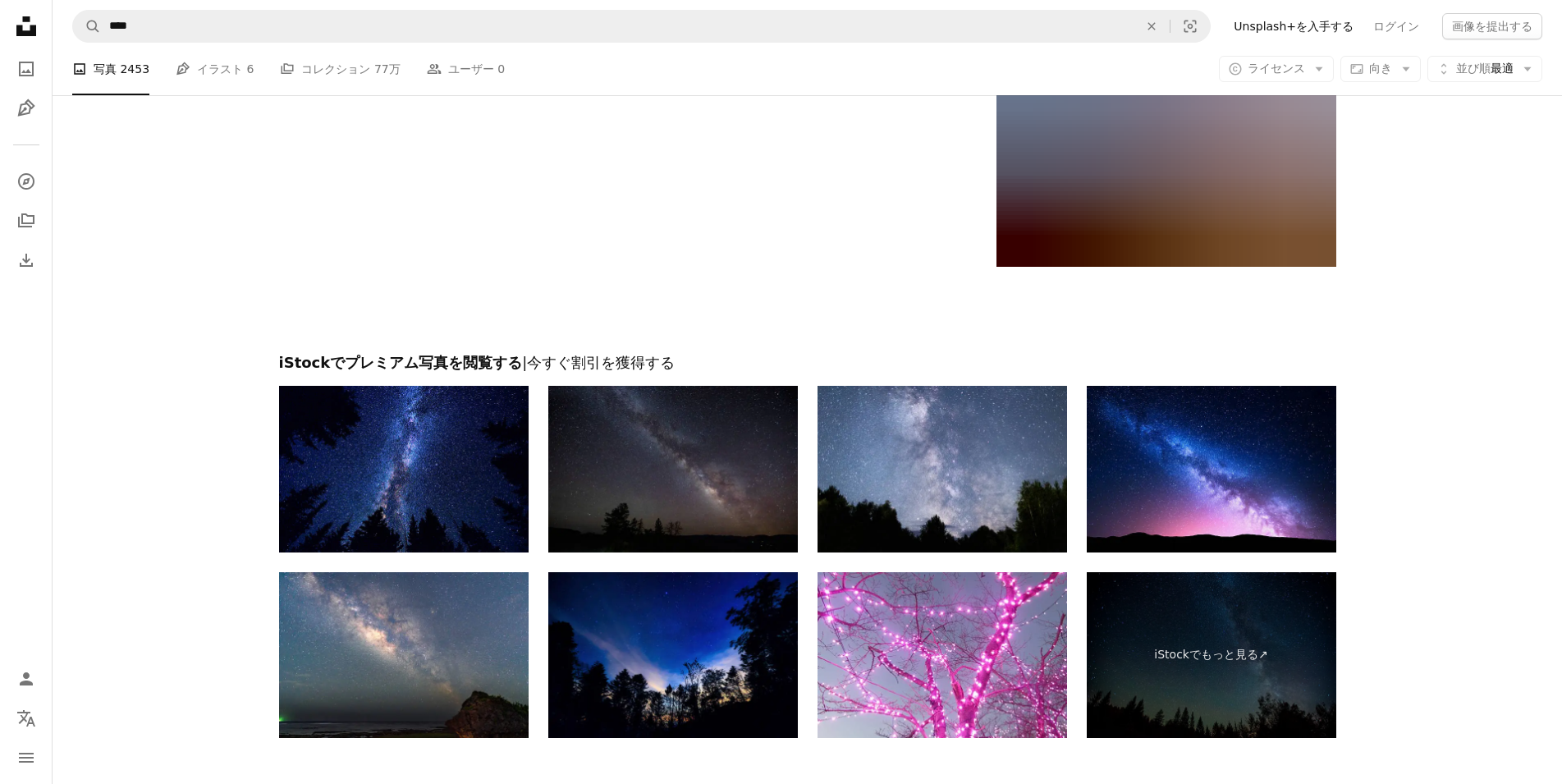
scroll to position [3309, 0]
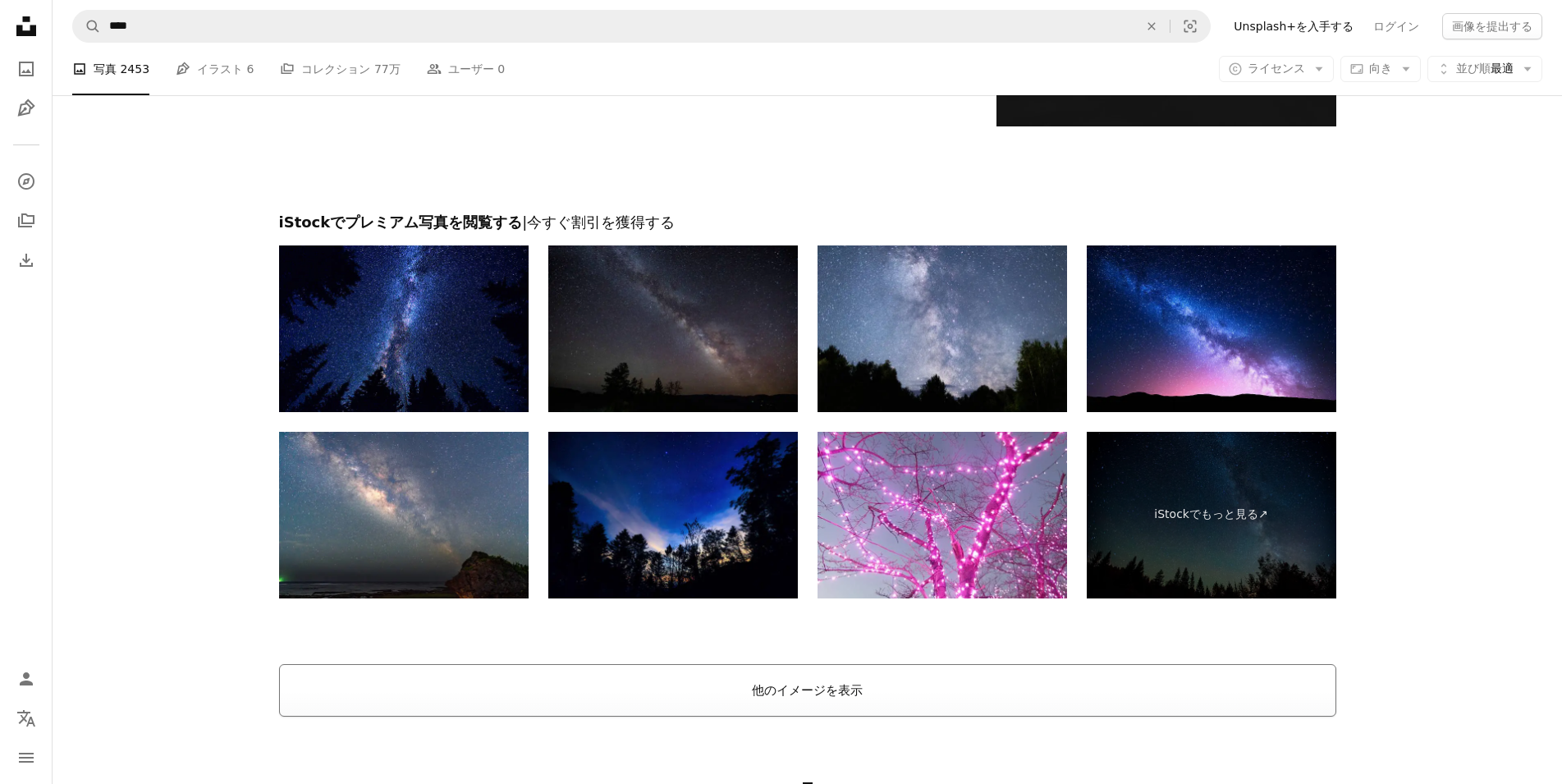
click at [849, 701] on button "他のイメージを表示" at bounding box center [807, 689] width 1057 height 52
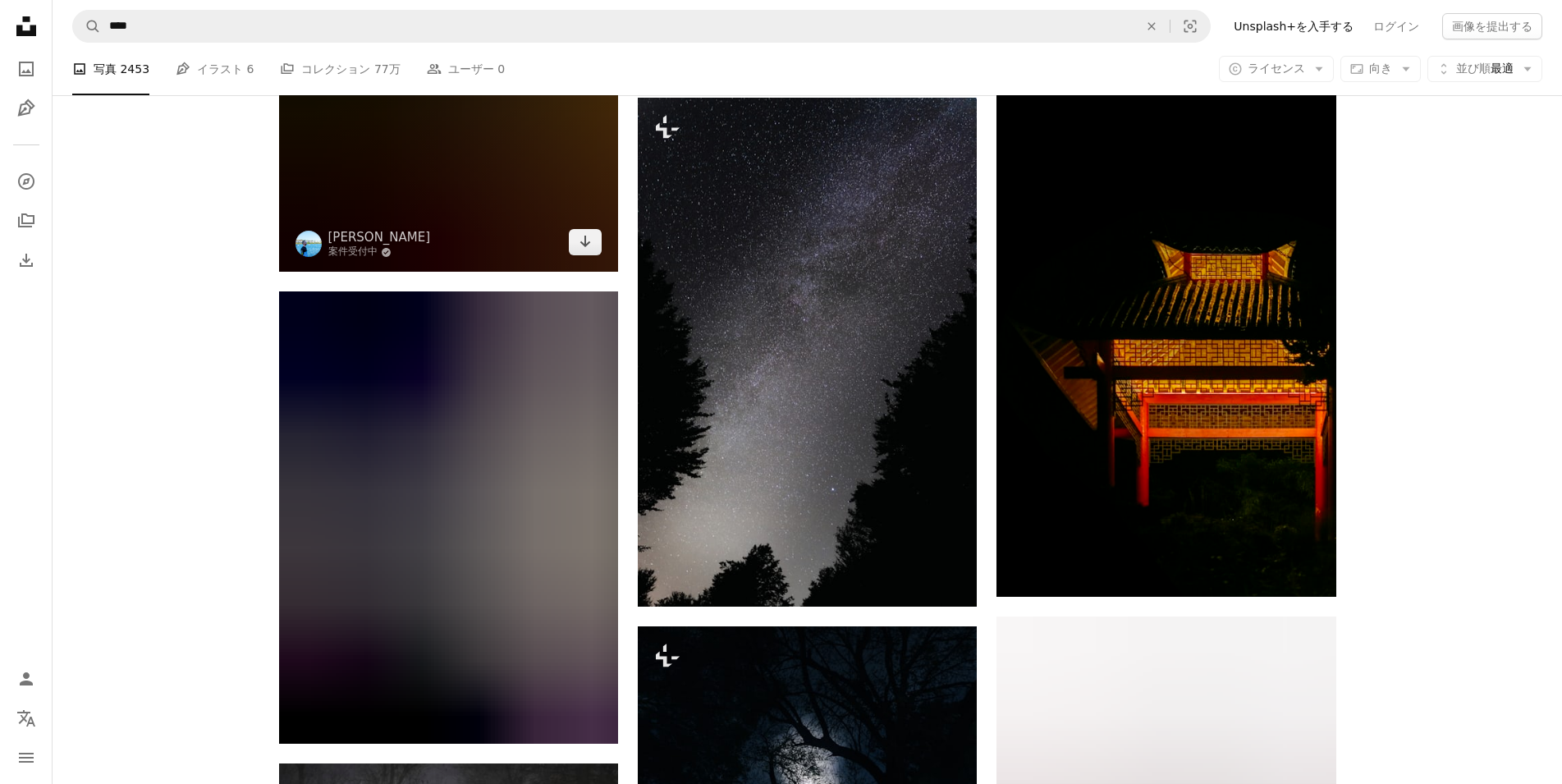
scroll to position [6499, 0]
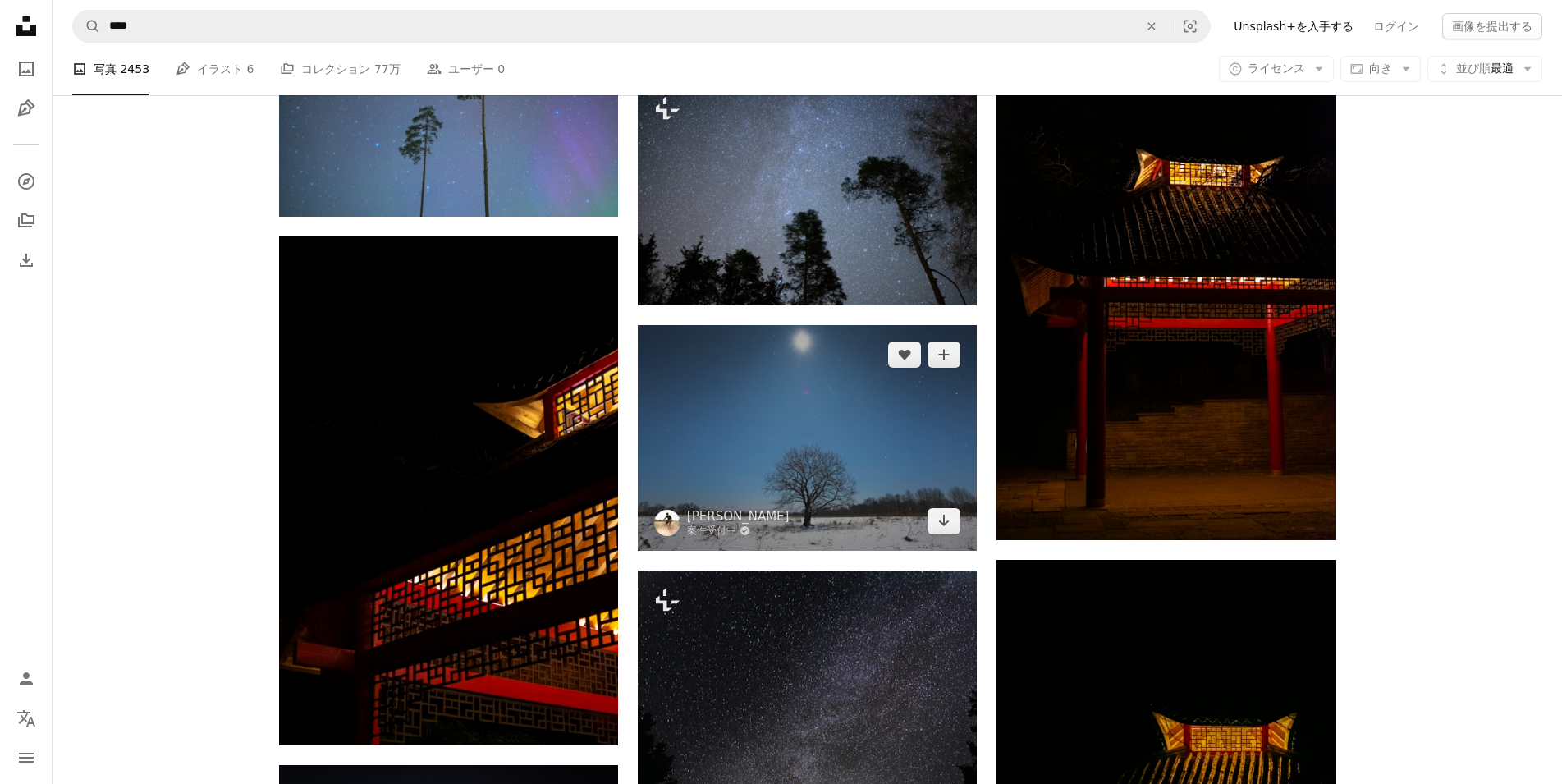
click at [768, 427] on img at bounding box center [807, 438] width 339 height 226
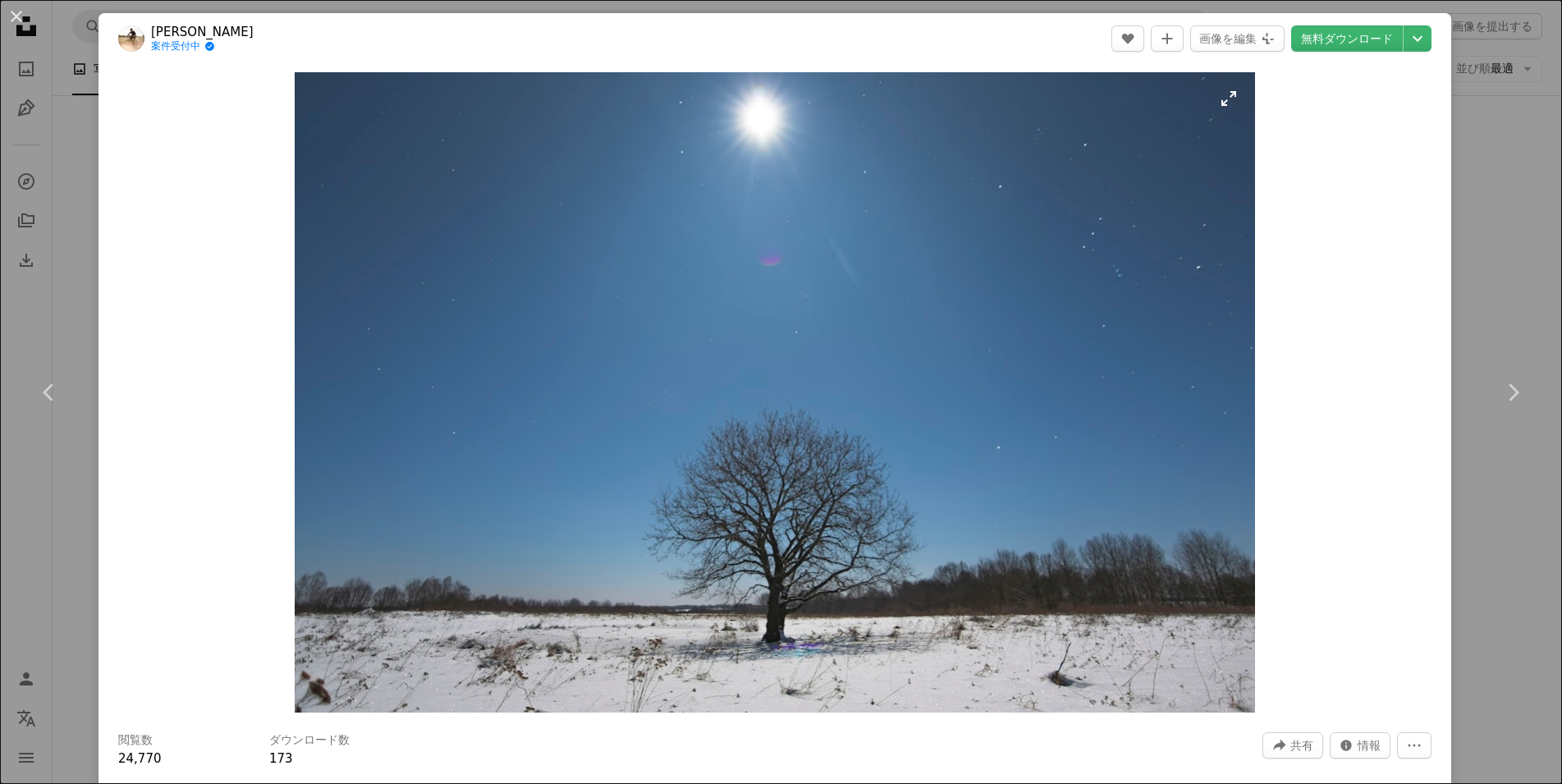
click at [648, 314] on img "この画像でズームインする" at bounding box center [775, 392] width 960 height 640
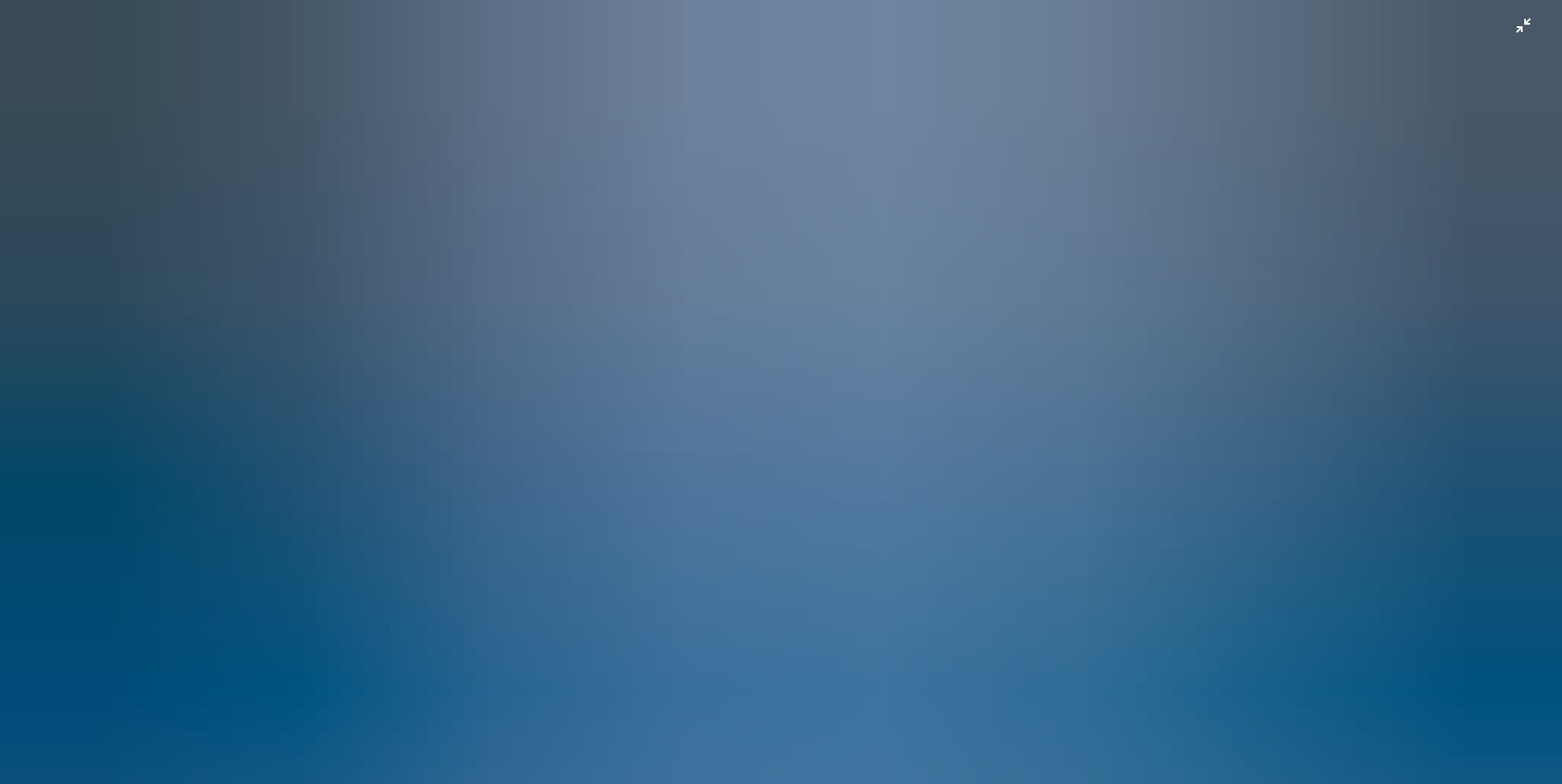
scroll to position [124, 0]
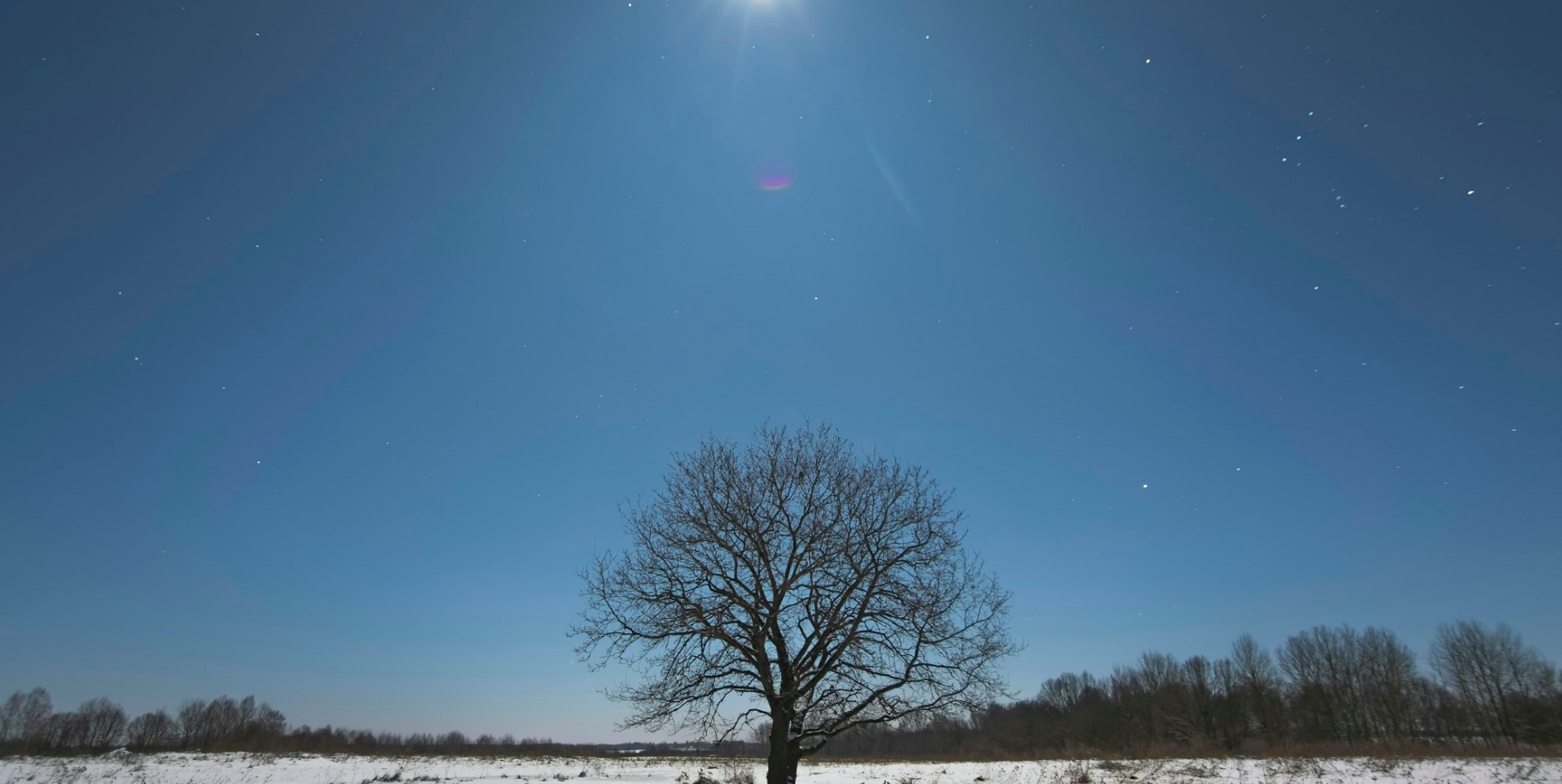
drag, startPoint x: 677, startPoint y: 346, endPoint x: 691, endPoint y: 348, distance: 14.1
click at [678, 346] on img "この画像でズームアウトする" at bounding box center [781, 396] width 1563 height 1042
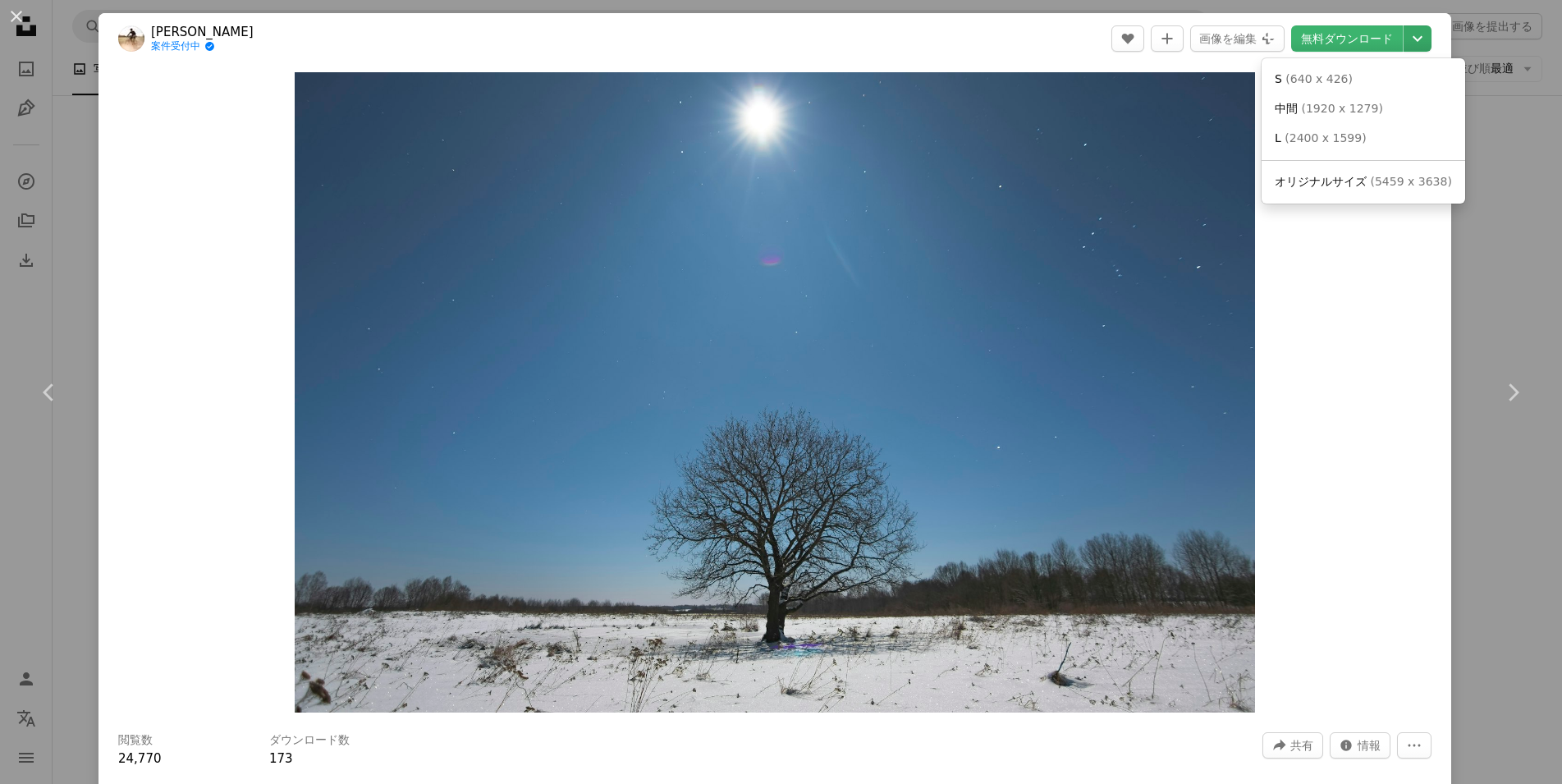
click at [1420, 50] on button "Chevron down" at bounding box center [1417, 39] width 27 height 27
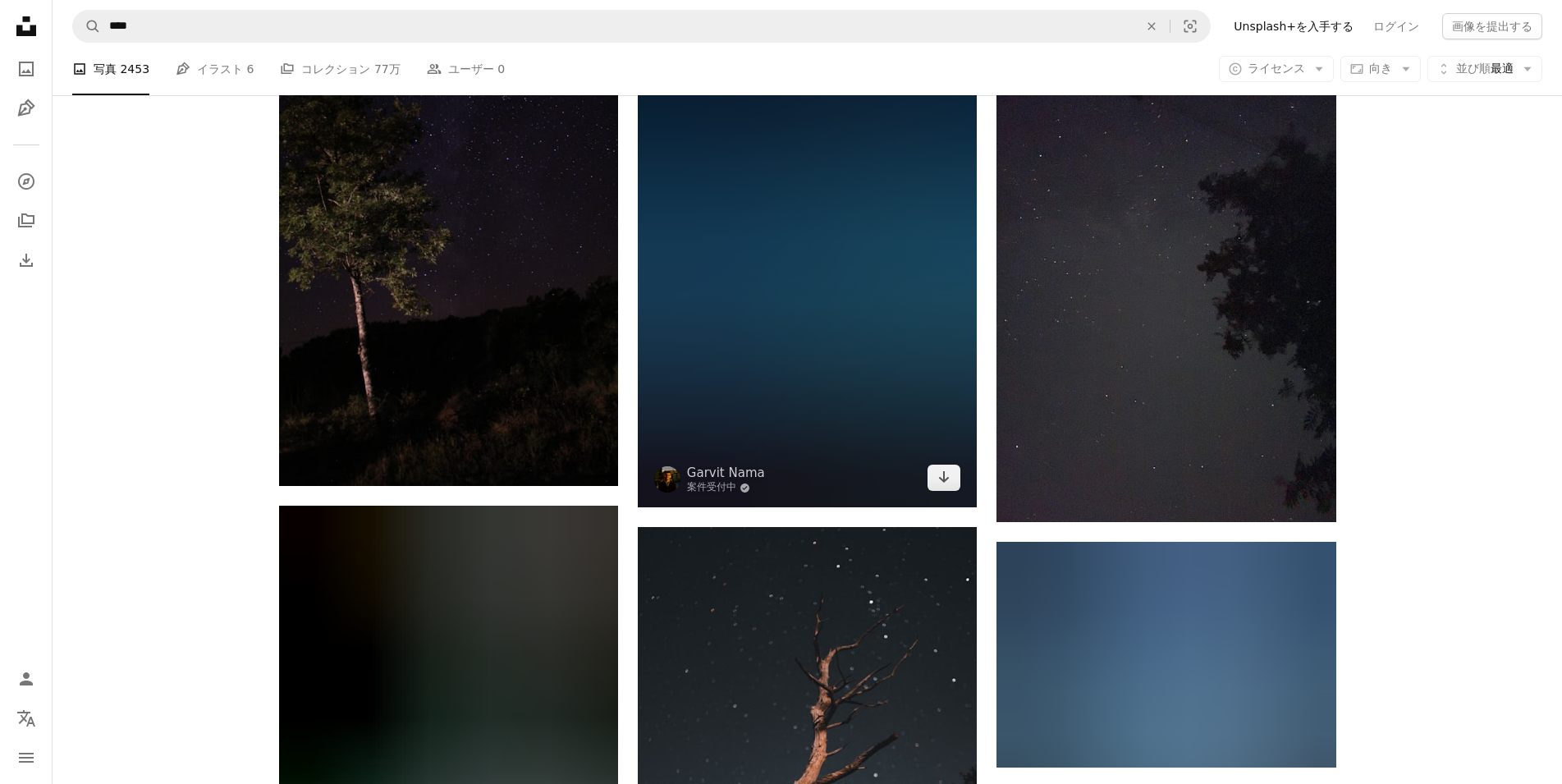
scroll to position [12998, 0]
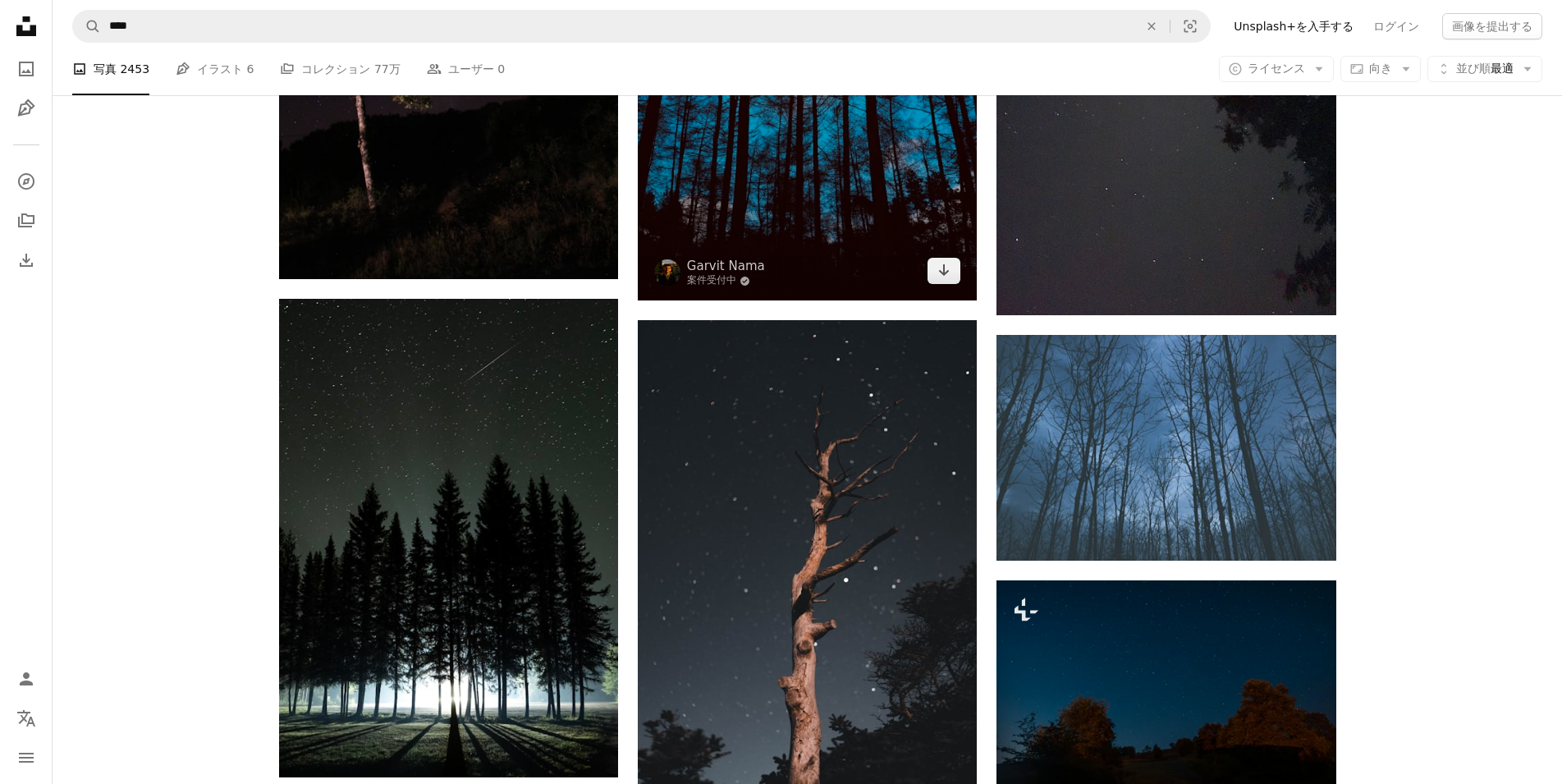
click at [806, 196] on img at bounding box center [807, 60] width 339 height 479
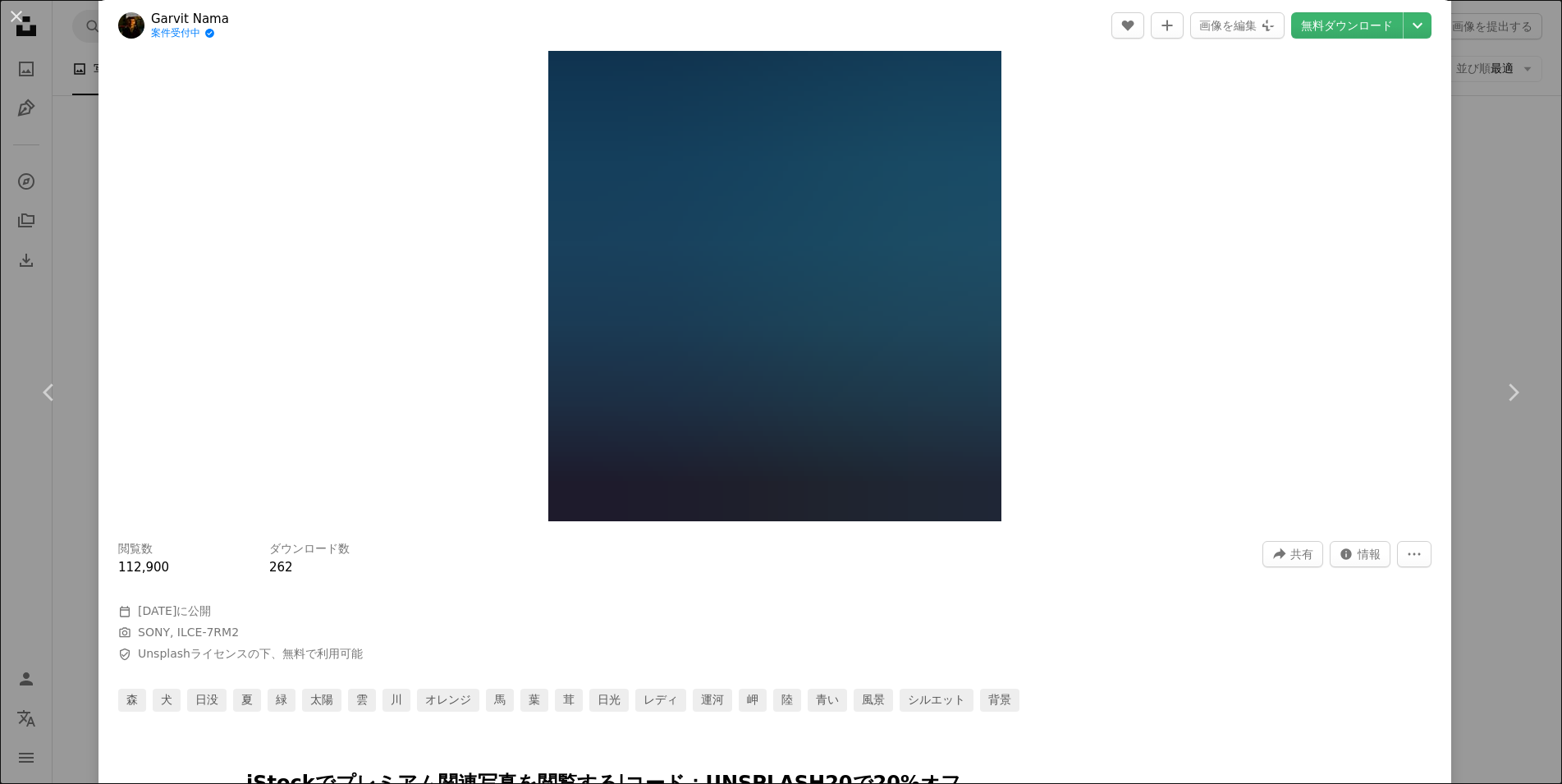
scroll to position [394, 0]
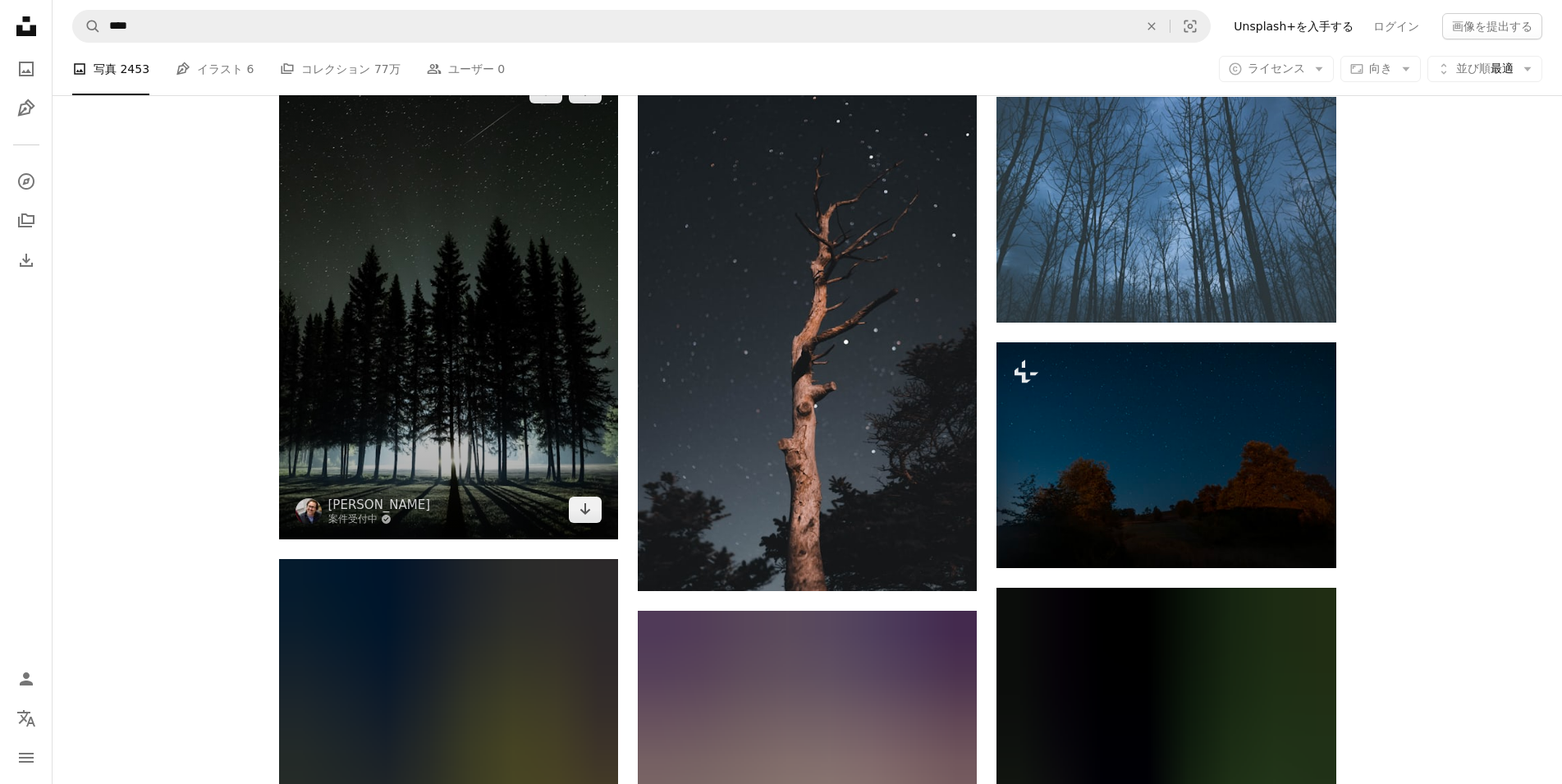
scroll to position [13233, 0]
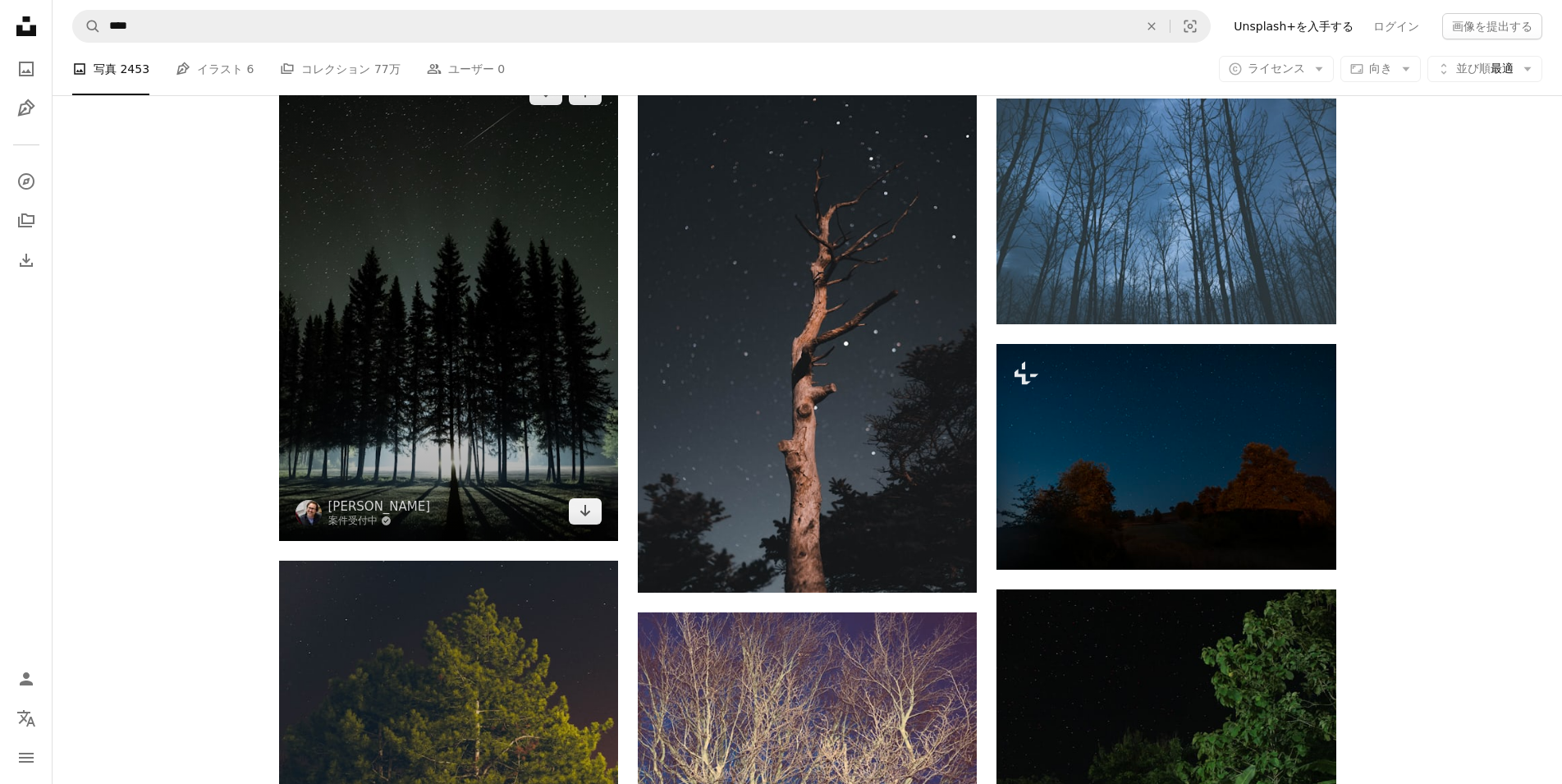
click at [511, 252] on img at bounding box center [448, 301] width 339 height 478
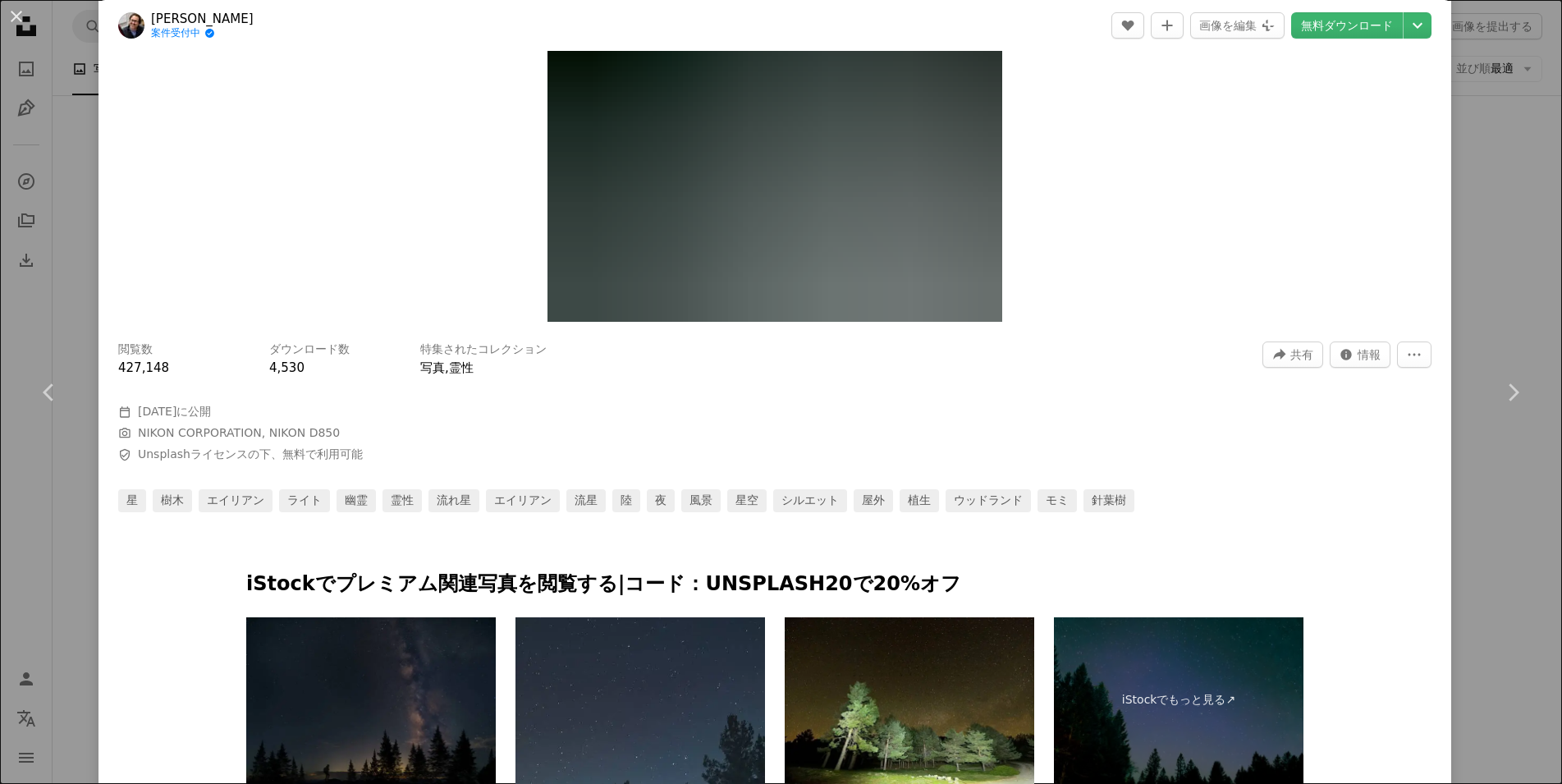
scroll to position [394, 0]
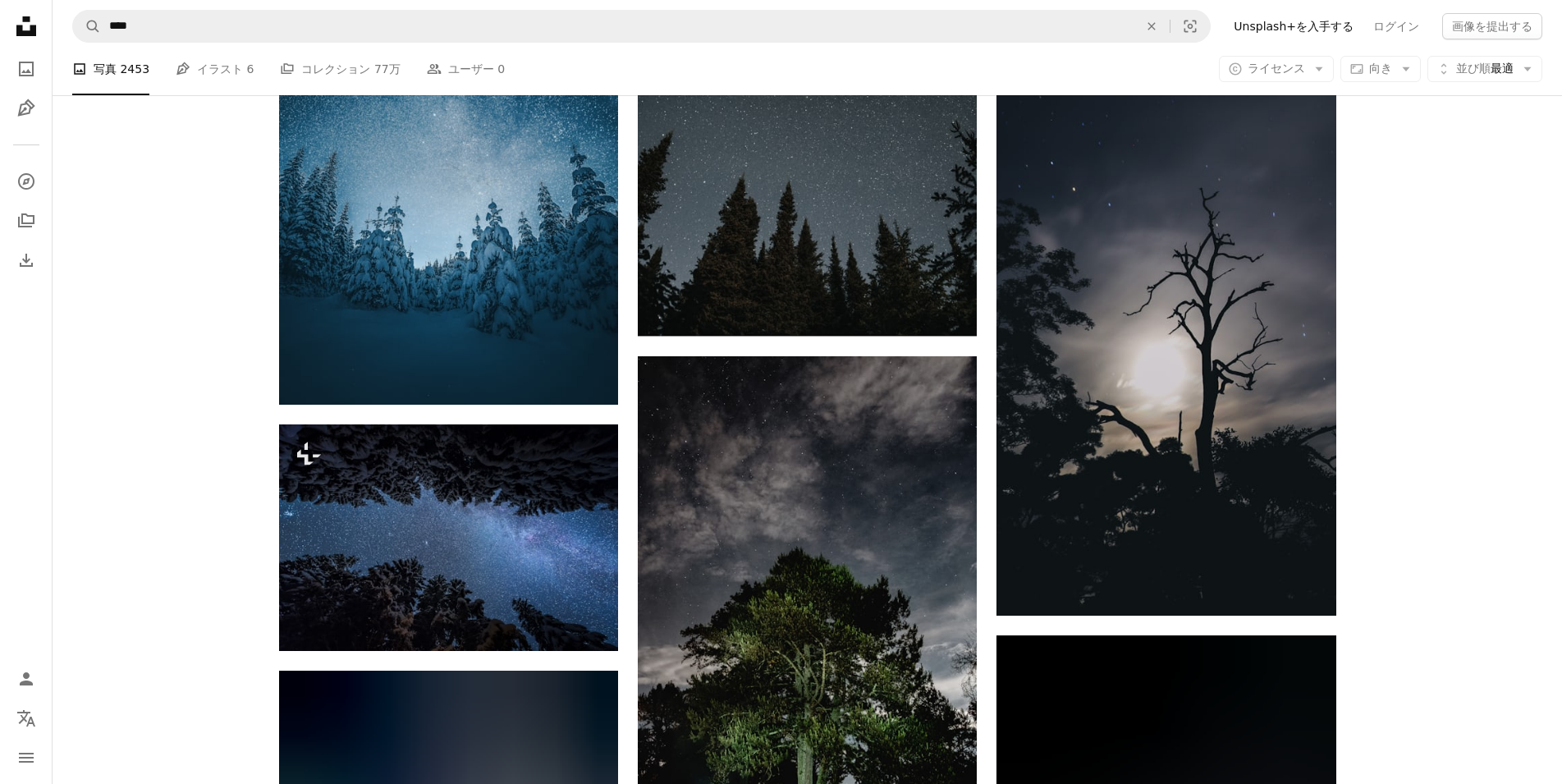
scroll to position [22331, 0]
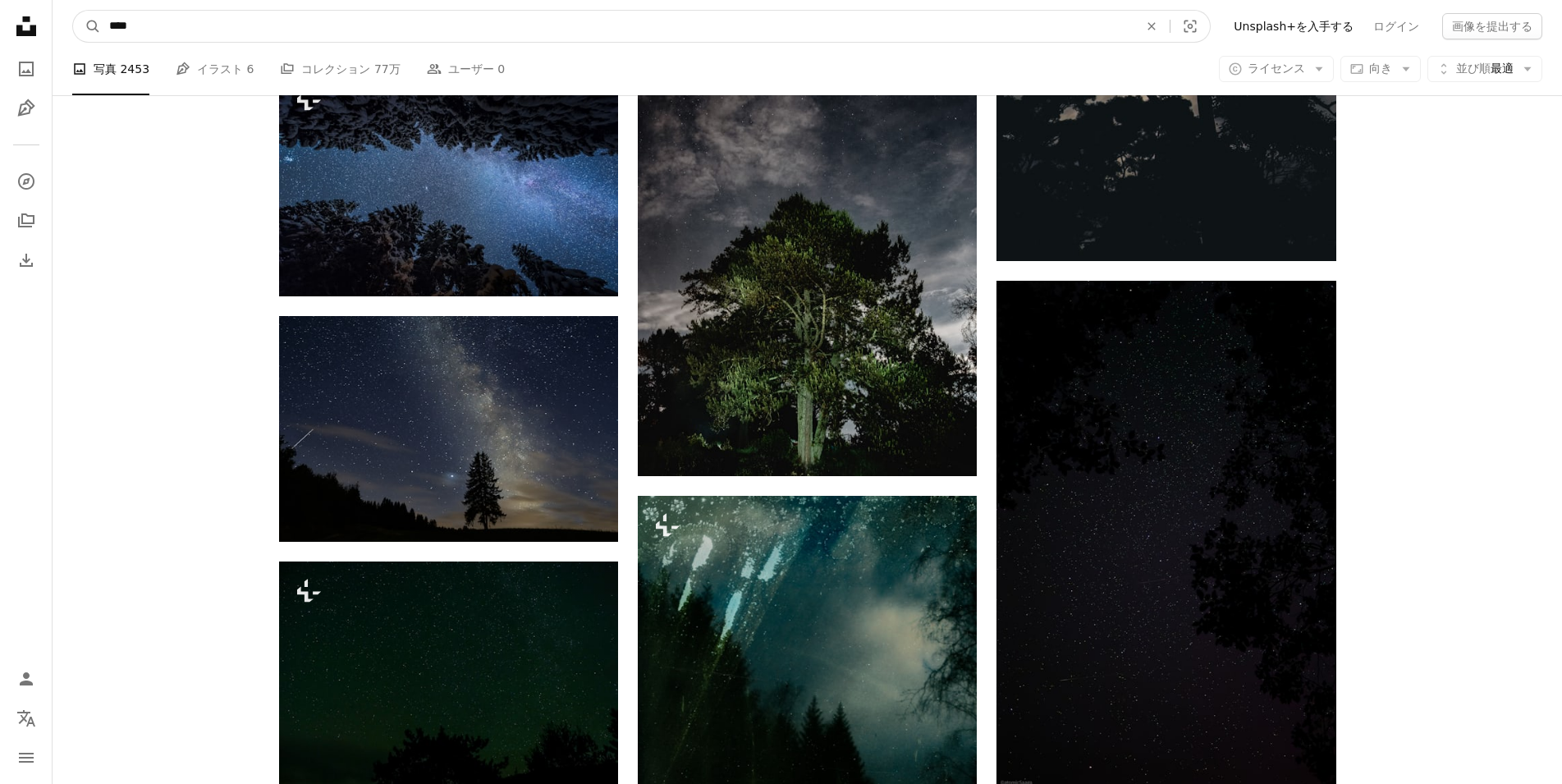
click at [288, 33] on input "****" at bounding box center [617, 26] width 1032 height 31
type input "********"
click button "A magnifying glass" at bounding box center [86, 26] width 27 height 31
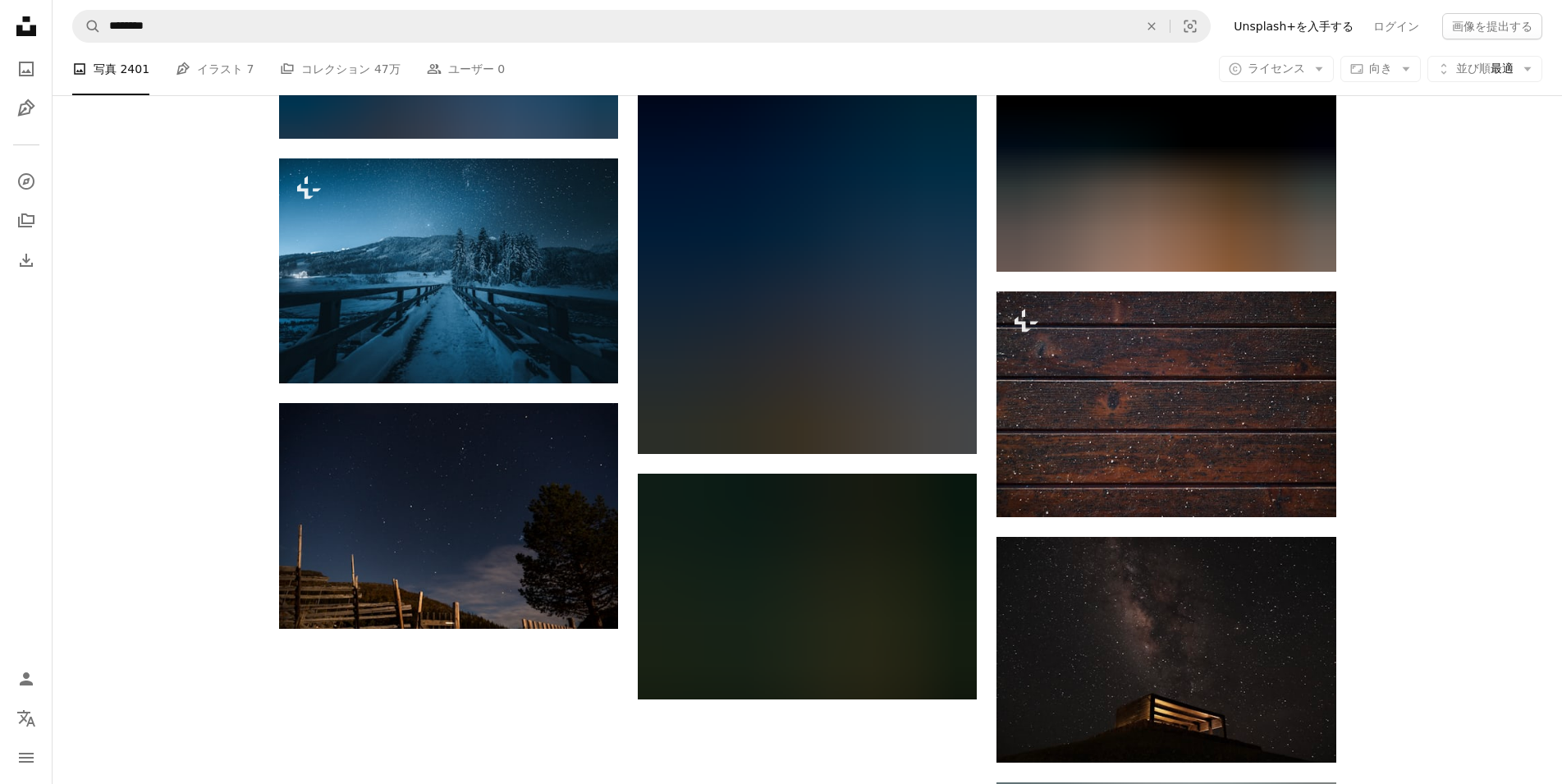
scroll to position [1773, 0]
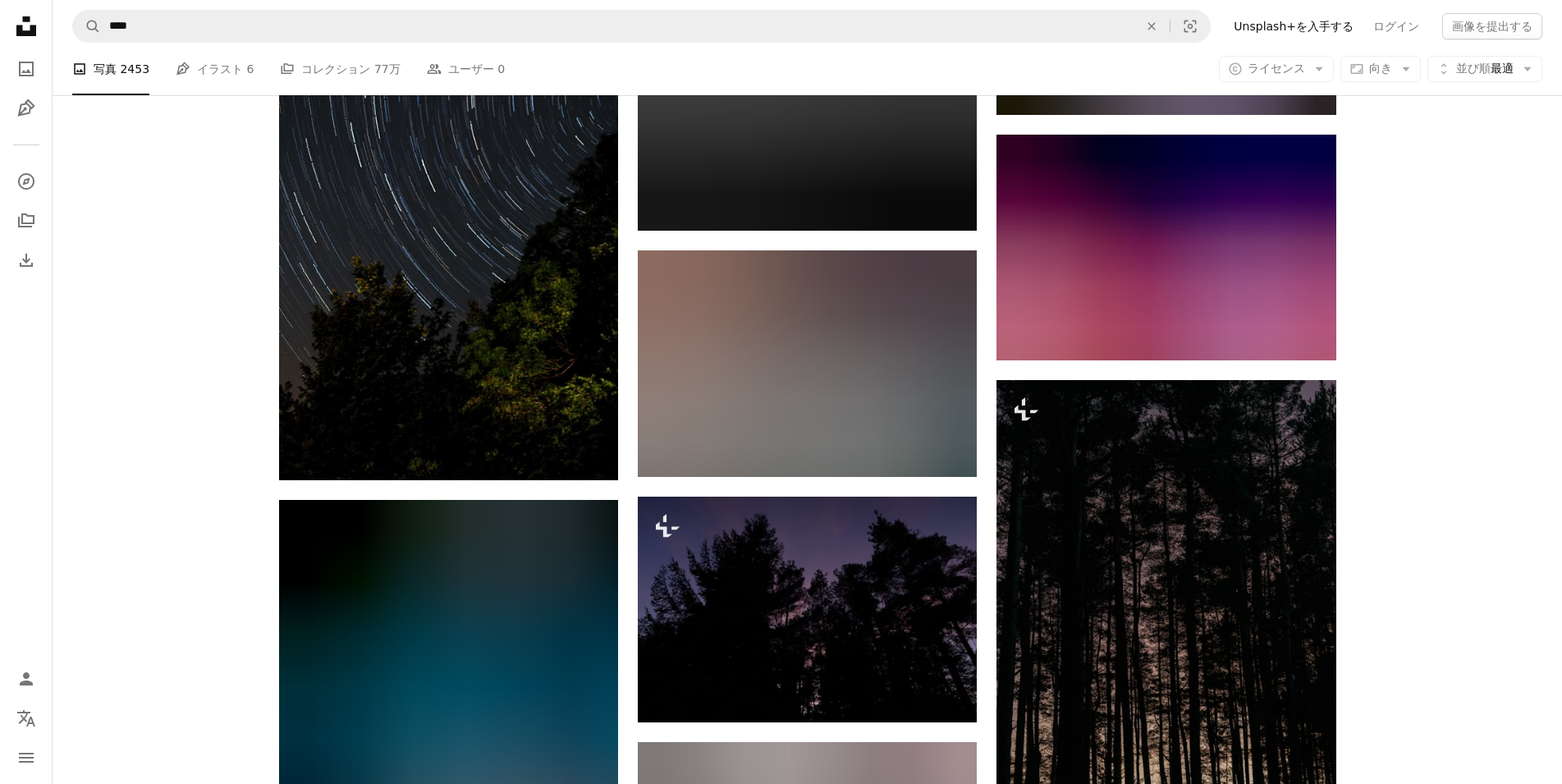
scroll to position [22331, 0]
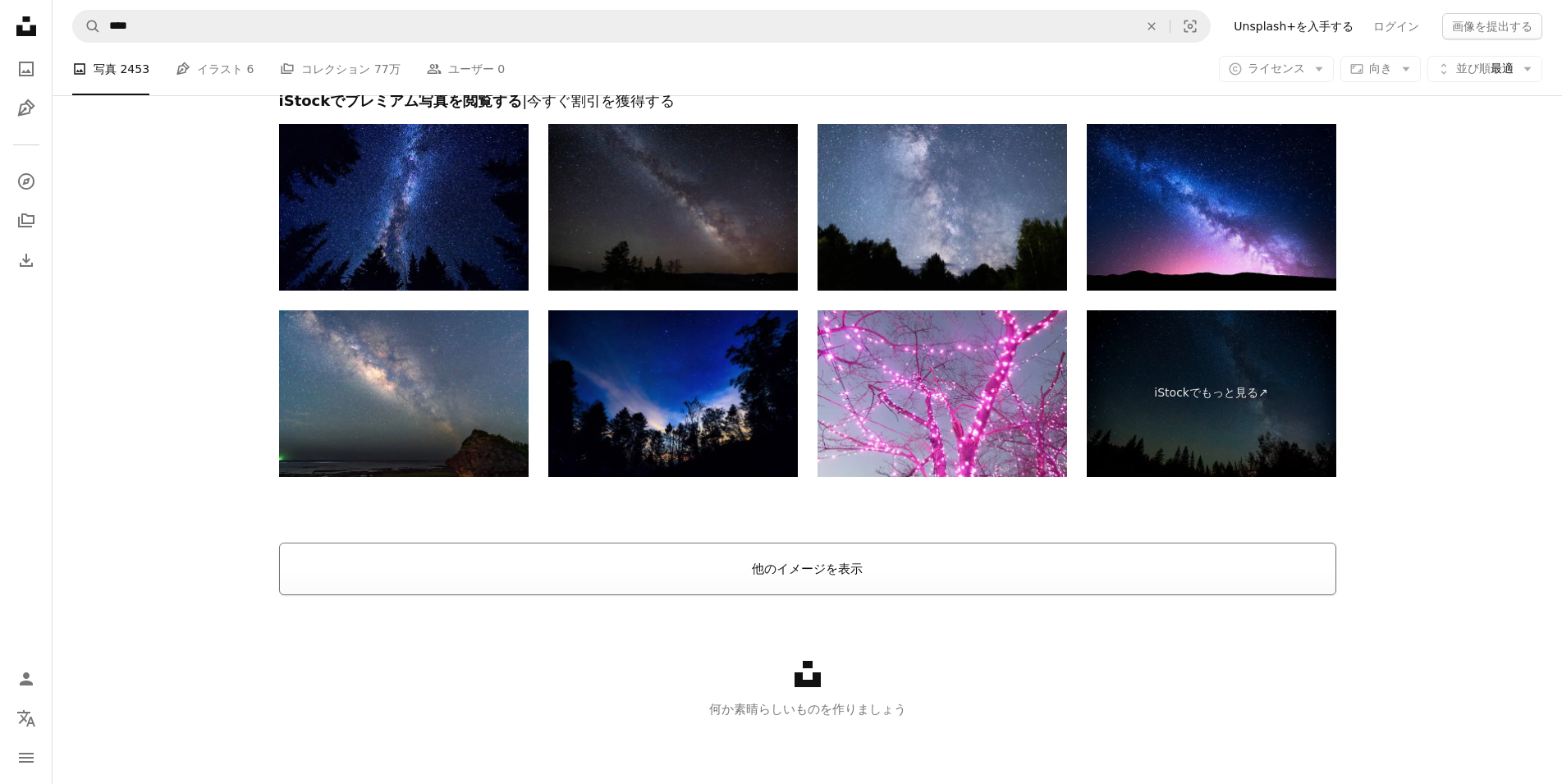
click at [748, 546] on button "他のイメージを表示" at bounding box center [807, 568] width 1057 height 52
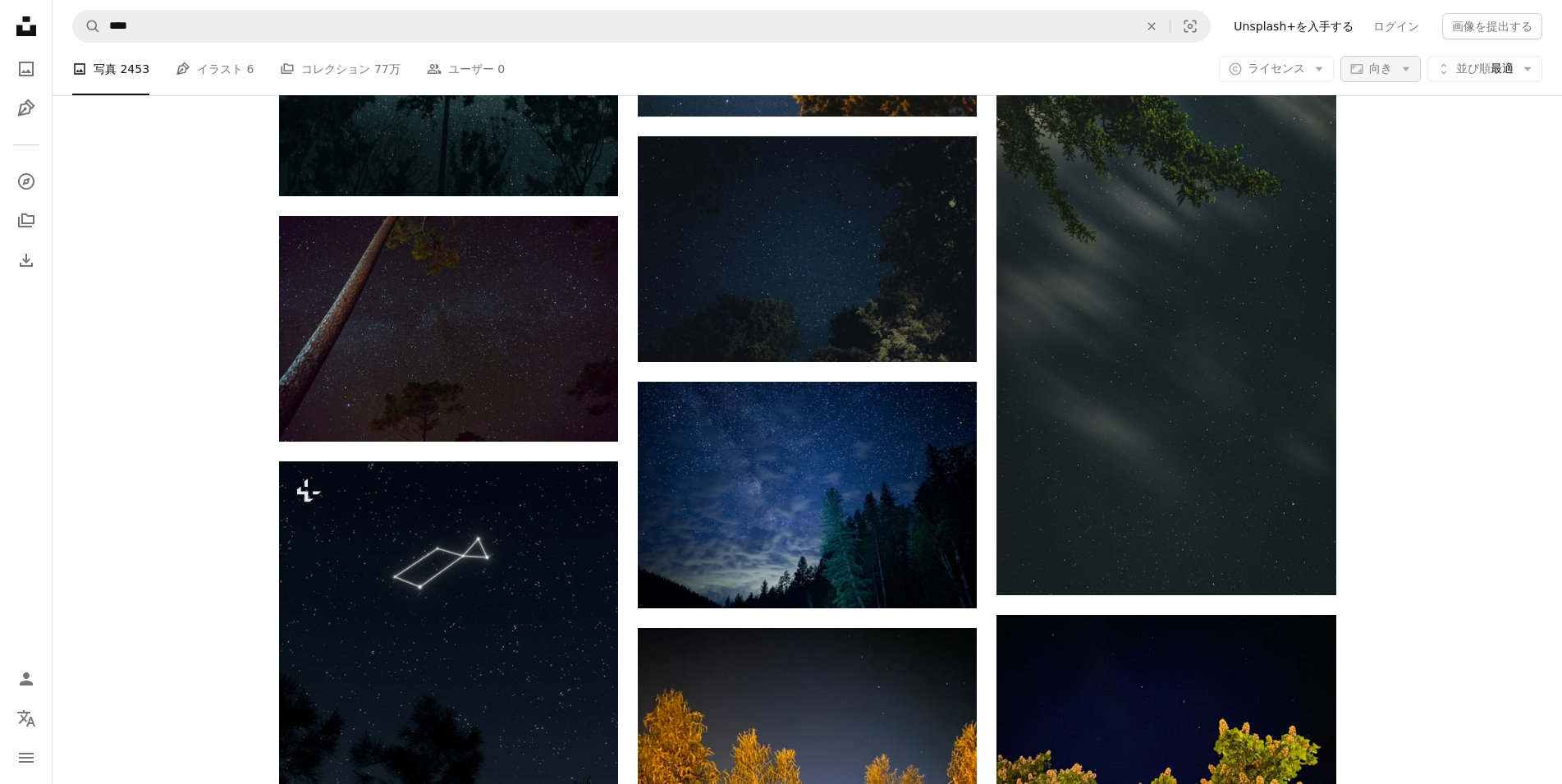
click at [1407, 72] on icon "Arrow down" at bounding box center [1405, 68] width 15 height 15
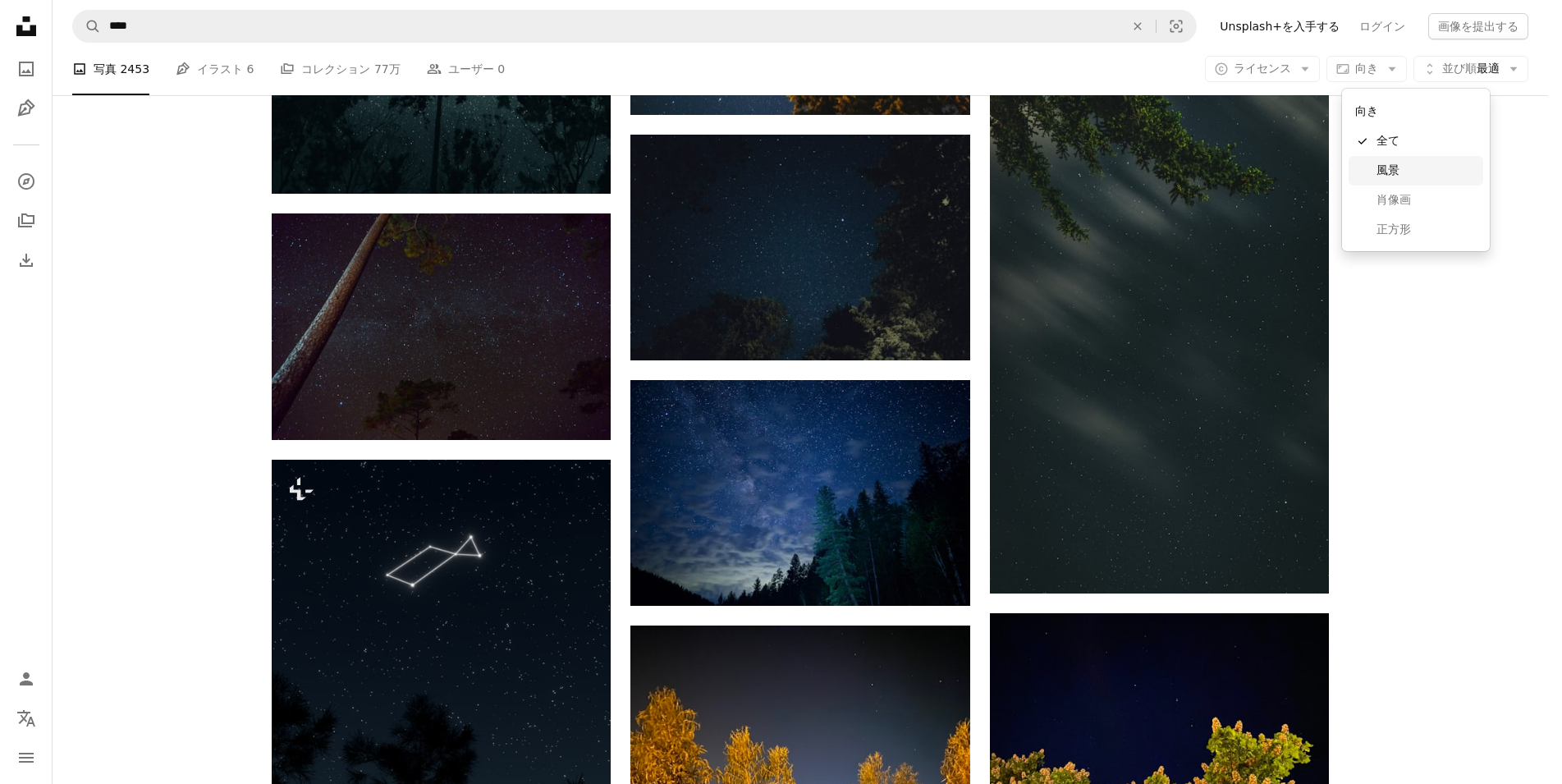
click at [1402, 175] on span "風景" at bounding box center [1426, 170] width 100 height 17
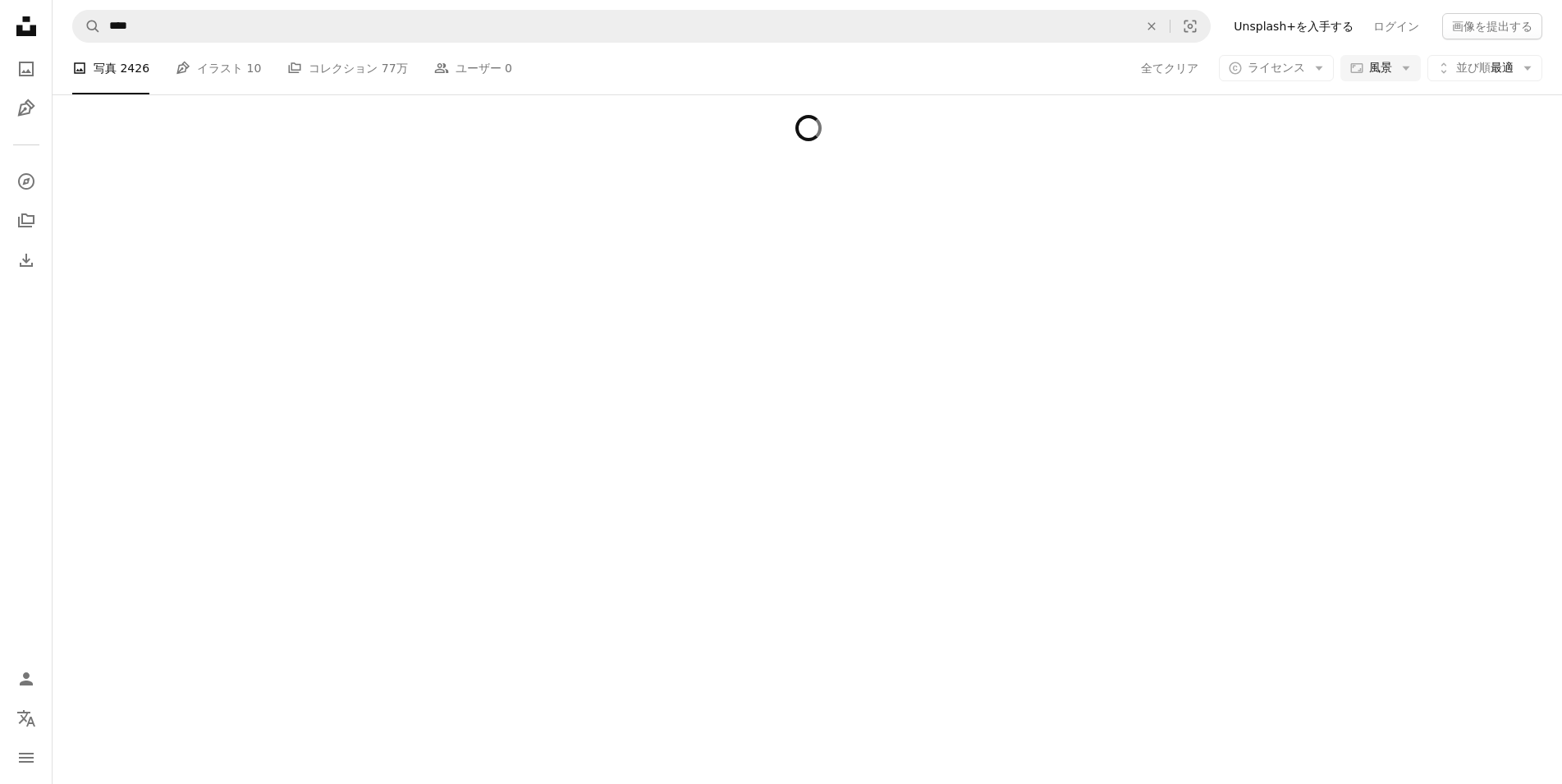
scroll to position [3544, 0]
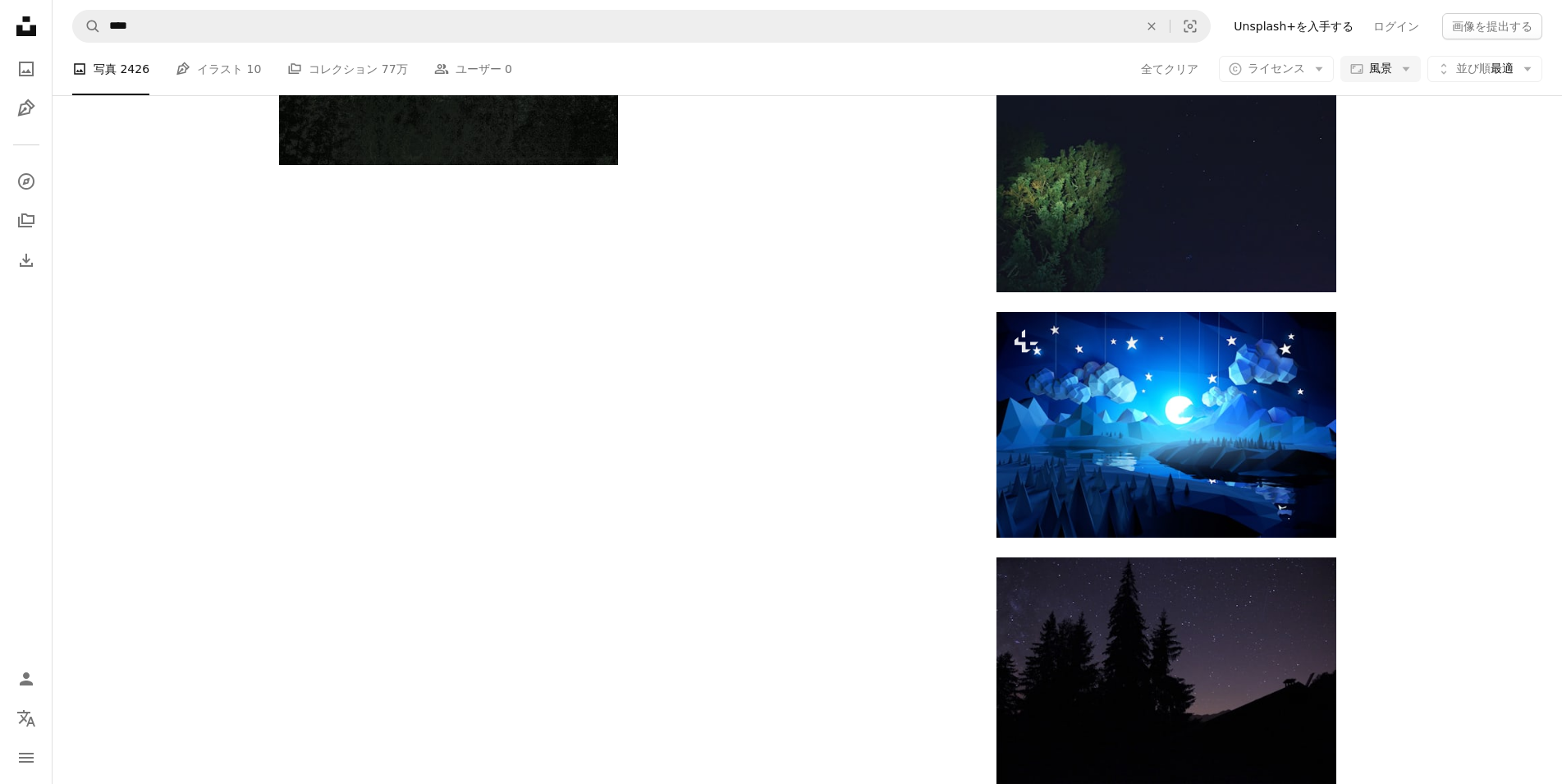
scroll to position [6617, 0]
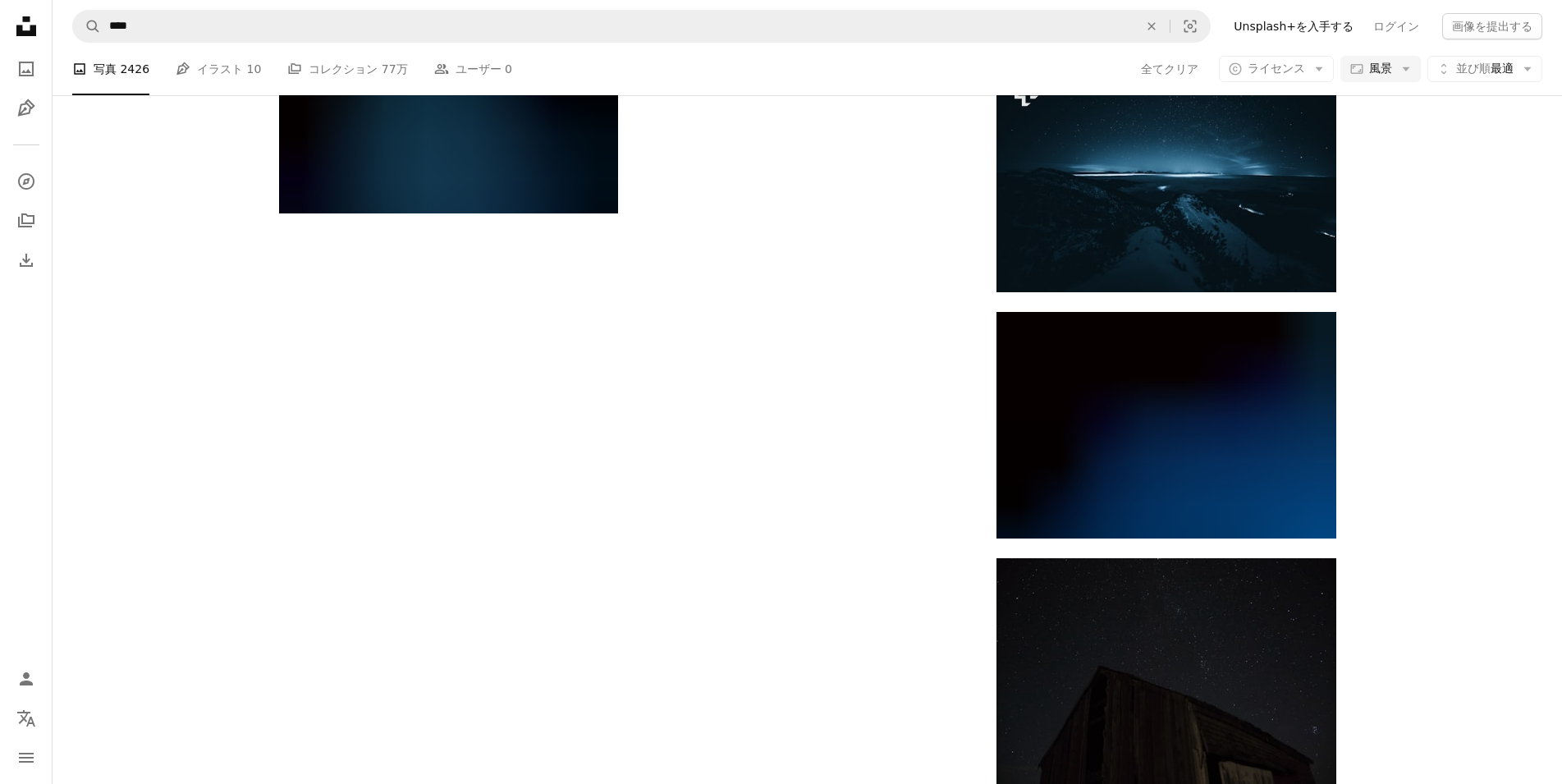
scroll to position [9098, 0]
